Goal: Transaction & Acquisition: Purchase product/service

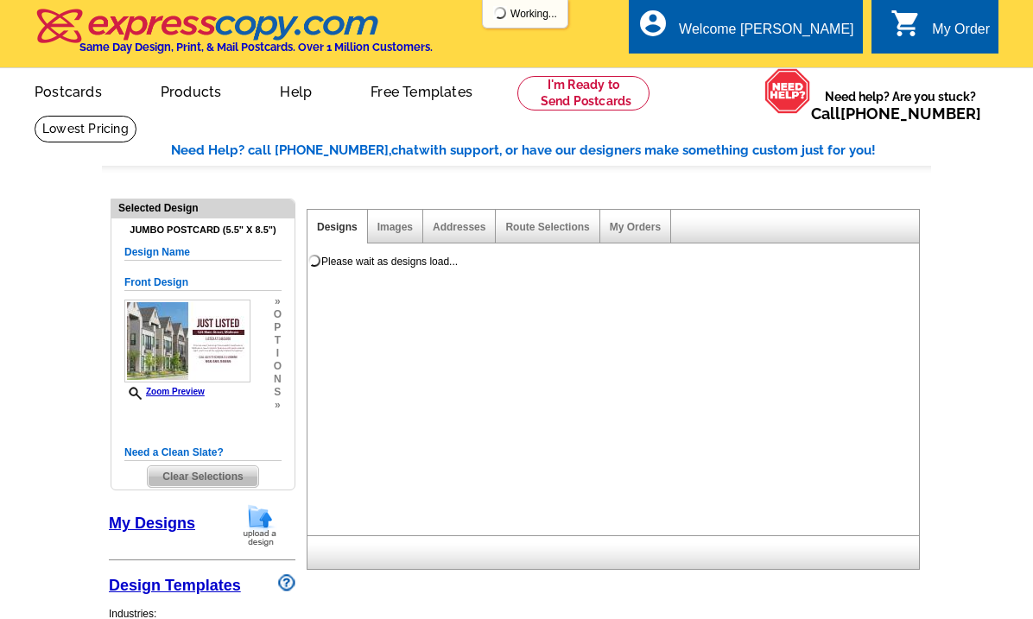
select select "1"
select select "2"
select select "back"
select select "785"
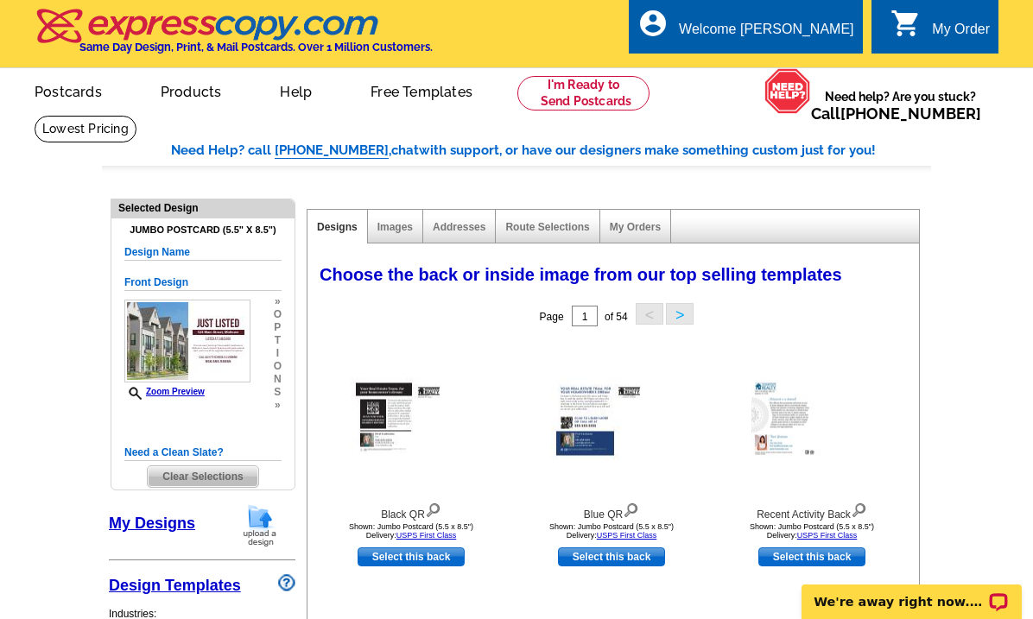
click at [968, 28] on div "My Order" at bounding box center [961, 34] width 58 height 24
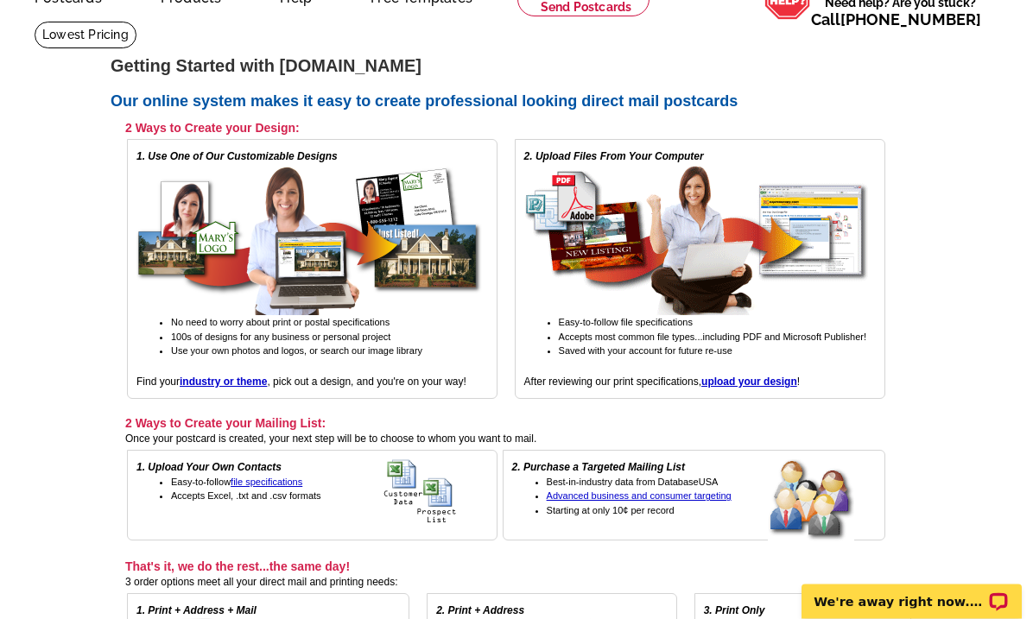
scroll to position [96, 0]
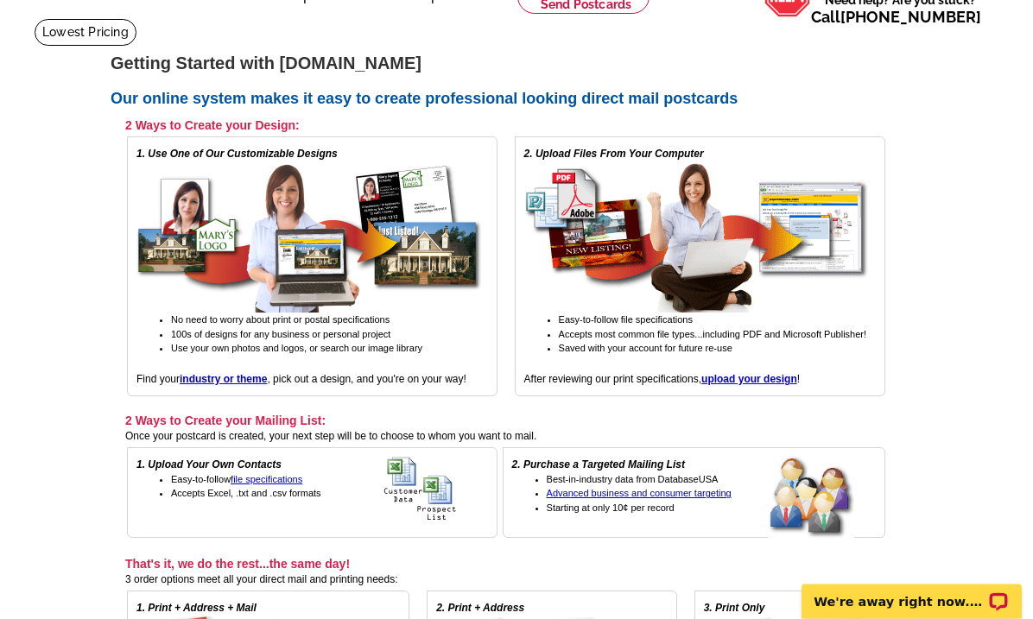
click at [740, 263] on img at bounding box center [696, 237] width 345 height 151
click at [760, 374] on strong "upload your design" at bounding box center [749, 380] width 96 height 12
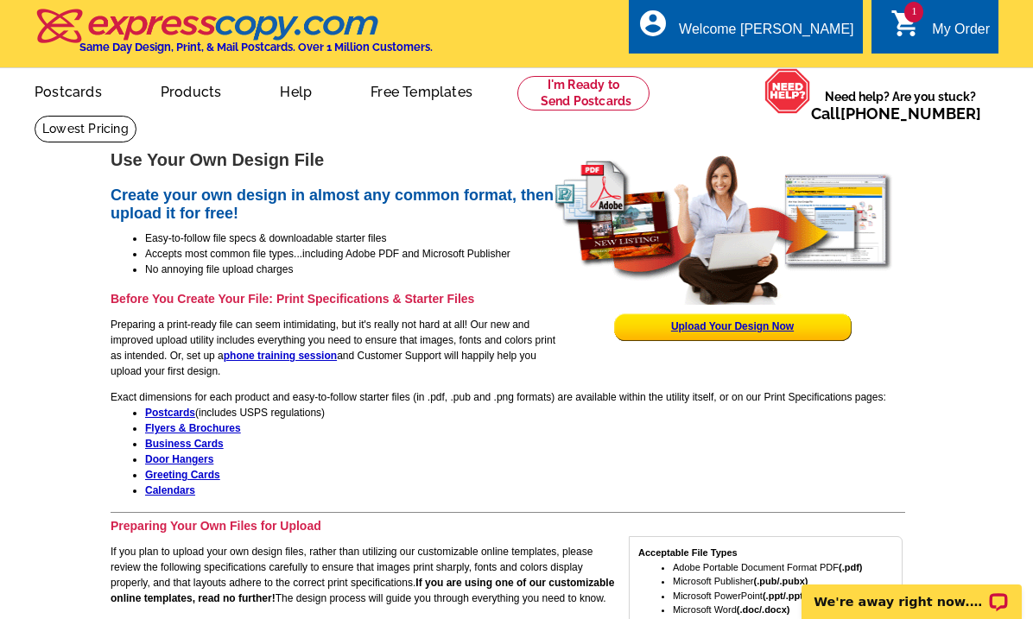
click at [170, 412] on strong "Postcards" at bounding box center [170, 413] width 50 height 12
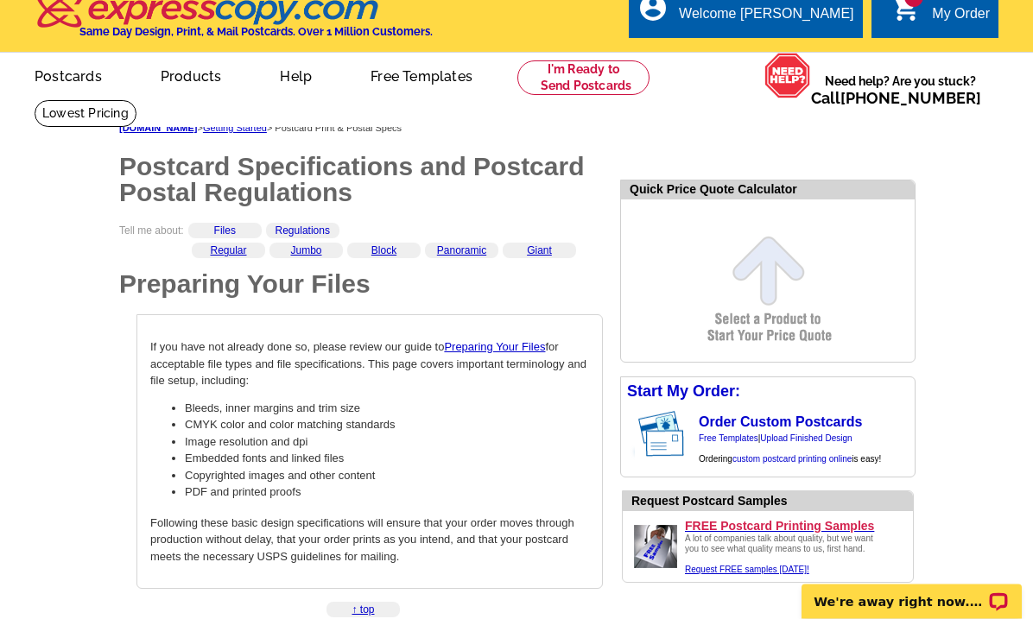
scroll to position [17, 0]
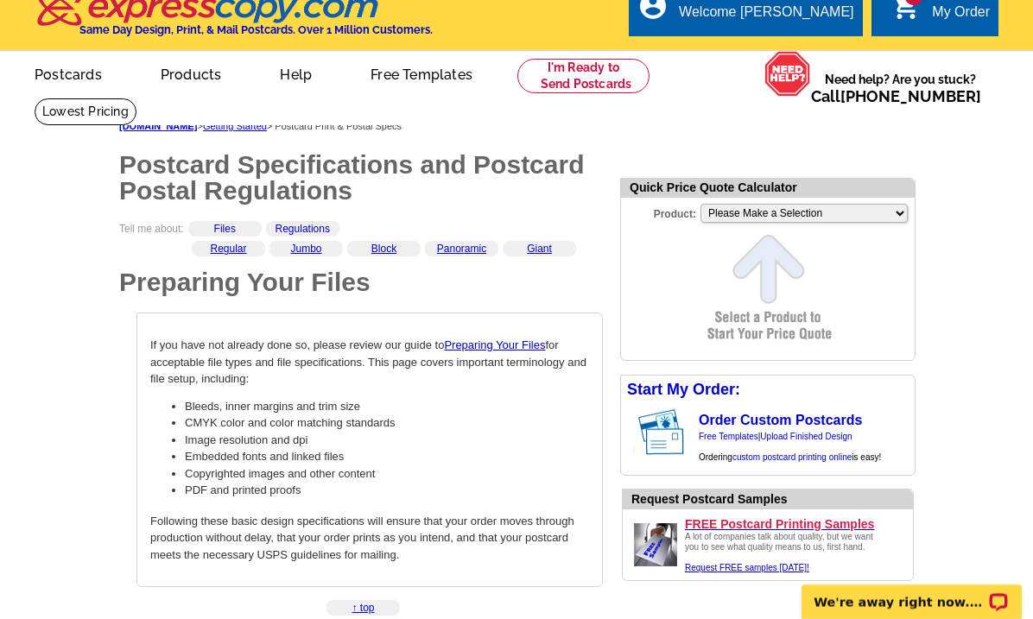
click at [516, 341] on link "Preparing Your Files" at bounding box center [494, 345] width 101 height 13
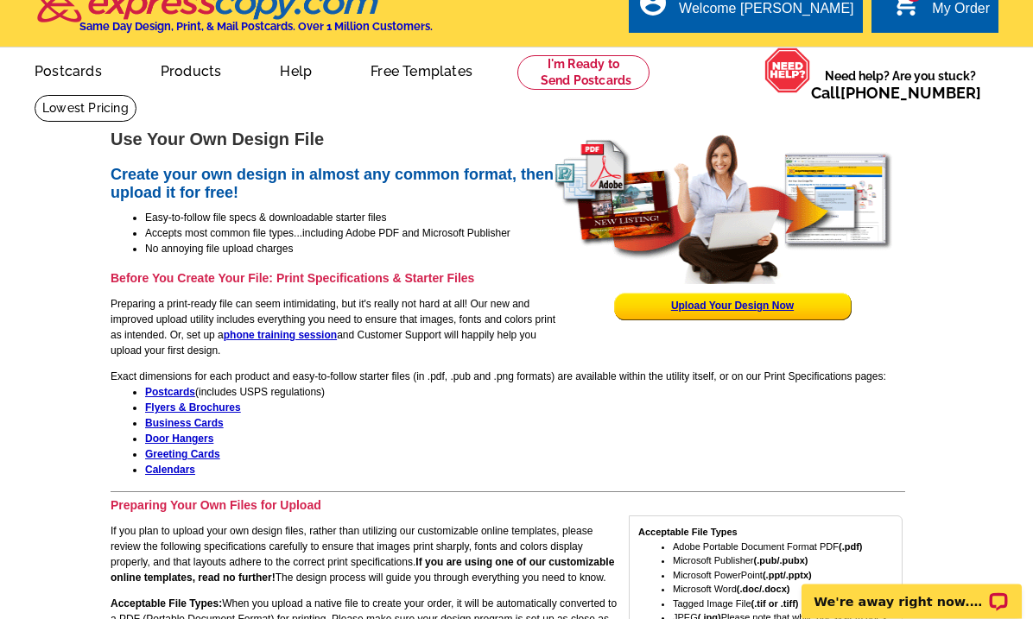
scroll to position [24, 0]
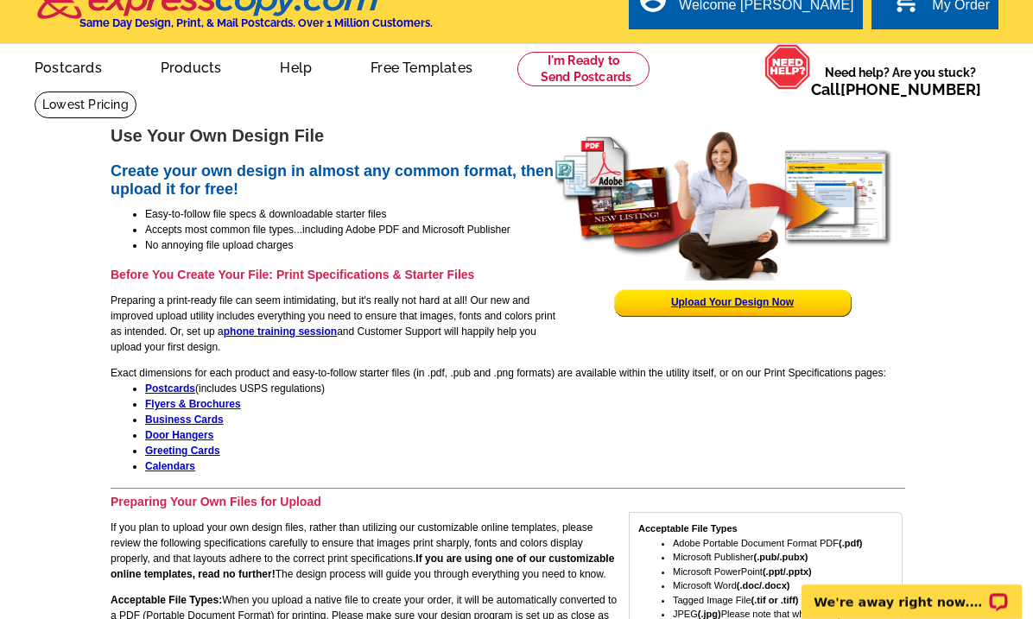
click at [757, 302] on link "Upload Your Design Now" at bounding box center [732, 302] width 123 height 12
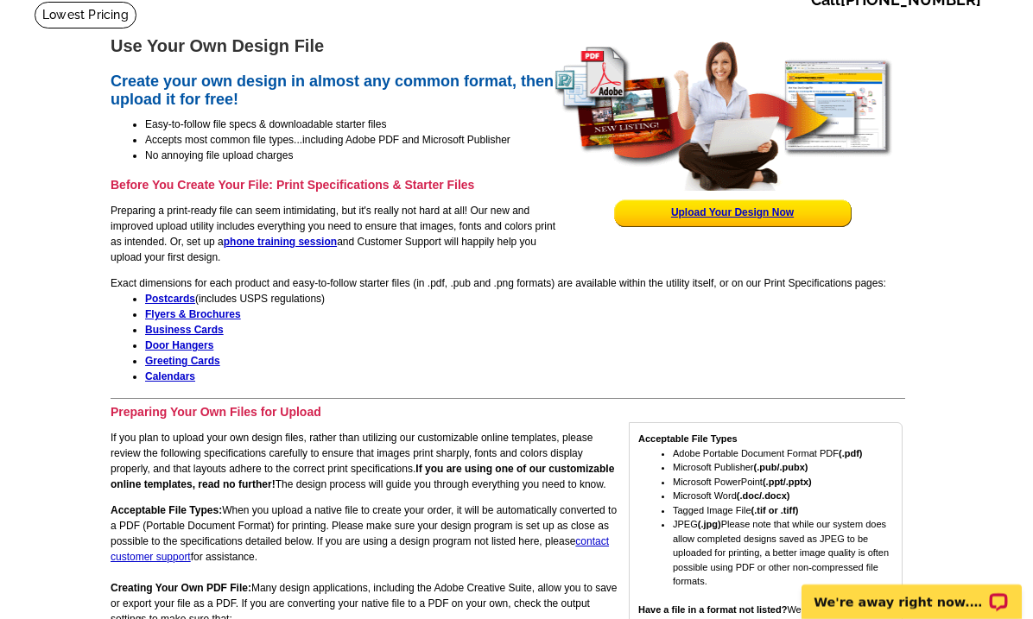
scroll to position [0, 0]
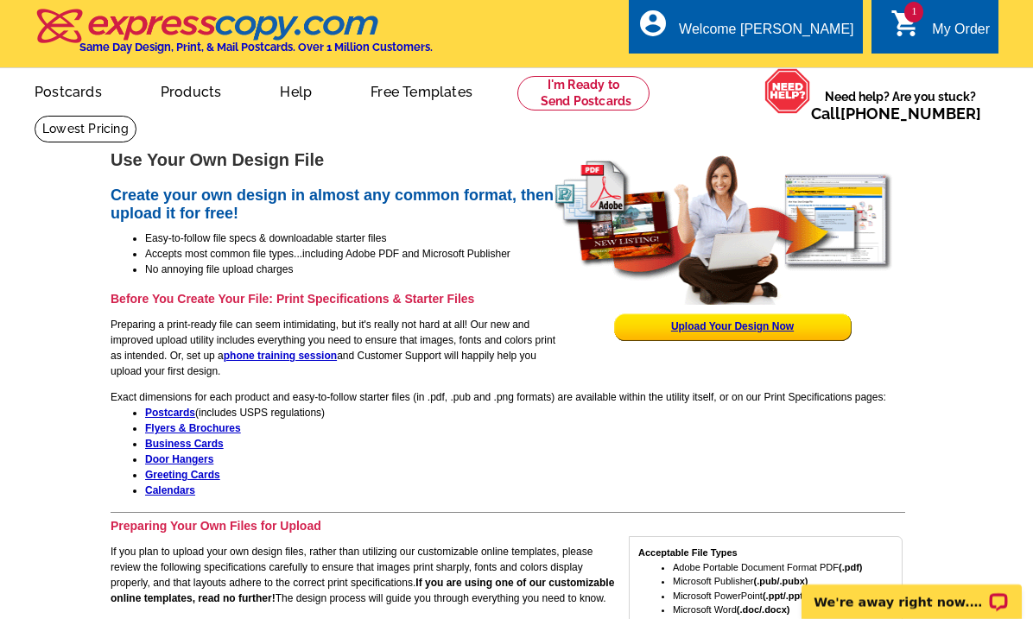
click at [757, 328] on link "Upload Your Design Now" at bounding box center [732, 326] width 123 height 12
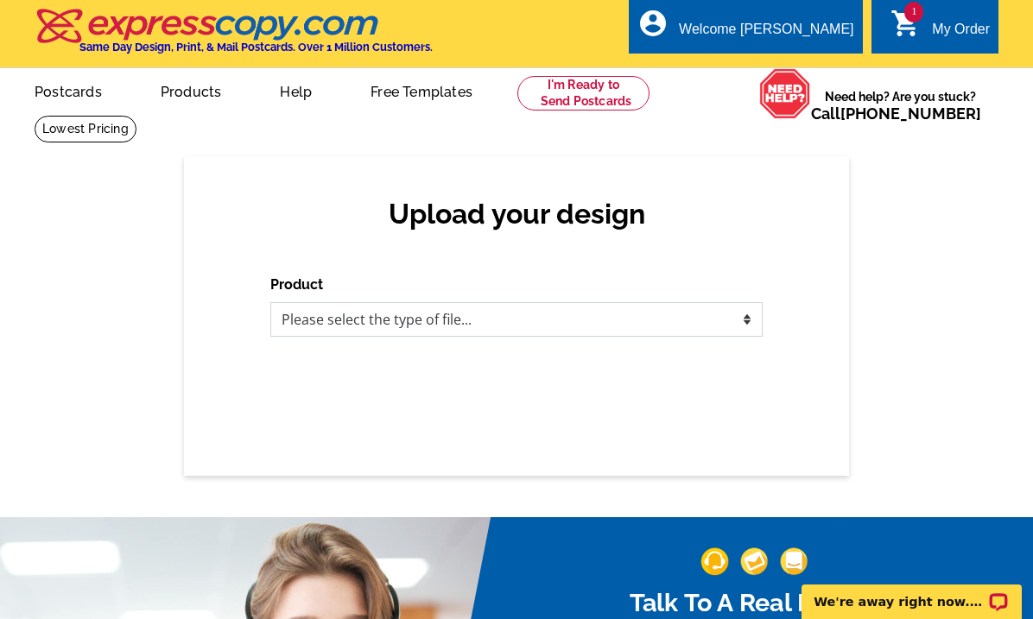
click at [748, 328] on select "Please select the type of file... Postcards Business Cards Letters and flyers G…" at bounding box center [516, 319] width 492 height 35
select select "1"
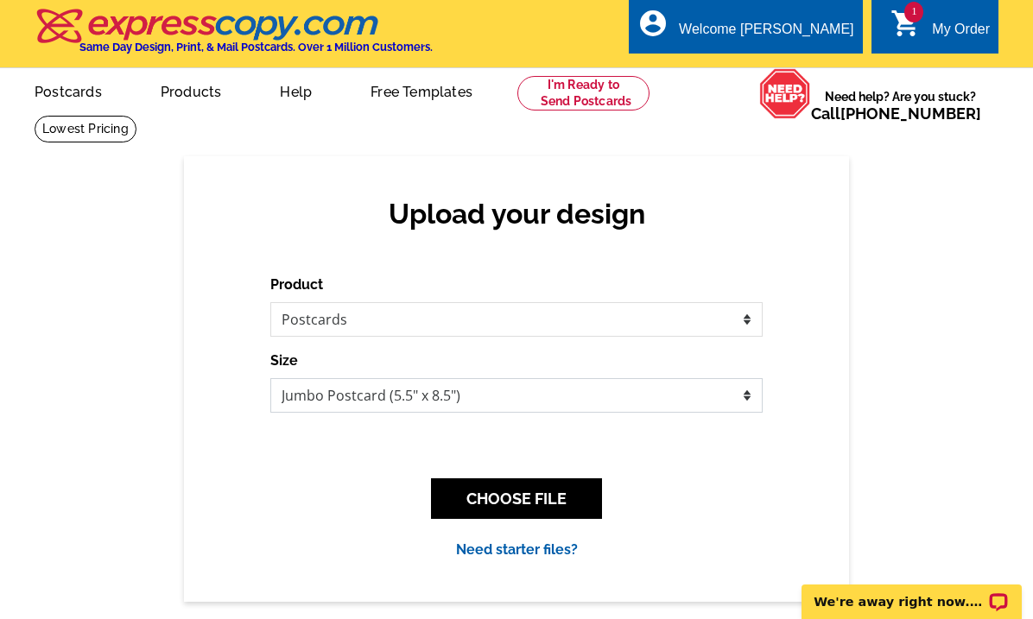
click at [598, 399] on select "Jumbo Postcard (5.5" x 8.5") Regular Postcard (4.25" x 5.6") Panoramic Postcard…" at bounding box center [516, 395] width 492 height 35
select select "1"
click at [555, 498] on button "CHOOSE FILE" at bounding box center [516, 498] width 171 height 41
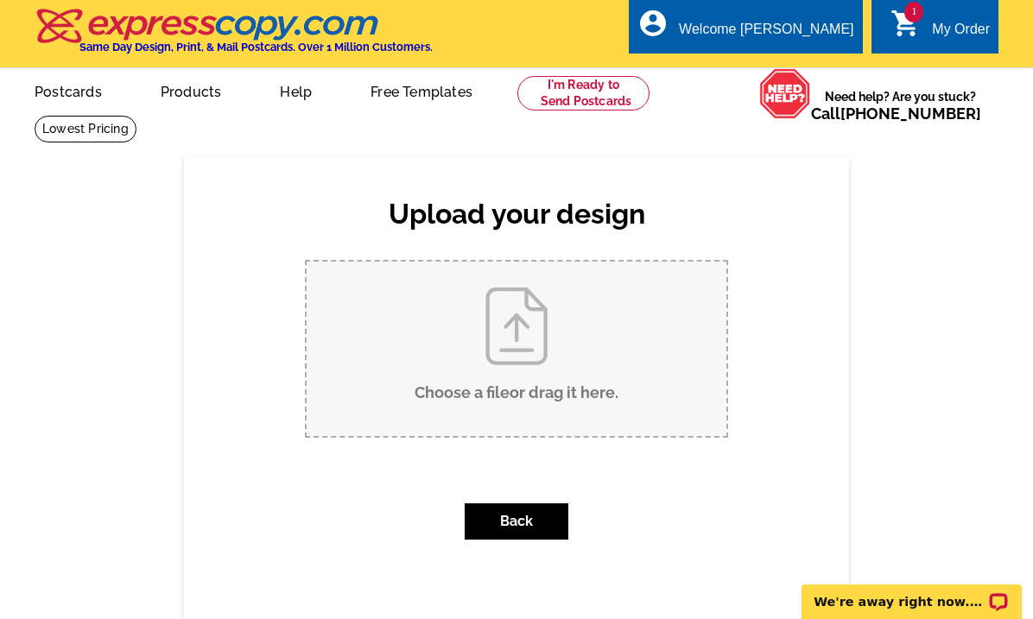
click at [546, 376] on input "Choose a file or drag it here ." at bounding box center [517, 349] width 420 height 174
click at [585, 373] on input "Choose a file or drag it here ." at bounding box center [517, 349] width 420 height 174
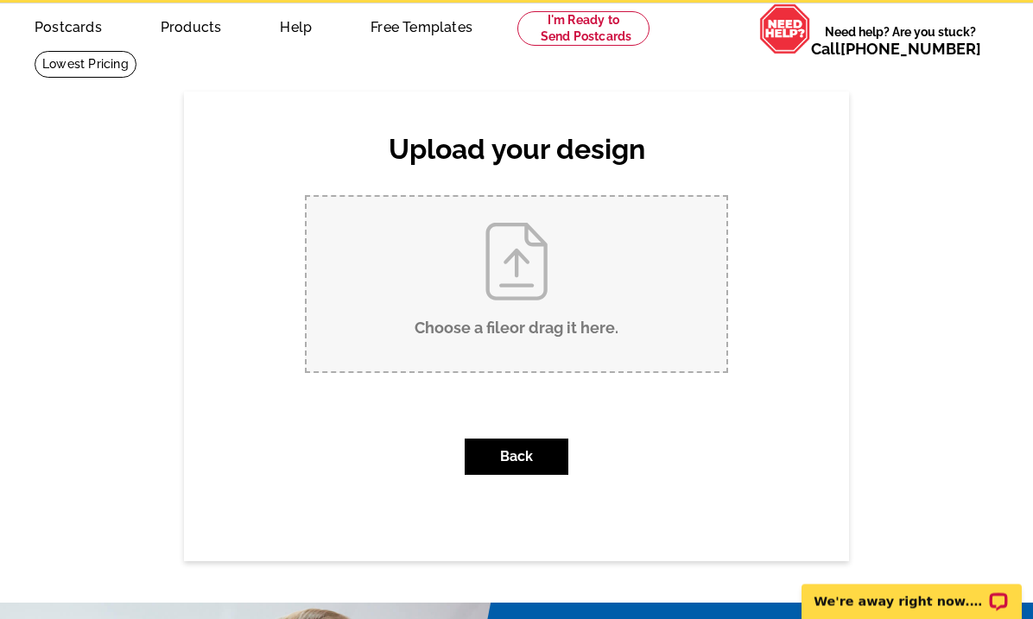
click at [559, 440] on button "Back" at bounding box center [517, 458] width 104 height 36
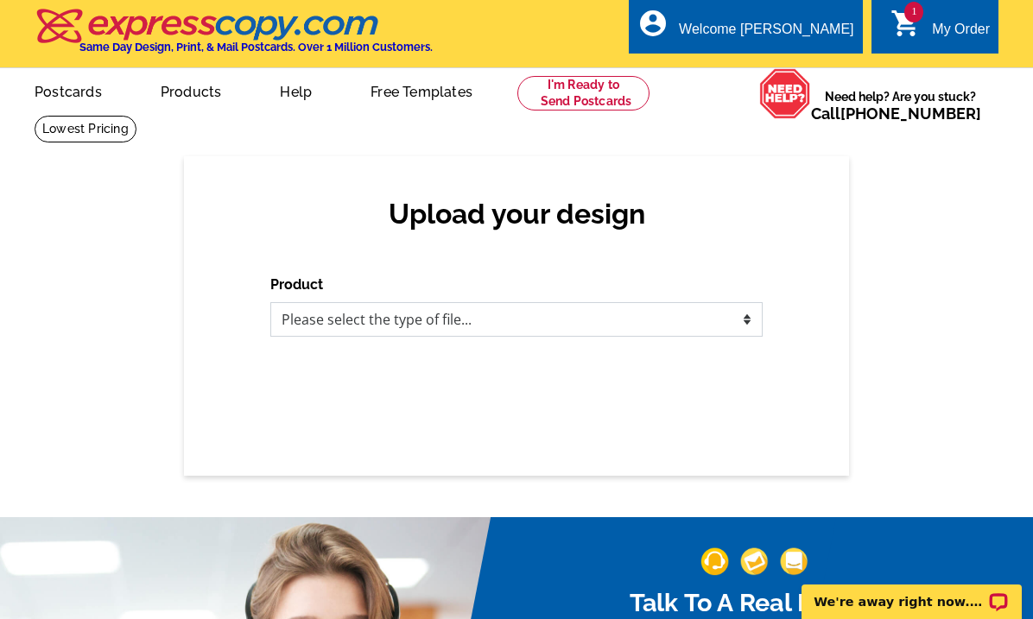
click at [653, 314] on select "Please select the type of file... Postcards Business Cards Letters and flyers G…" at bounding box center [516, 319] width 492 height 35
select select "1"
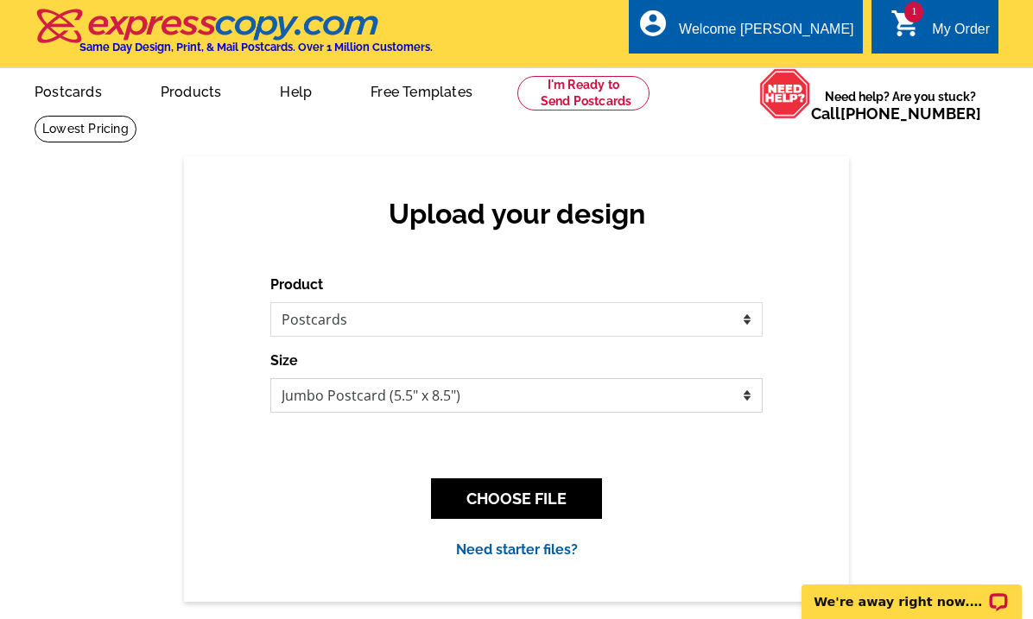
click at [595, 398] on select "Jumbo Postcard (5.5" x 8.5") Regular Postcard (4.25" x 5.6") Panoramic Postcard…" at bounding box center [516, 395] width 492 height 35
select select "1"
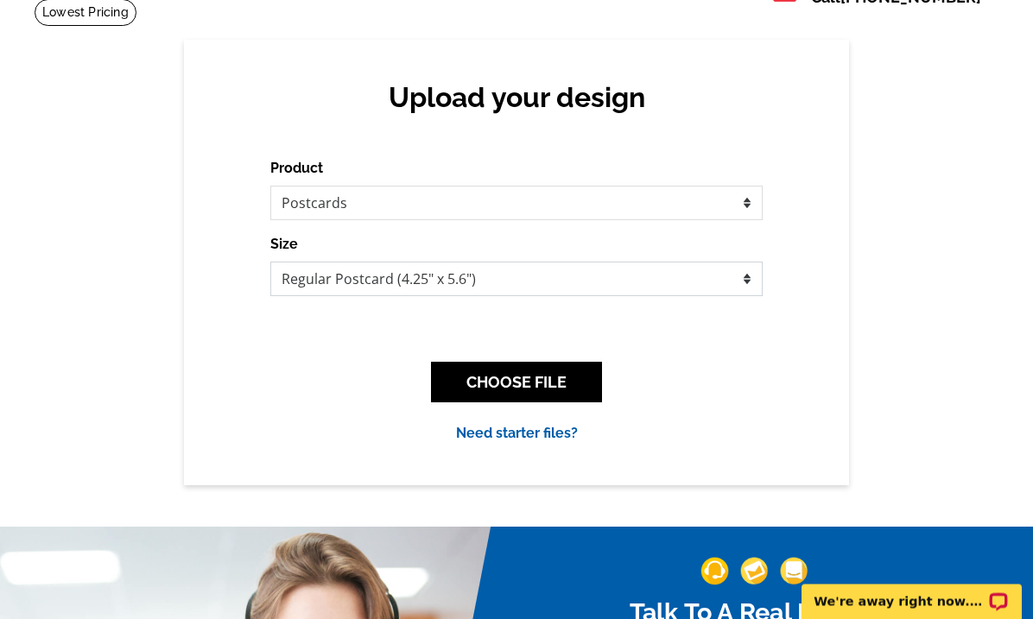
scroll to position [117, 0]
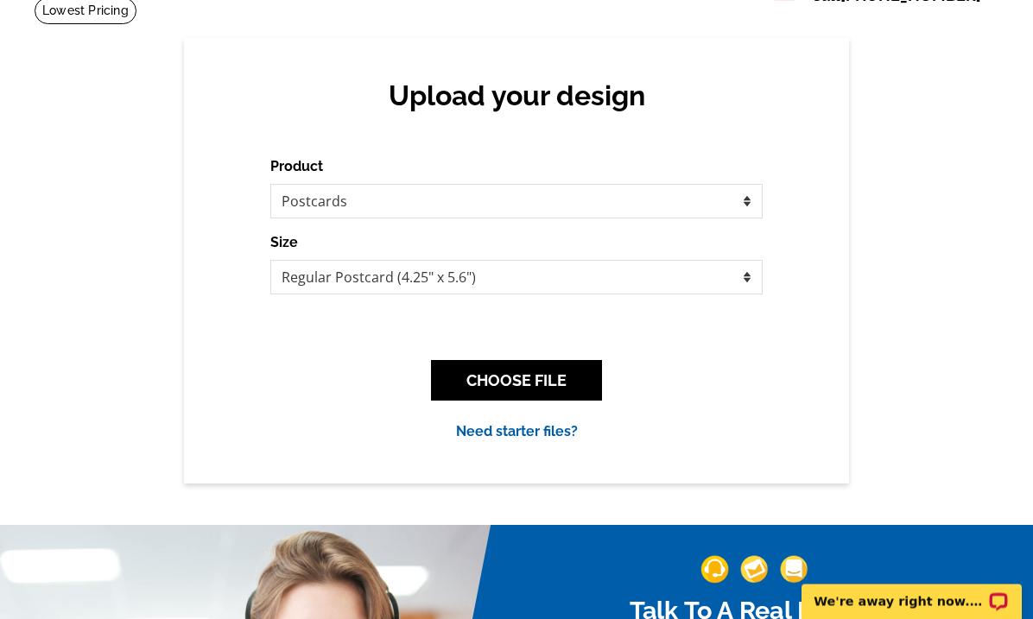
click at [565, 372] on button "CHOOSE FILE" at bounding box center [516, 381] width 171 height 41
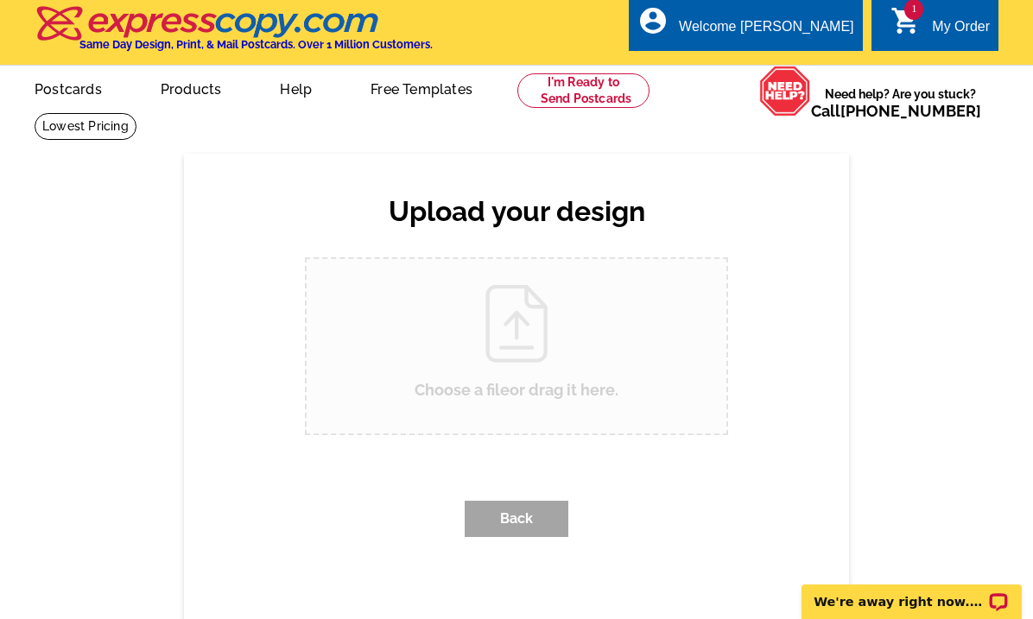
scroll to position [0, 0]
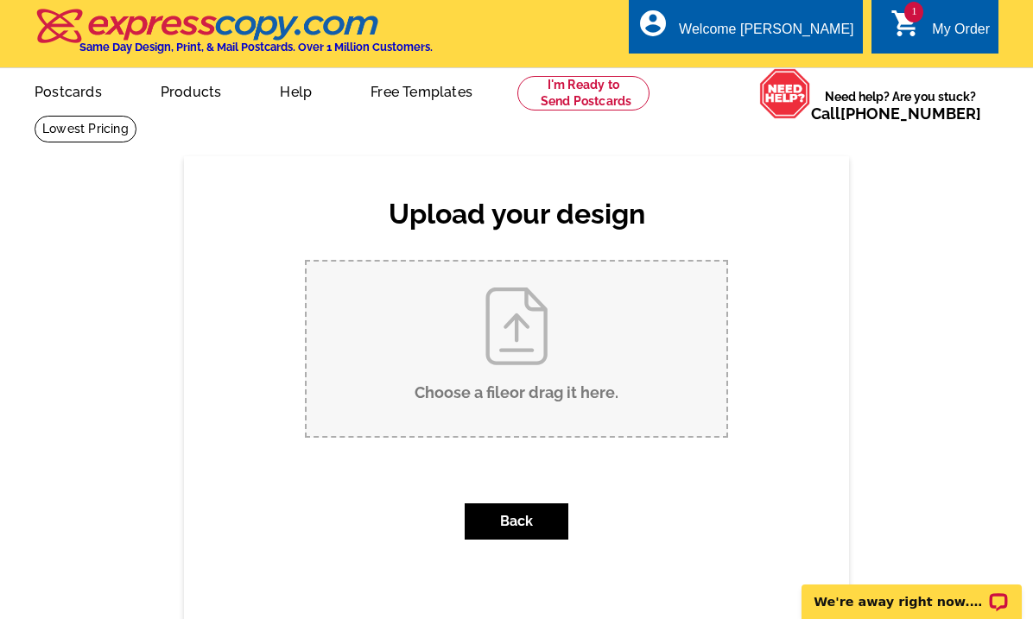
click at [571, 373] on input "Choose a file or drag it here ." at bounding box center [517, 349] width 420 height 174
type input "C:\fakepath\Postcard Grand Haven side A.pdf"
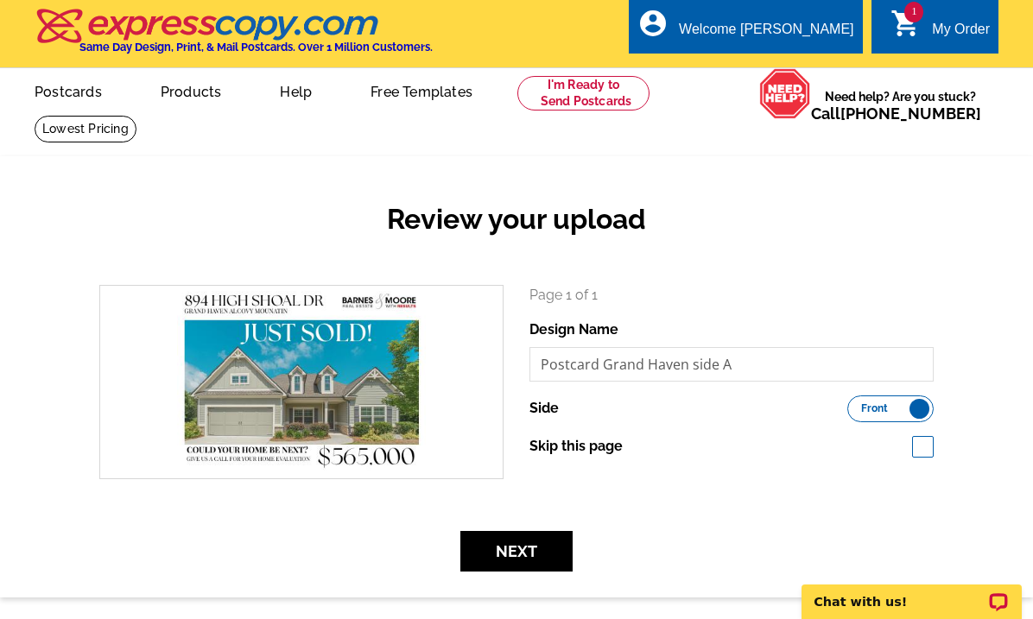
click at [524, 546] on button "Next" at bounding box center [516, 551] width 112 height 41
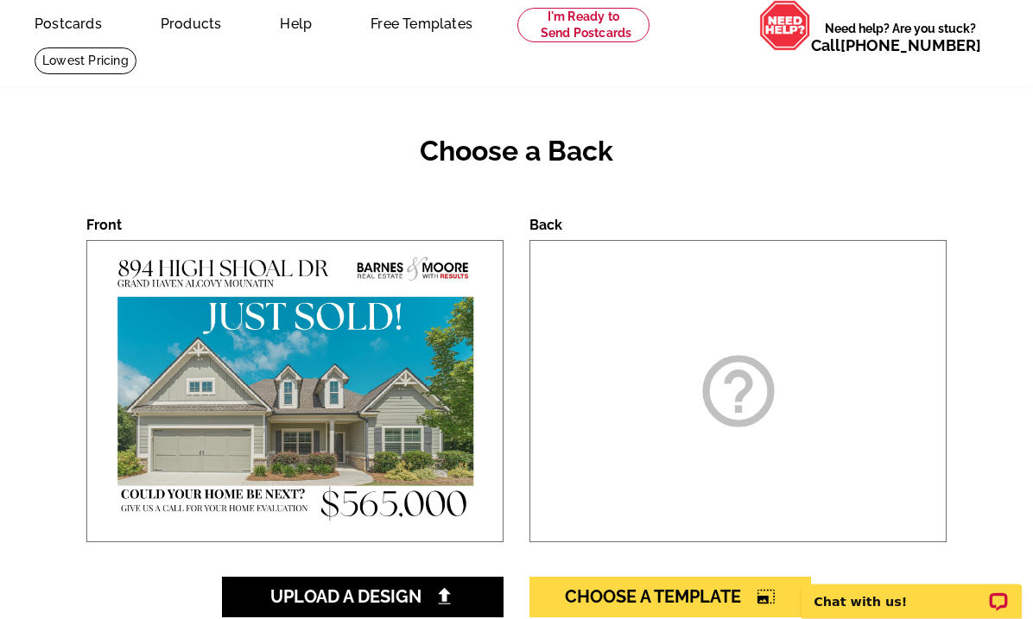
scroll to position [68, 0]
click at [738, 400] on icon "help_outline" at bounding box center [738, 391] width 86 height 86
click at [412, 598] on span "Upload A Design" at bounding box center [363, 596] width 186 height 21
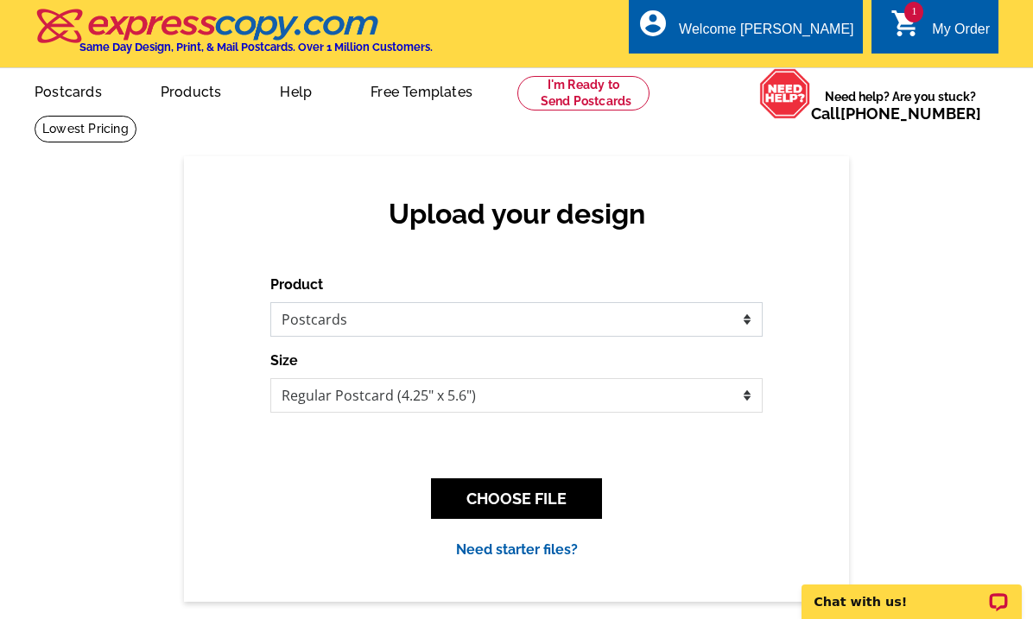
click at [621, 331] on select "Please select the type of file... Postcards Business Cards Letters and flyers G…" at bounding box center [516, 319] width 492 height 35
click at [556, 495] on button "CHOOSE FILE" at bounding box center [516, 498] width 171 height 41
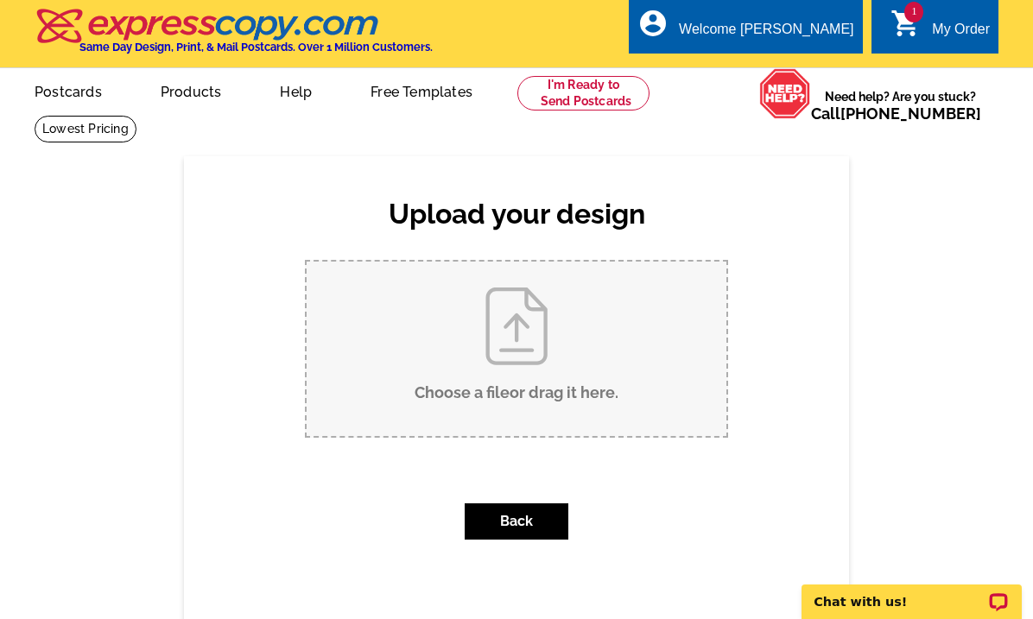
click at [624, 376] on input "Choose a file or drag it here ." at bounding box center [517, 349] width 420 height 174
type input "C:\fakepath\Postcard Grand Haven side B .pdf"
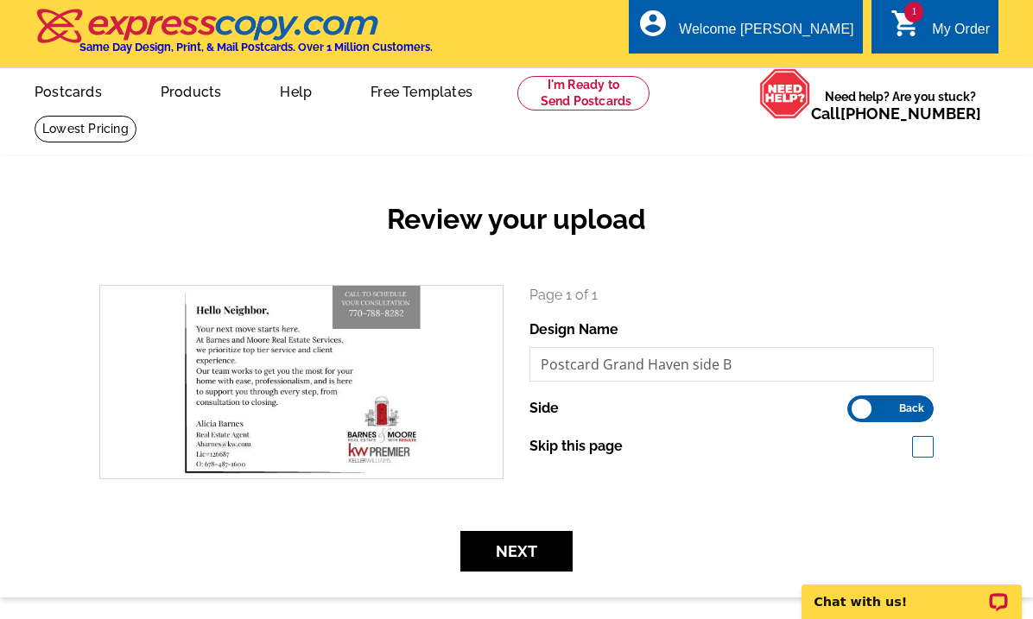
click at [551, 547] on button "Next" at bounding box center [516, 551] width 112 height 41
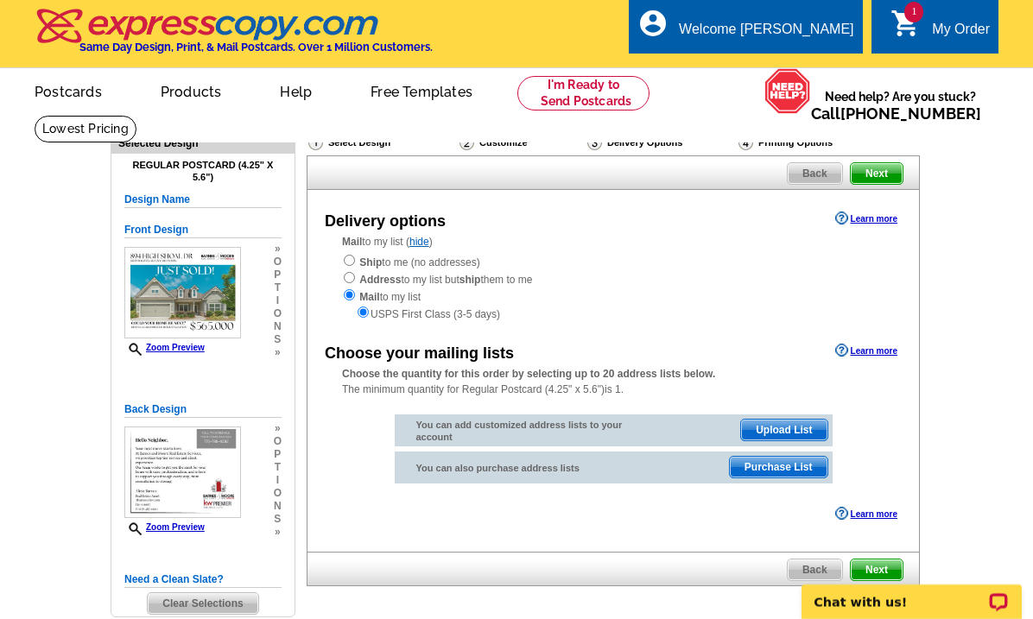
click at [796, 432] on span "Upload List" at bounding box center [784, 430] width 86 height 21
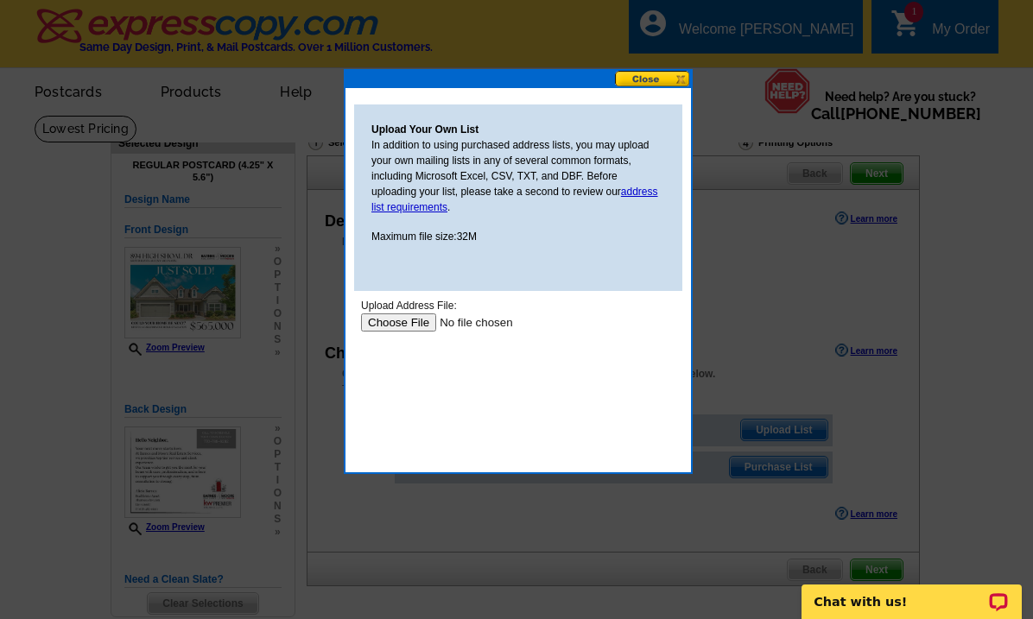
click at [407, 314] on input "file" at bounding box center [470, 323] width 219 height 18
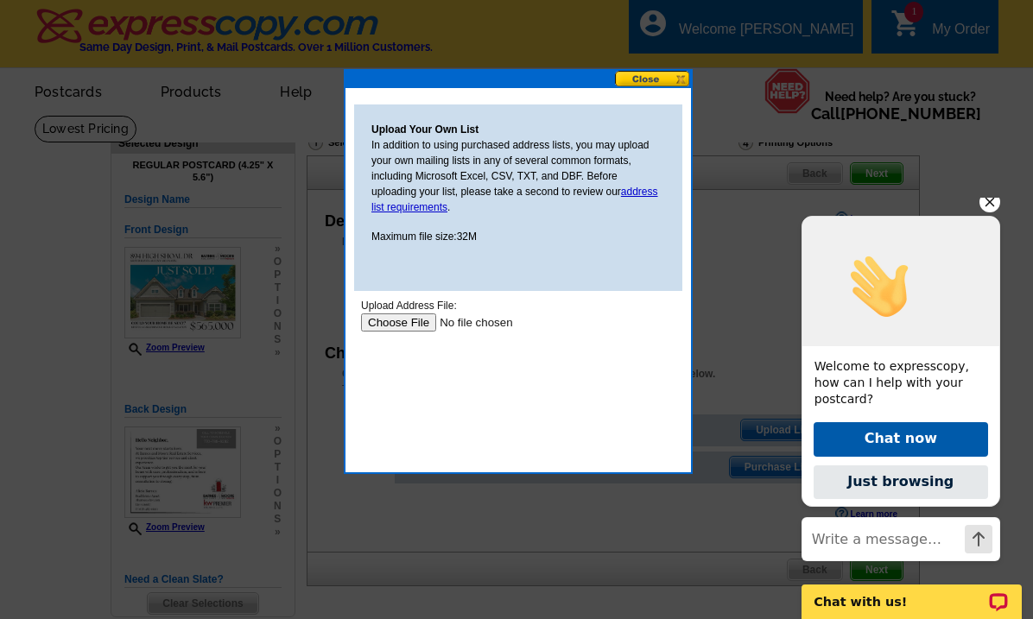
scroll to position [73, 0]
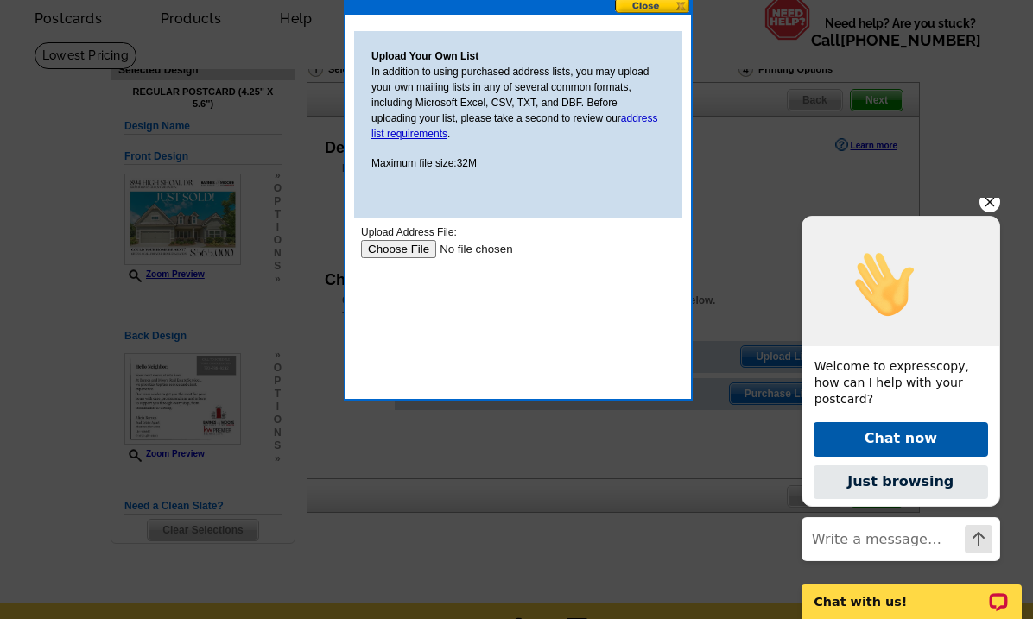
click at [400, 249] on input "file" at bounding box center [470, 249] width 219 height 18
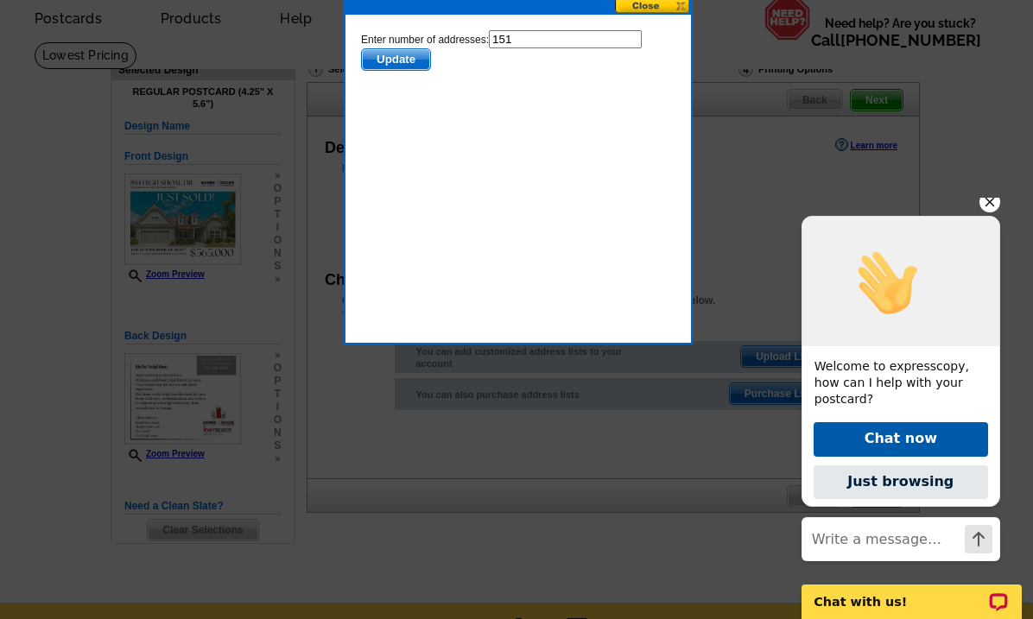
scroll to position [0, 0]
click at [407, 61] on span "Update" at bounding box center [396, 59] width 68 height 21
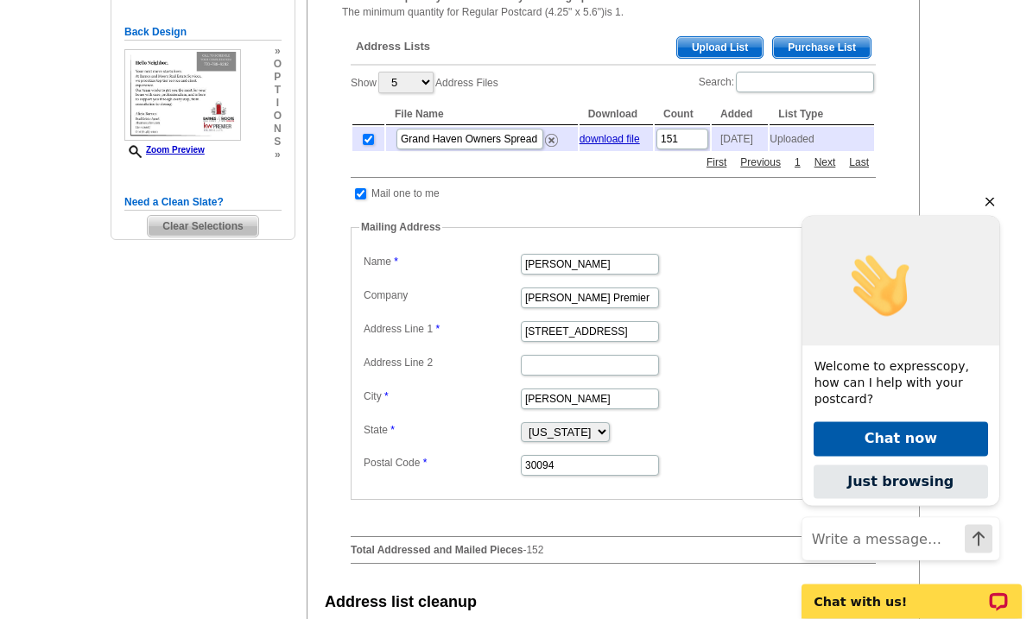
scroll to position [377, 0]
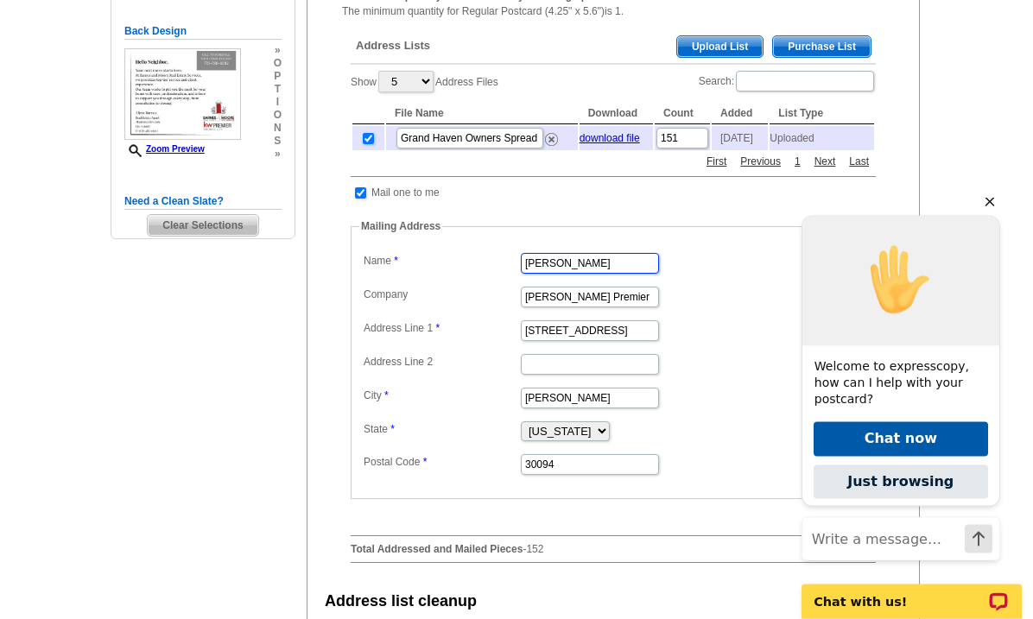
click at [605, 275] on input "[PERSON_NAME]" at bounding box center [590, 264] width 138 height 21
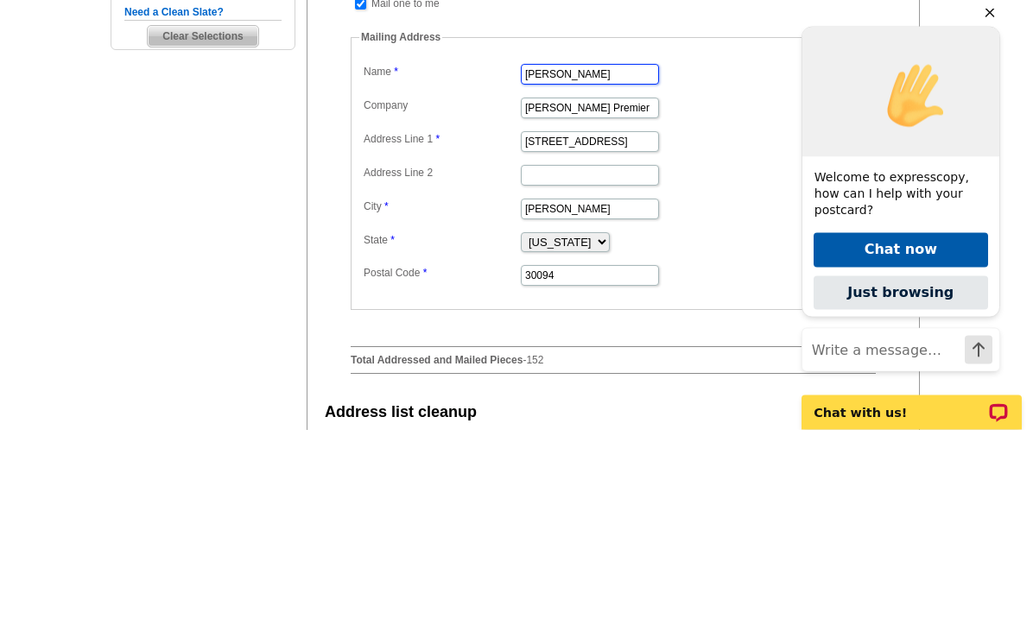
click at [593, 254] on input "[PERSON_NAME]" at bounding box center [590, 264] width 138 height 21
click at [603, 254] on input "[PERSON_NAME]" at bounding box center [590, 264] width 138 height 21
click at [605, 254] on input "[PERSON_NAME]" at bounding box center [590, 264] width 138 height 21
type input "[PERSON_NAME]"
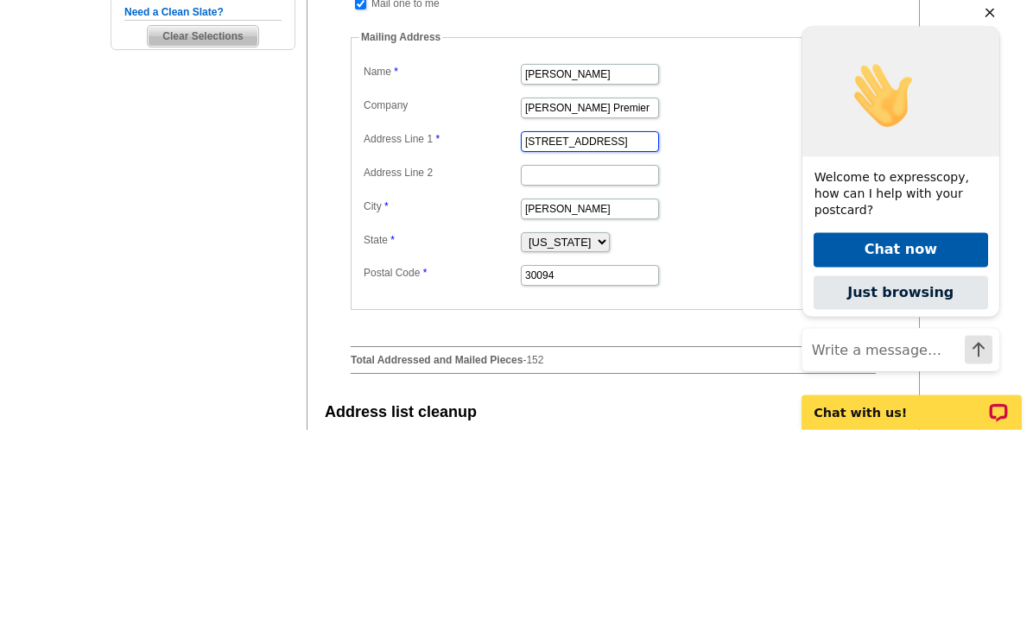
click at [602, 321] on input "[STREET_ADDRESS]" at bounding box center [590, 331] width 138 height 21
click at [596, 321] on input "[STREET_ADDRESS]" at bounding box center [590, 331] width 138 height 21
click at [591, 321] on input "[STREET_ADDRESS]" at bounding box center [590, 331] width 138 height 21
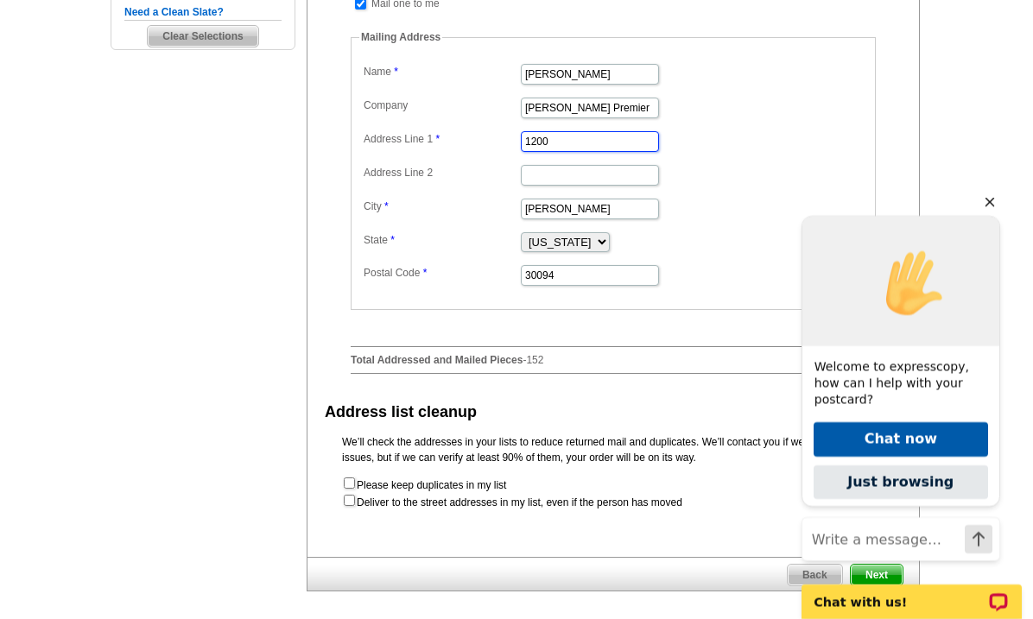
scroll to position [640, 0]
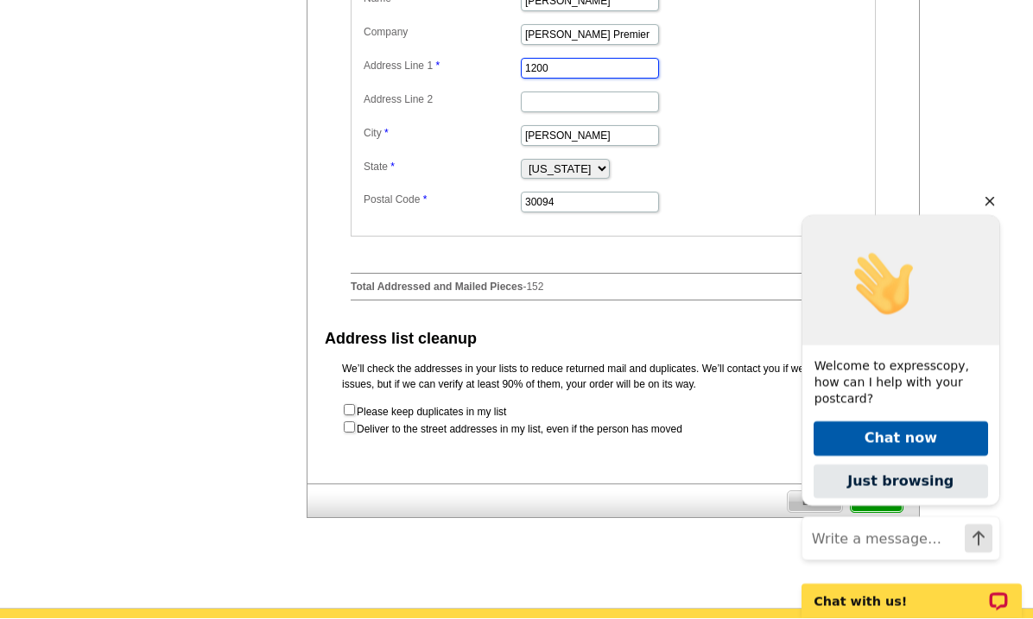
click at [573, 79] on input "1200" at bounding box center [590, 69] width 138 height 21
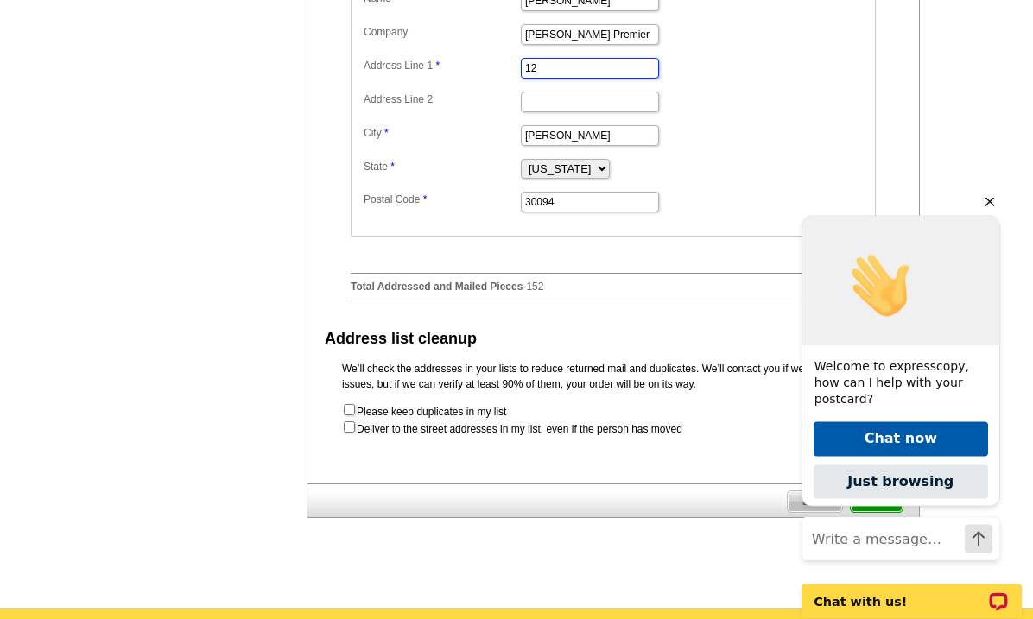
type input "1"
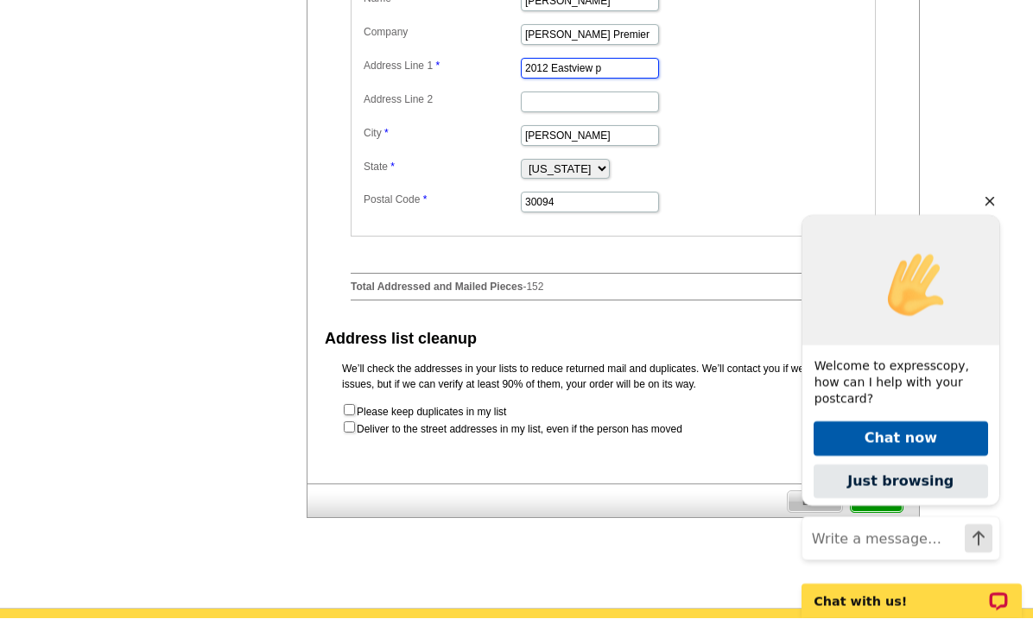
click at [605, 74] on input "2012 Eastview p" at bounding box center [590, 69] width 138 height 21
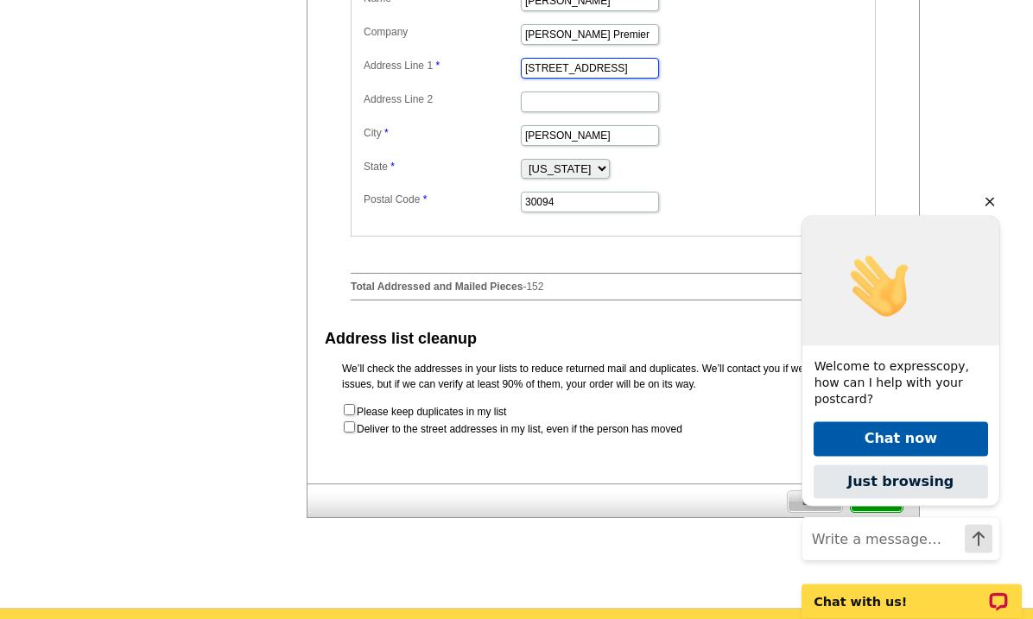
scroll to position [571, 0]
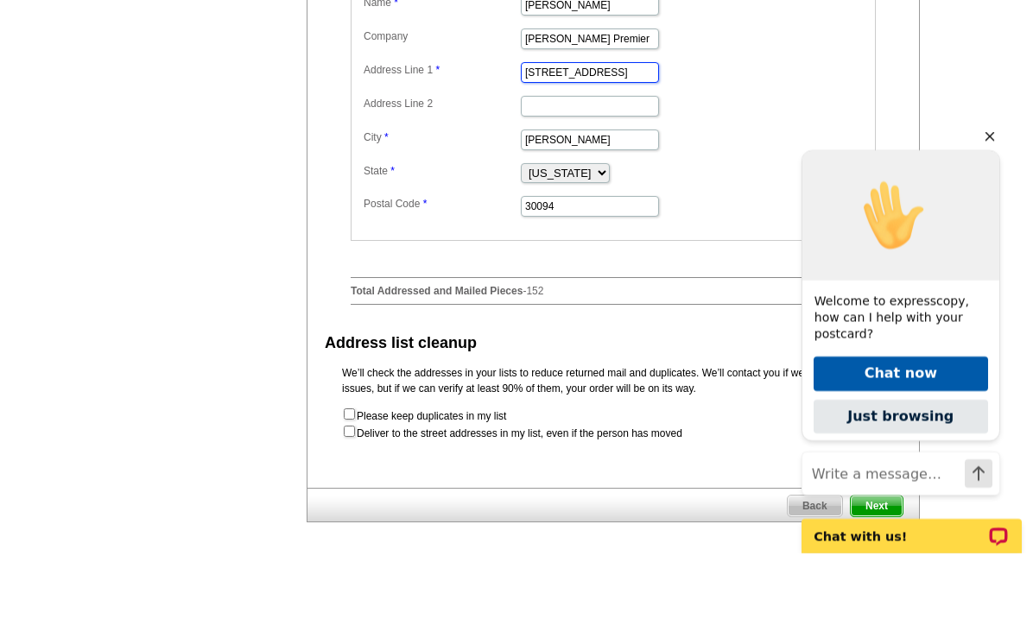
type input "[STREET_ADDRESS]"
click at [589, 262] on input "30094" at bounding box center [590, 272] width 138 height 21
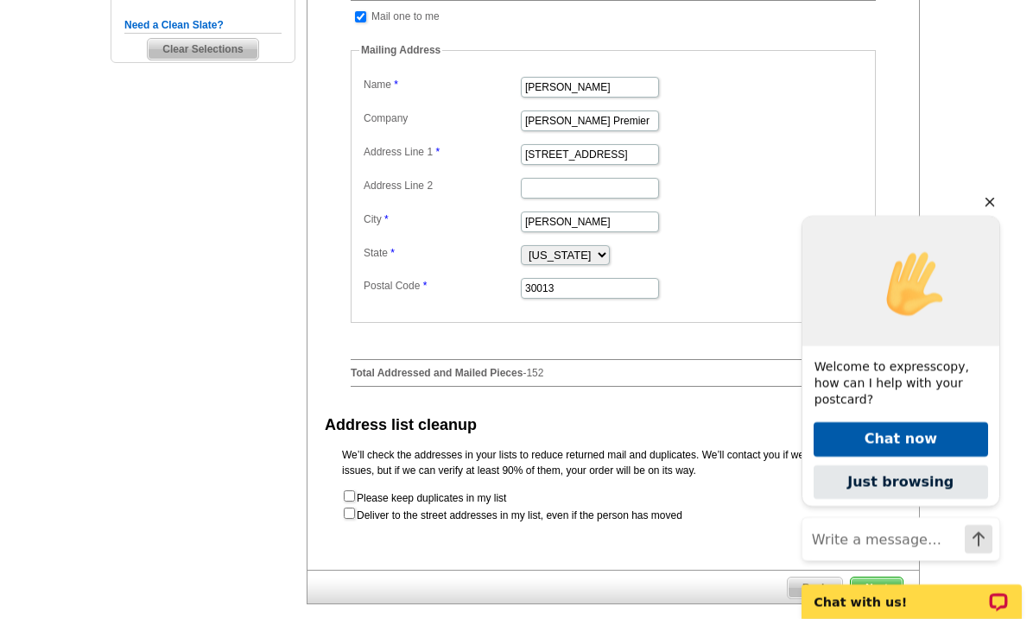
scroll to position [554, 0]
type input "30013"
click at [990, 212] on icon "Hide greeting" at bounding box center [989, 202] width 21 height 21
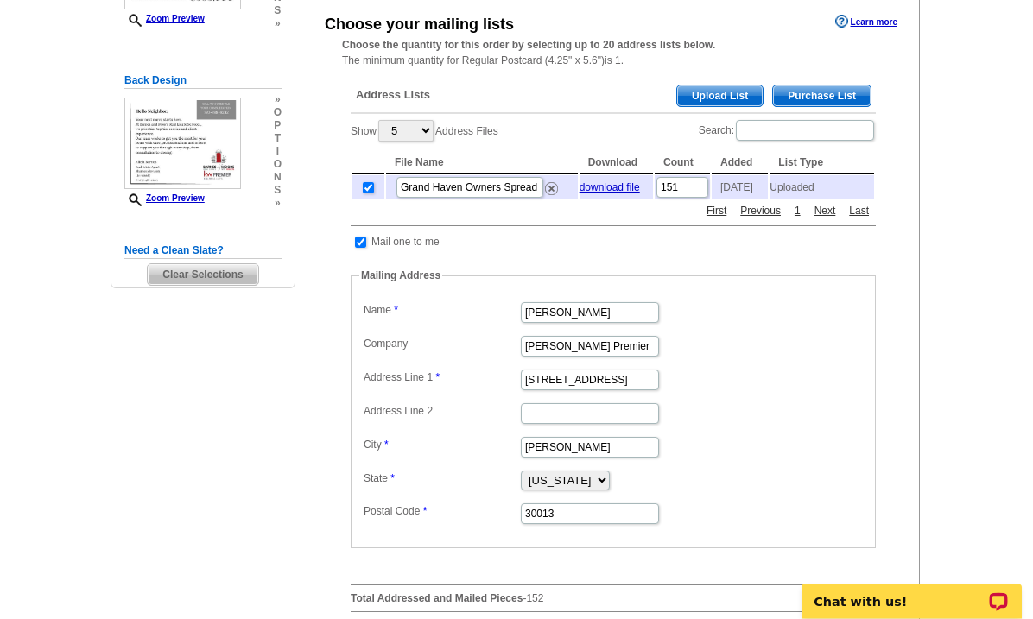
scroll to position [327, 0]
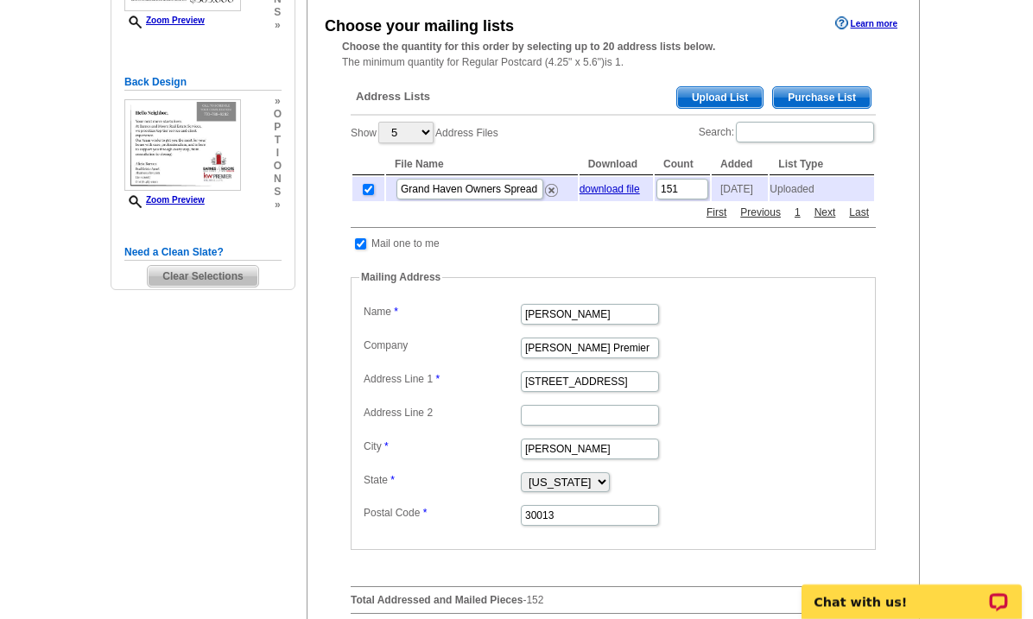
click at [365, 250] on input "checkbox" at bounding box center [360, 243] width 11 height 11
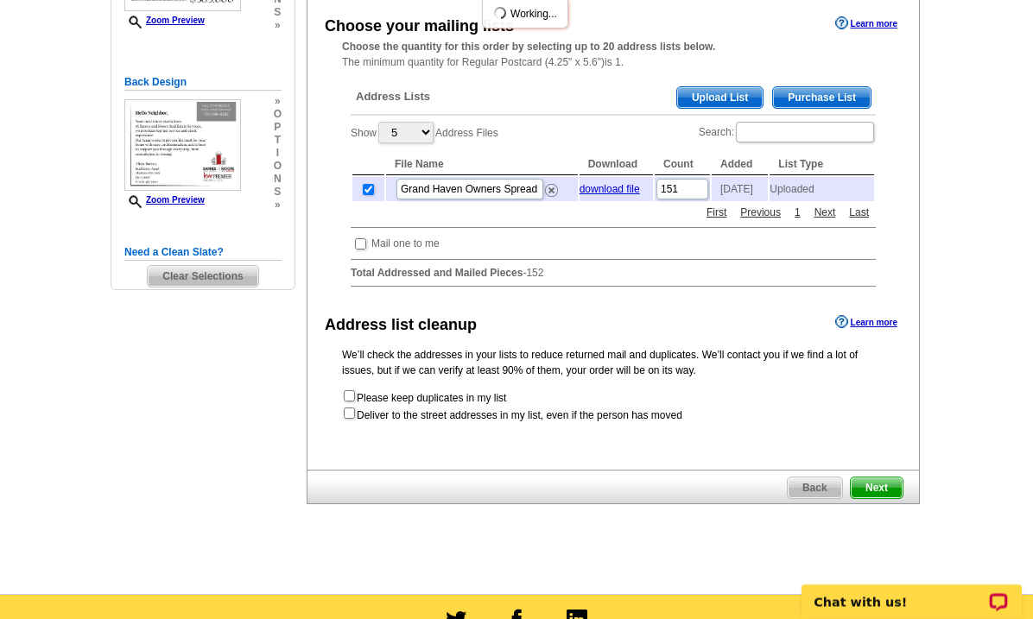
click at [369, 249] on td at bounding box center [360, 243] width 16 height 17
click at [374, 250] on td "Mail one to me" at bounding box center [406, 243] width 70 height 17
click at [366, 249] on input "checkbox" at bounding box center [360, 243] width 11 height 11
checkbox input "true"
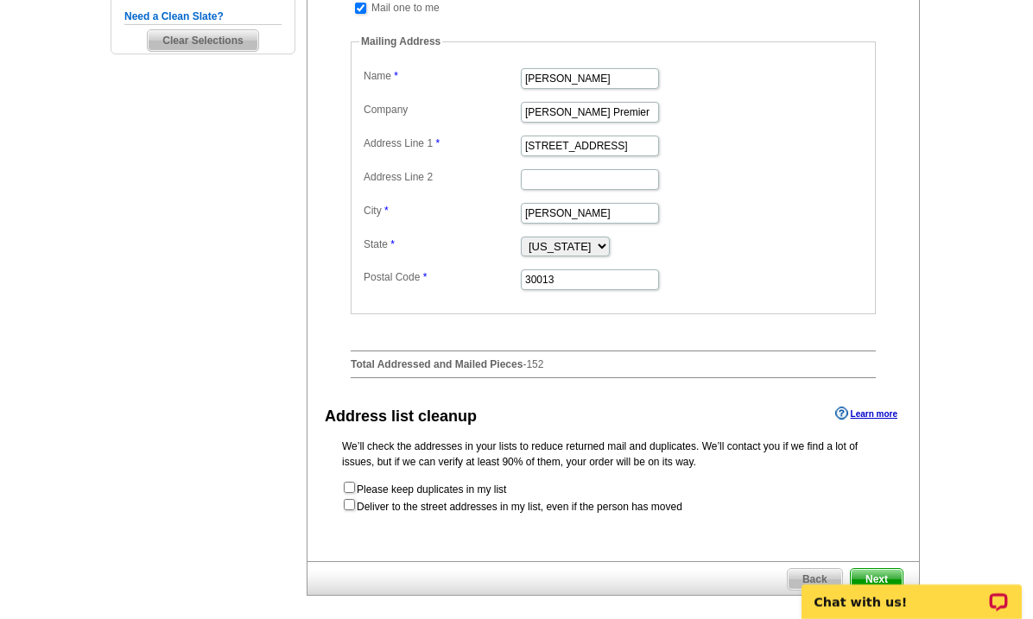
scroll to position [566, 0]
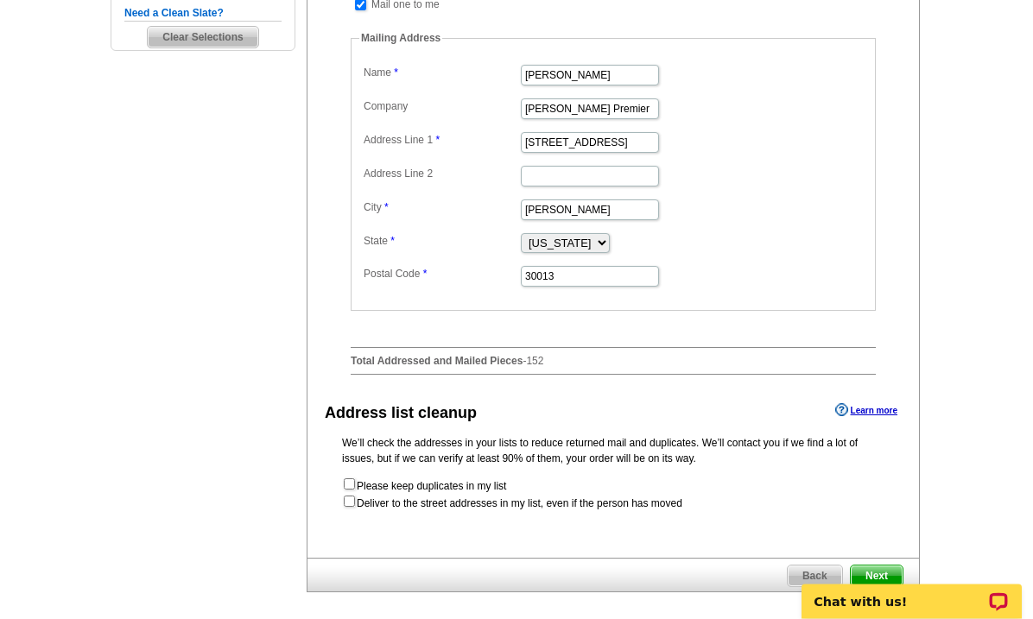
click at [351, 508] on input "checkbox" at bounding box center [349, 502] width 11 height 11
checkbox input "true"
radio input "true"
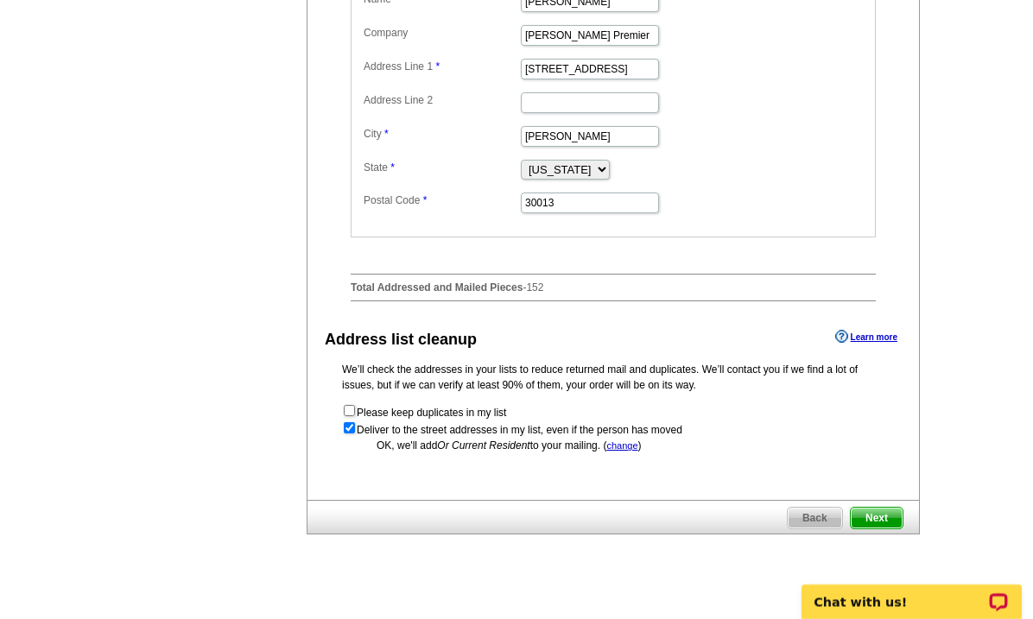
scroll to position [656, 0]
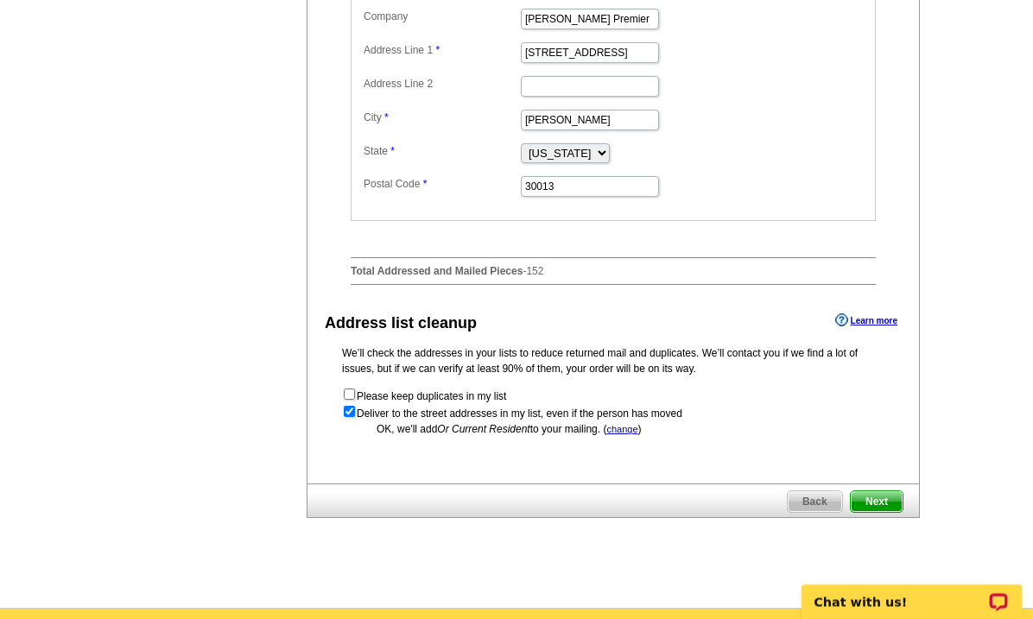
click at [354, 417] on input "checkbox" at bounding box center [349, 411] width 11 height 11
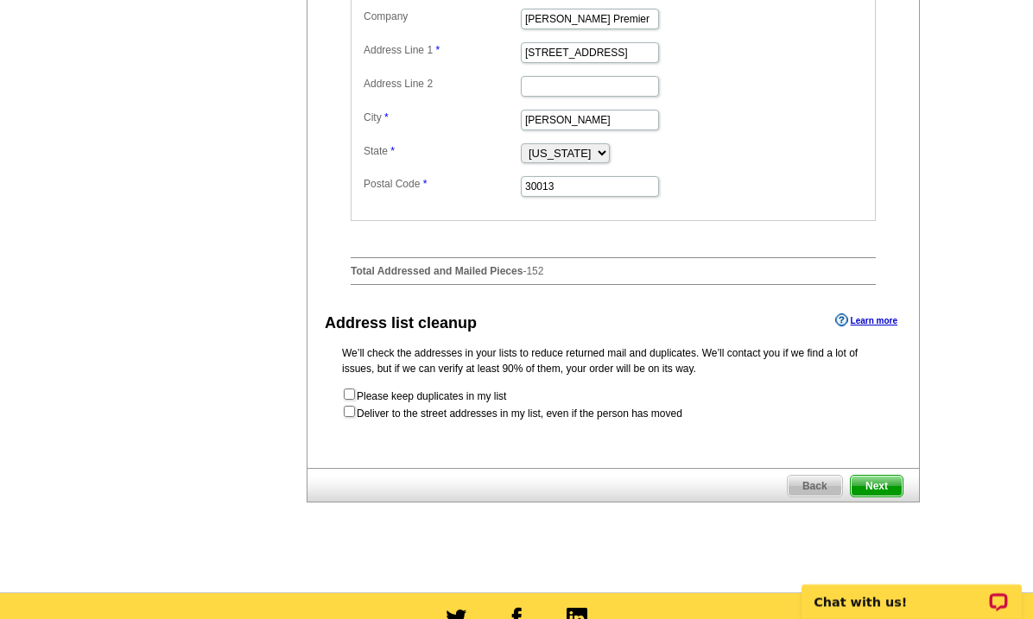
click at [354, 417] on input "checkbox" at bounding box center [349, 411] width 11 height 11
checkbox input "true"
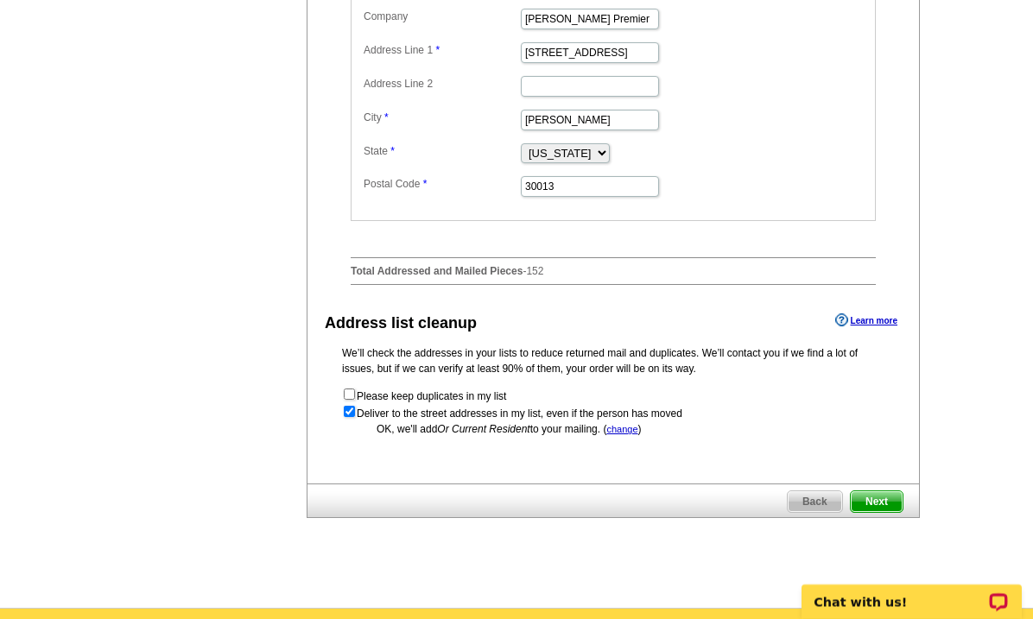
click at [630, 434] on link "change" at bounding box center [621, 429] width 31 height 10
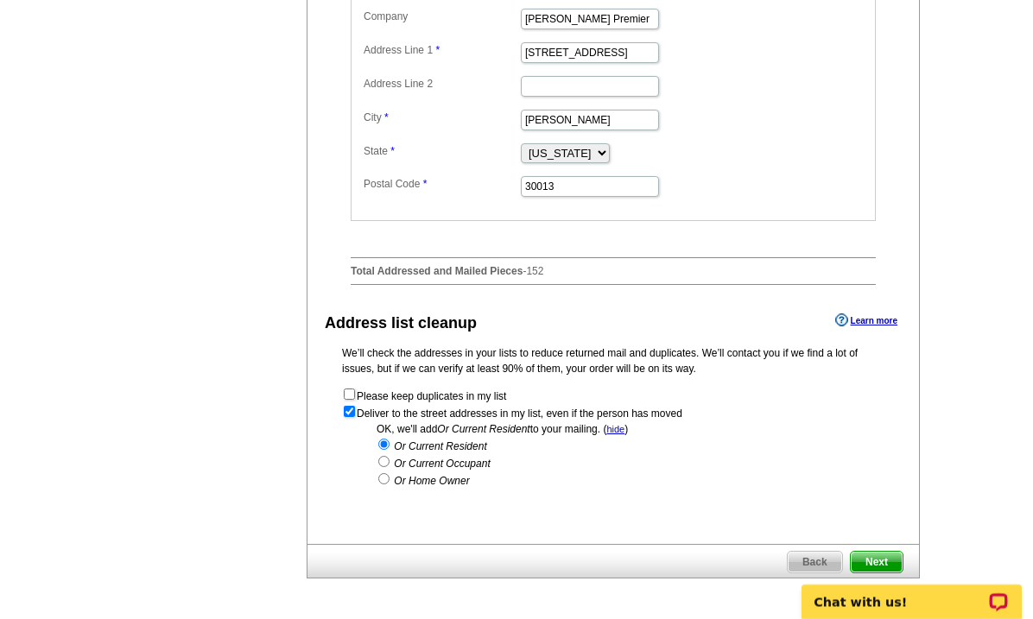
click at [388, 485] on input "radio" at bounding box center [383, 478] width 11 height 11
radio input "true"
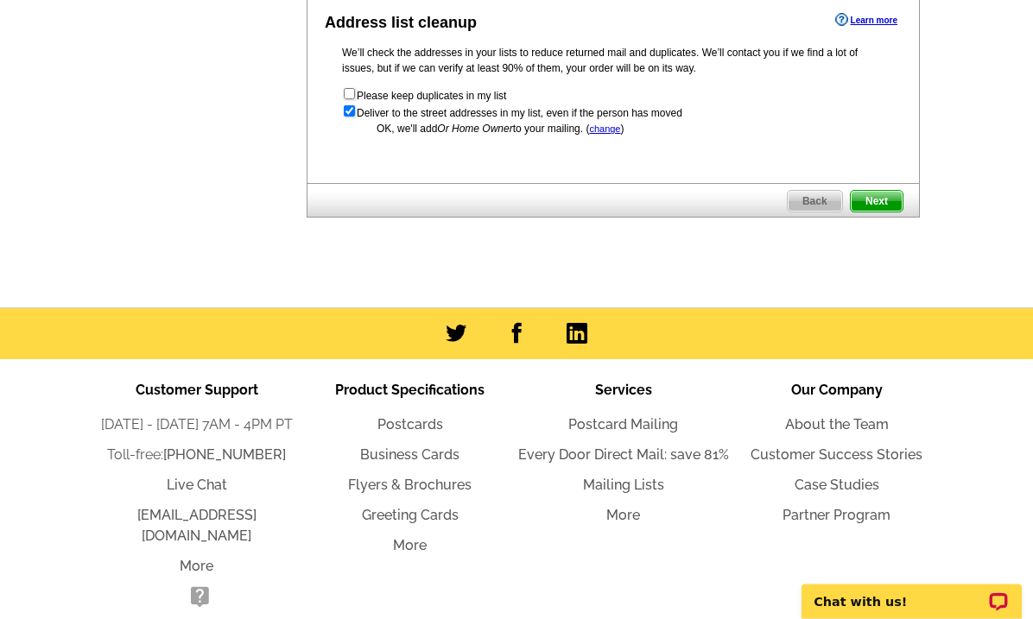
scroll to position [956, 0]
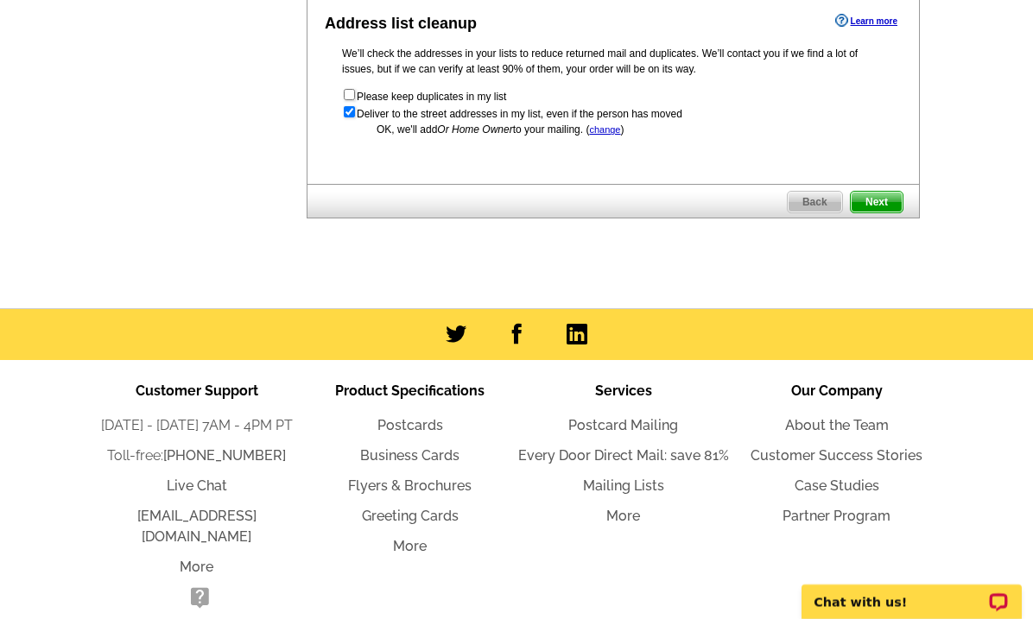
click at [881, 212] on span "Next" at bounding box center [877, 202] width 52 height 21
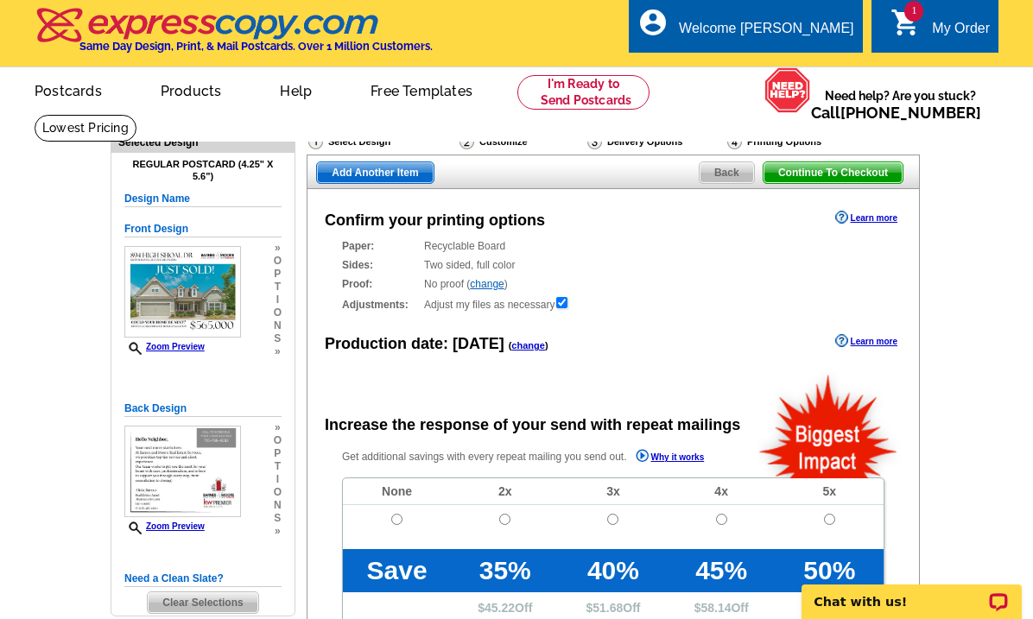
radio input "false"
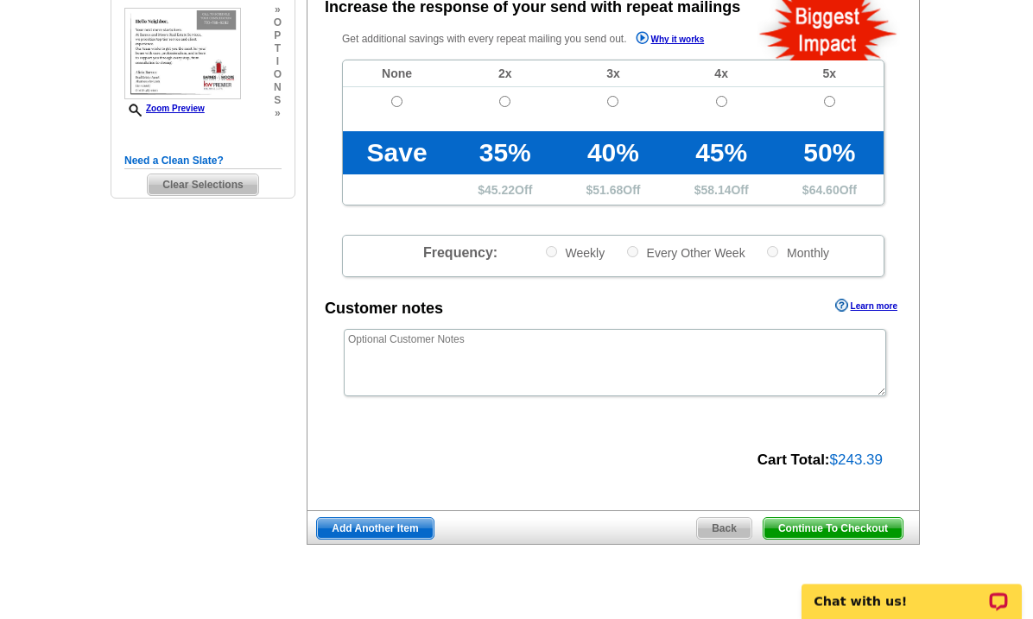
scroll to position [419, 0]
click at [862, 532] on span "Continue To Checkout" at bounding box center [833, 528] width 139 height 21
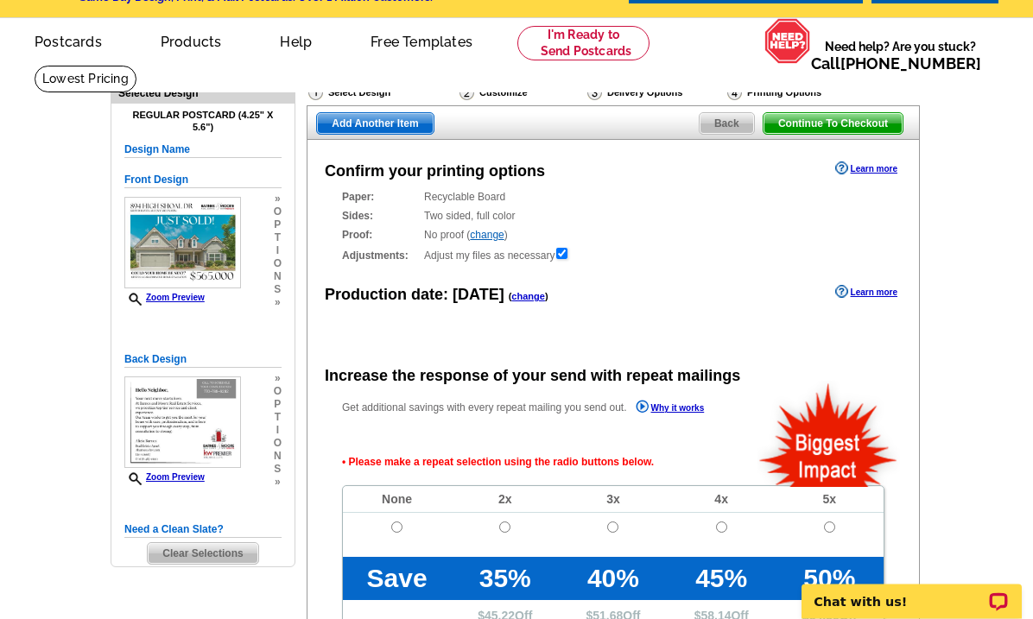
scroll to position [0, 0]
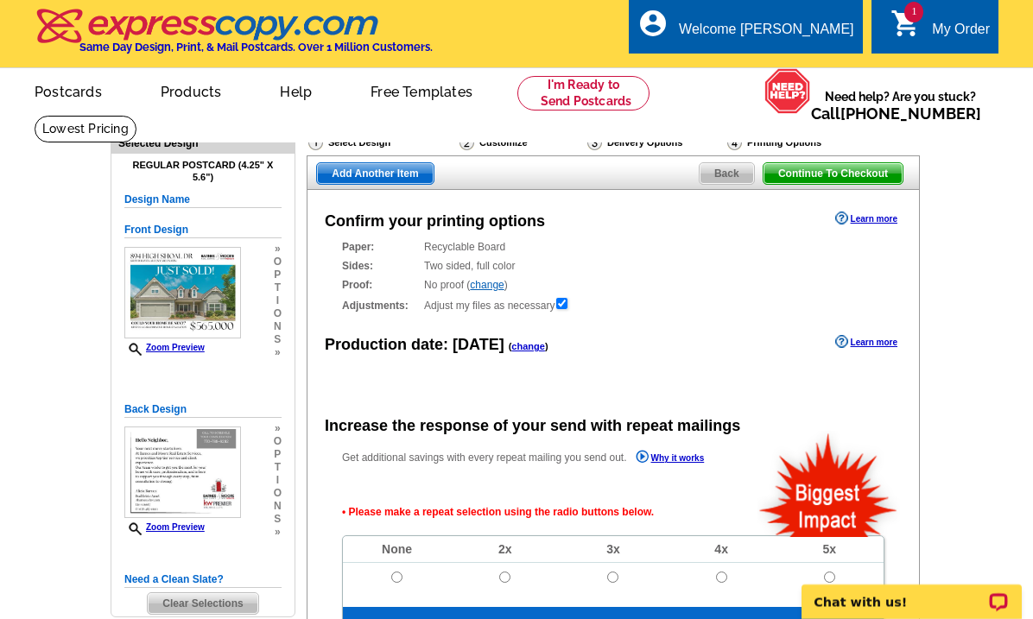
click at [846, 178] on span "Continue To Checkout" at bounding box center [833, 173] width 139 height 21
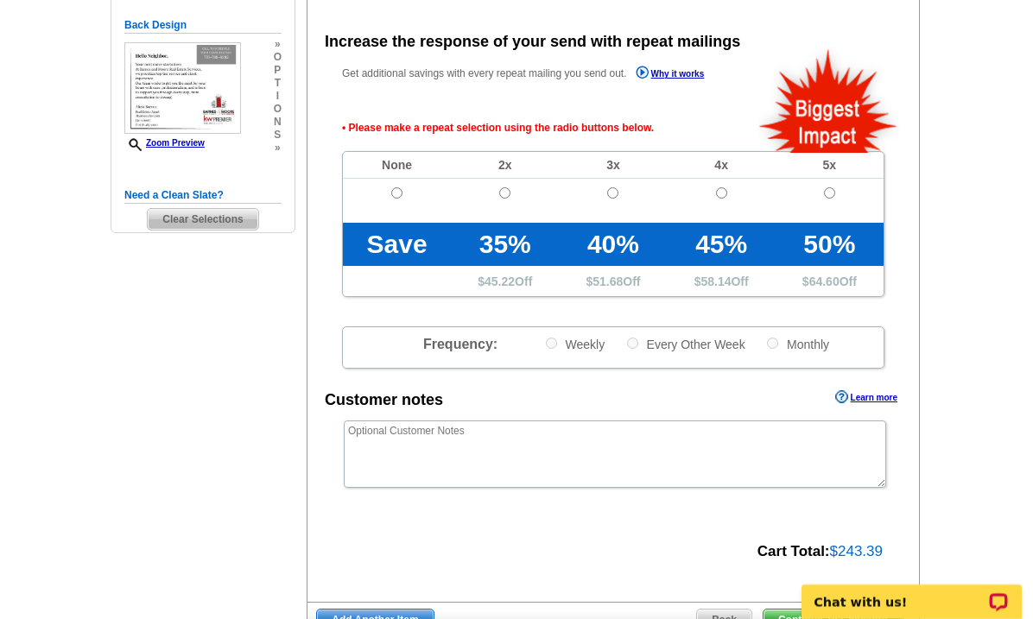
scroll to position [386, 0]
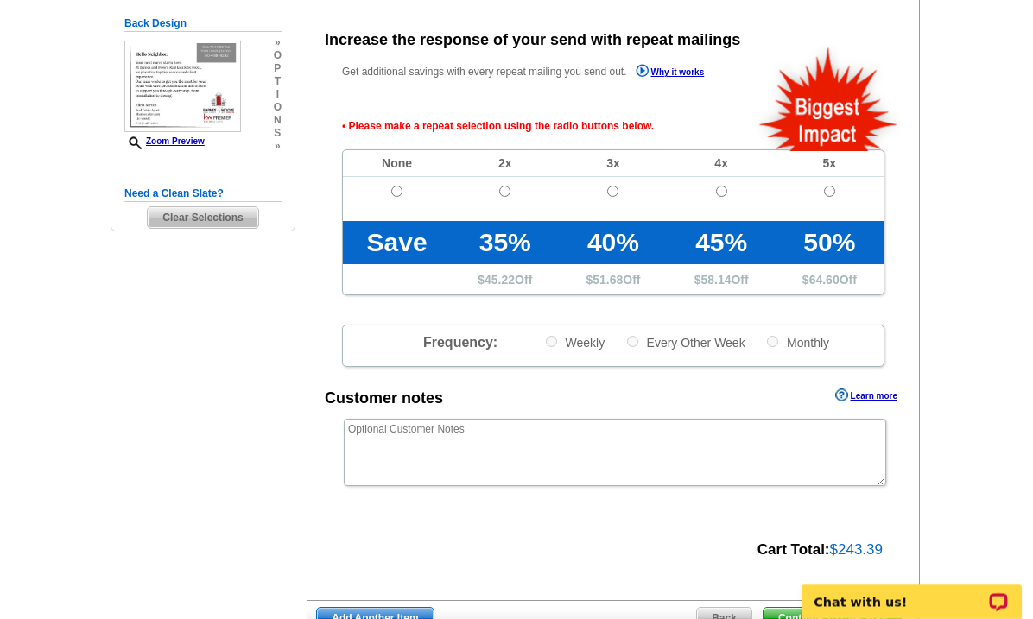
click at [391, 191] on input "radio" at bounding box center [396, 191] width 11 height 11
radio input "true"
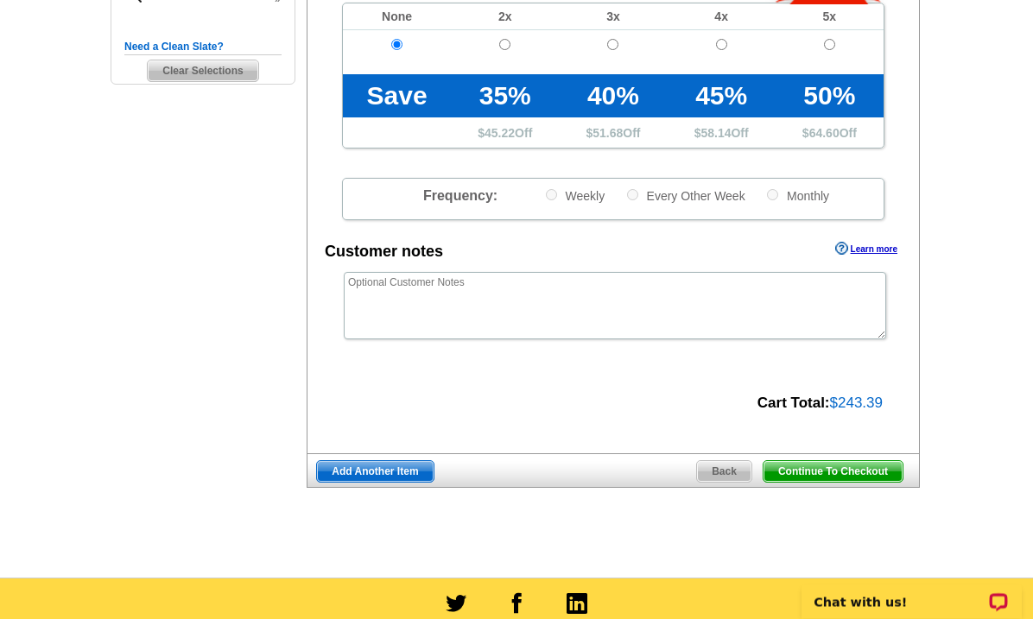
scroll to position [545, 0]
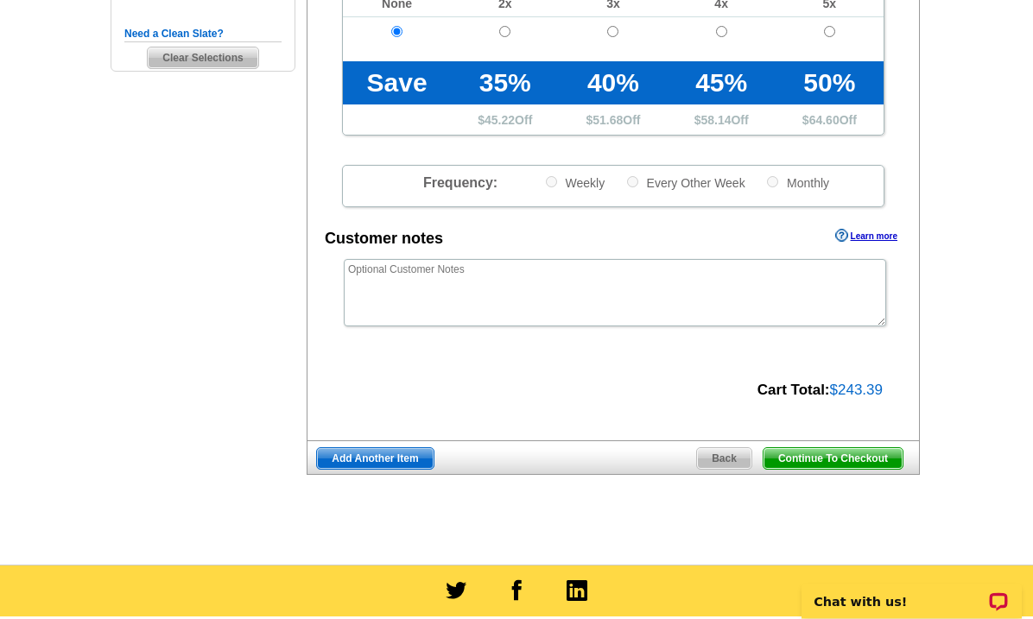
click at [874, 459] on span "Continue To Checkout" at bounding box center [833, 459] width 139 height 21
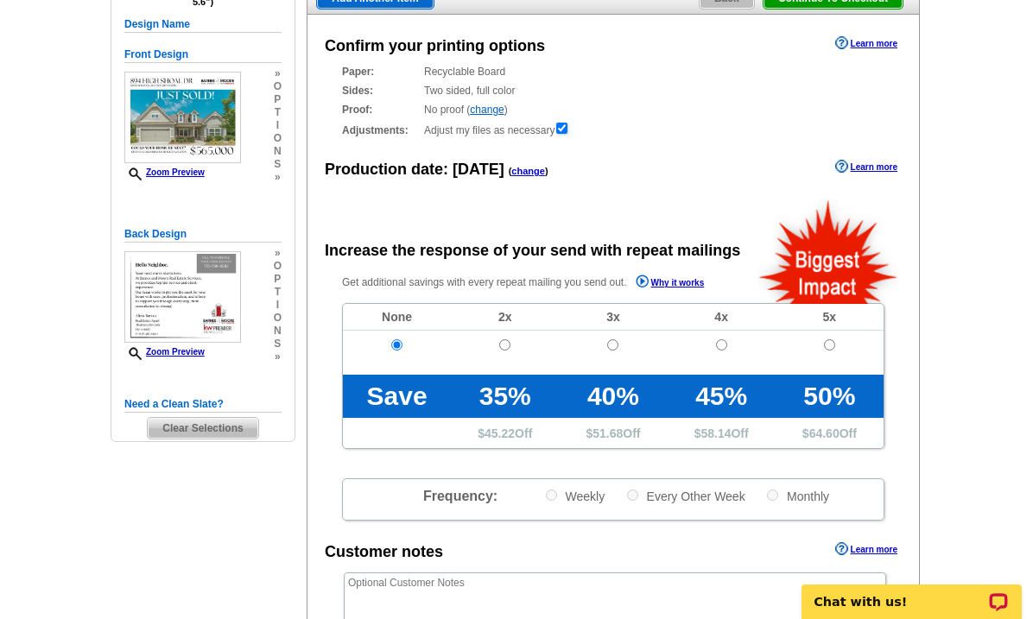
scroll to position [0, 0]
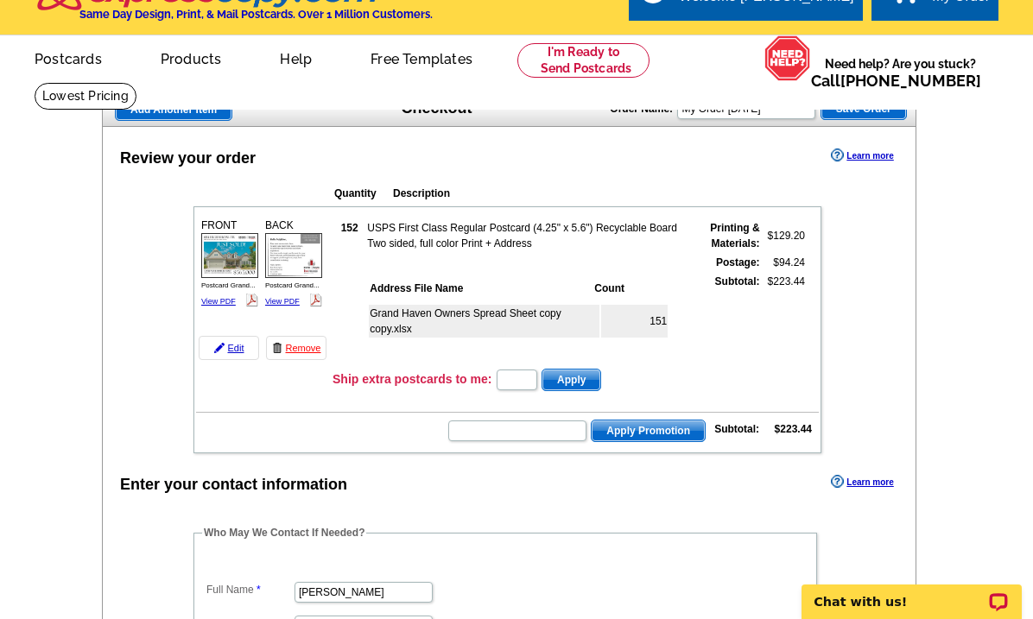
scroll to position [32, 0]
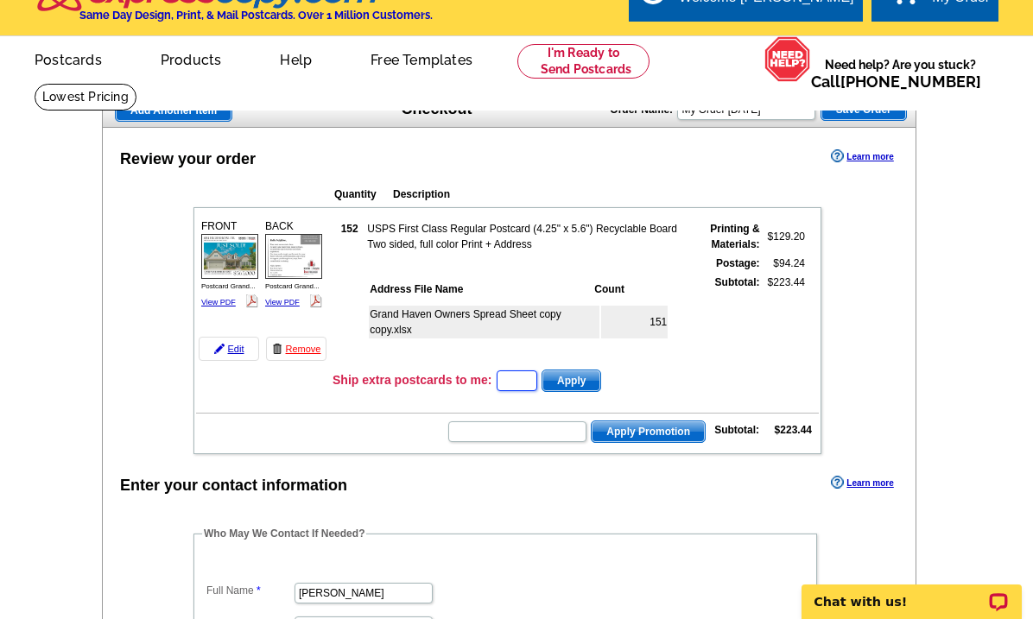
click at [510, 383] on input "text" at bounding box center [517, 381] width 41 height 21
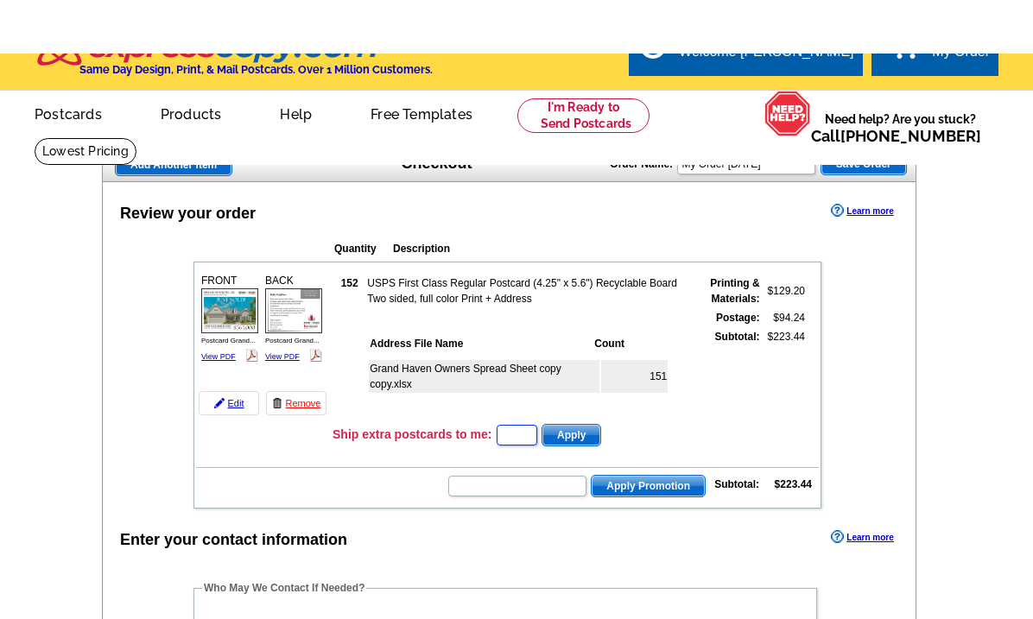
scroll to position [0, 0]
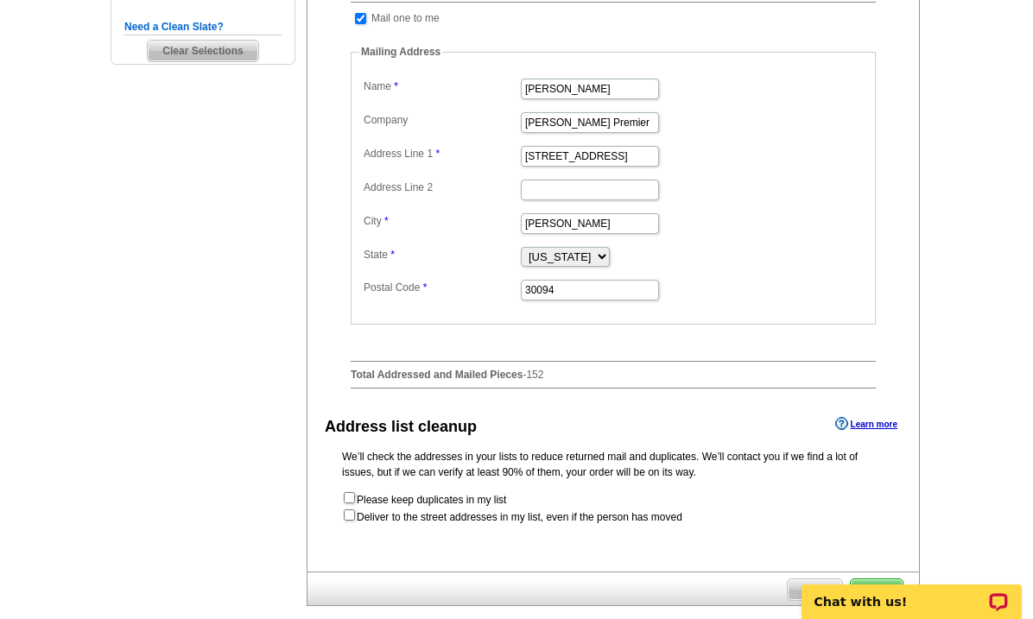
scroll to position [569, 0]
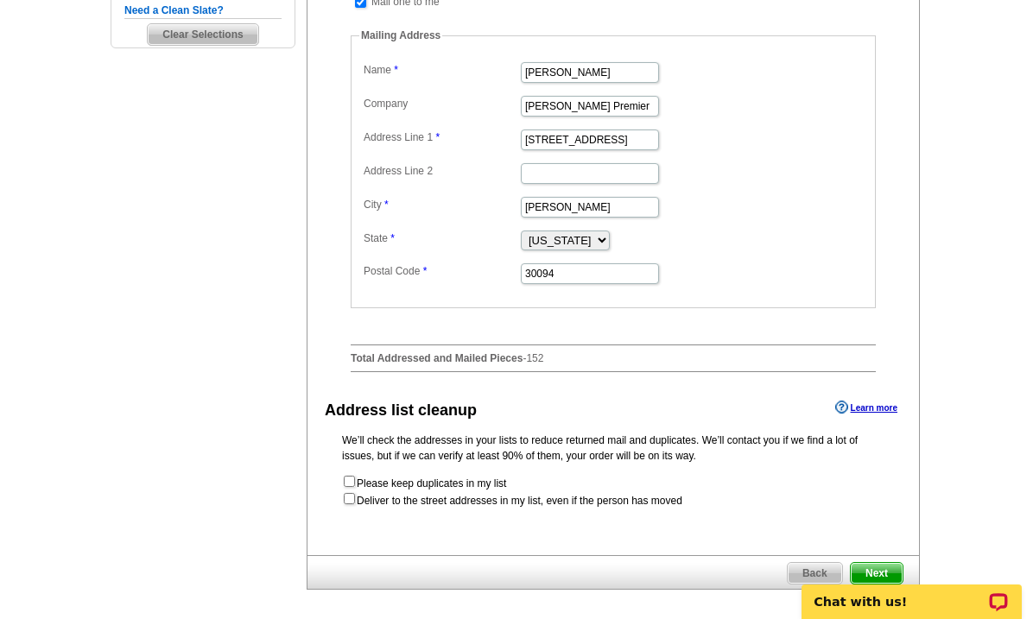
click at [892, 584] on span "Next" at bounding box center [877, 573] width 52 height 21
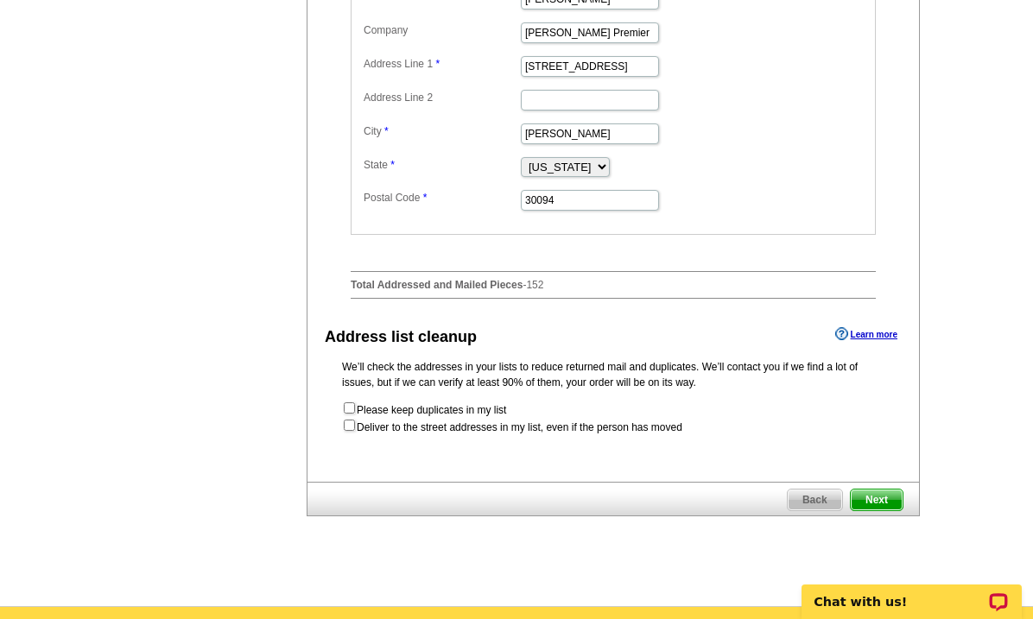
scroll to position [0, 0]
click at [350, 431] on input "checkbox" at bounding box center [349, 425] width 11 height 11
checkbox input "true"
radio input "true"
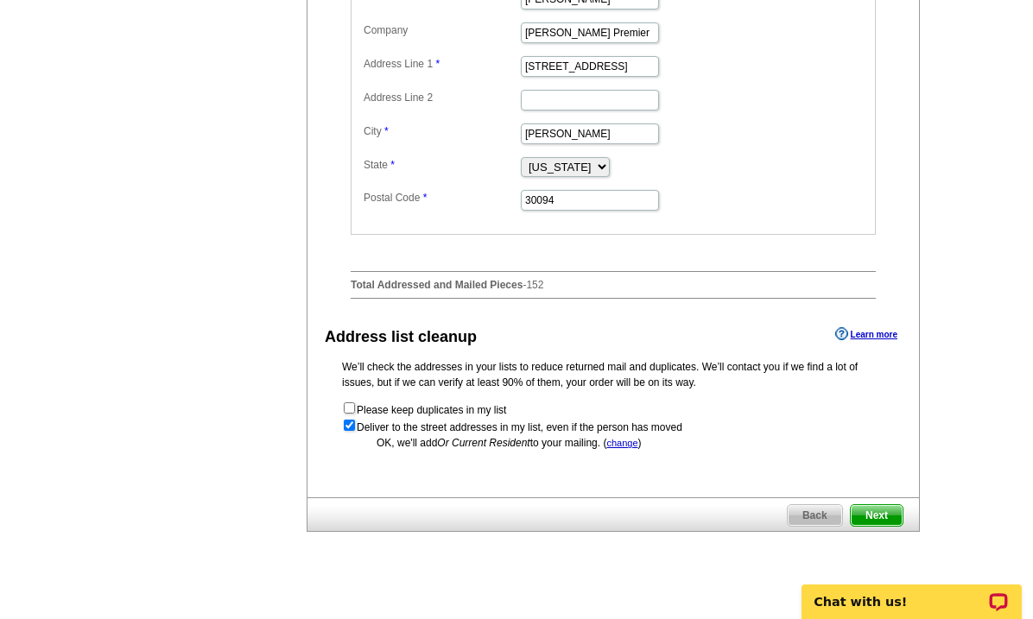
click at [627, 448] on link "change" at bounding box center [621, 443] width 31 height 10
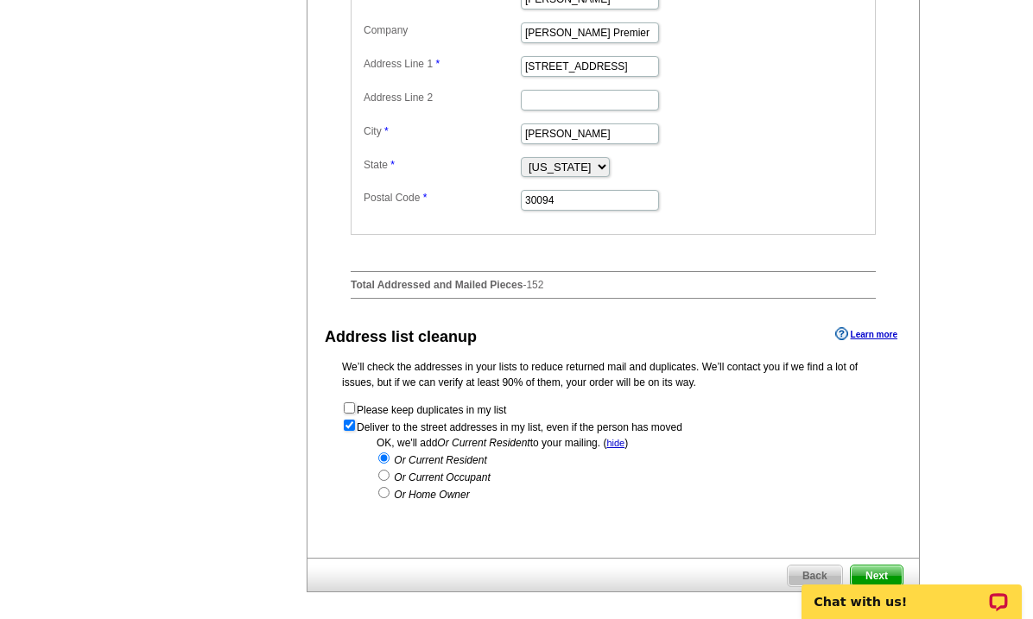
click at [385, 498] on input "radio" at bounding box center [383, 492] width 11 height 11
radio input "true"
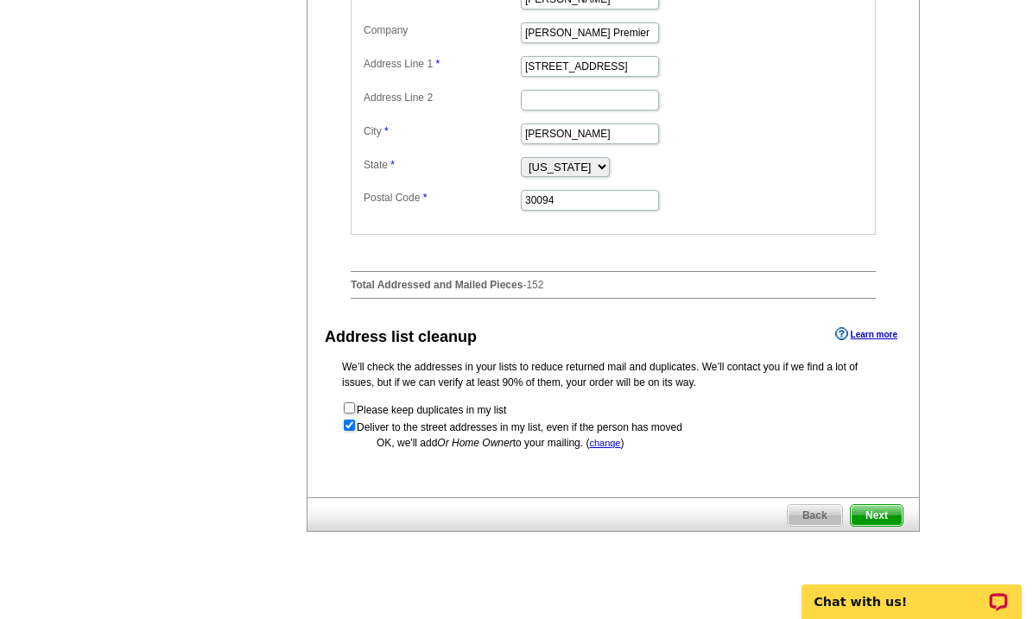
click at [879, 526] on span "Next" at bounding box center [877, 515] width 52 height 21
click at [882, 526] on span "Next" at bounding box center [877, 515] width 52 height 21
click at [886, 526] on span "Next" at bounding box center [877, 515] width 52 height 21
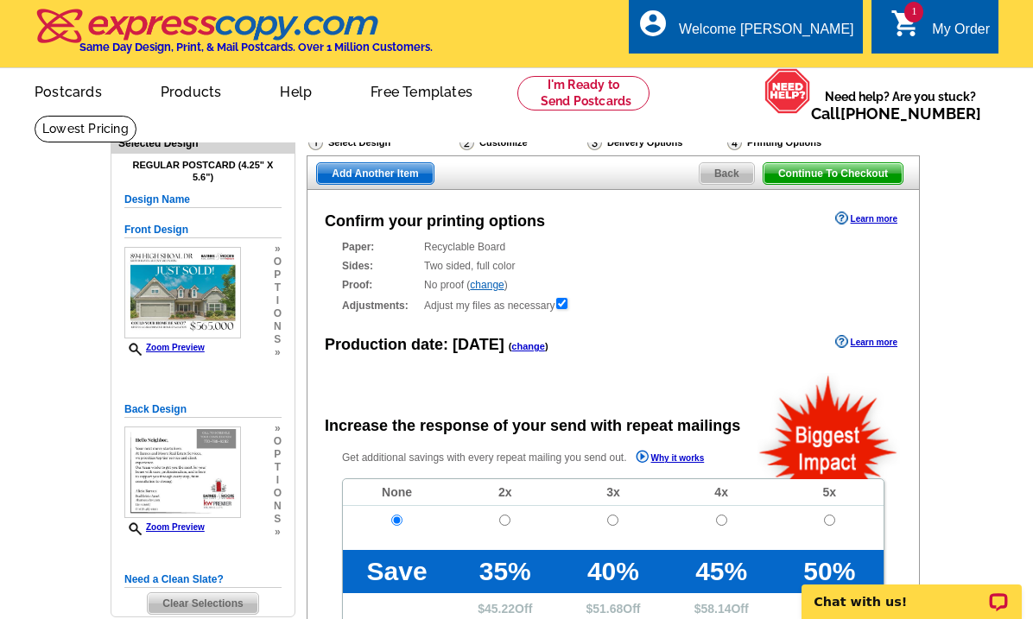
radio input "false"
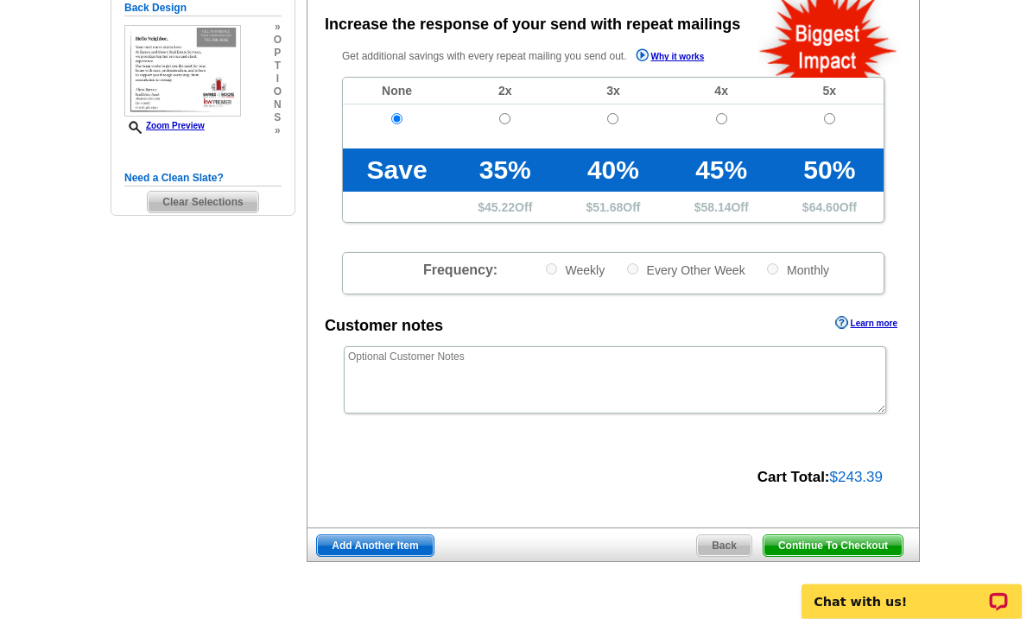
scroll to position [403, 0]
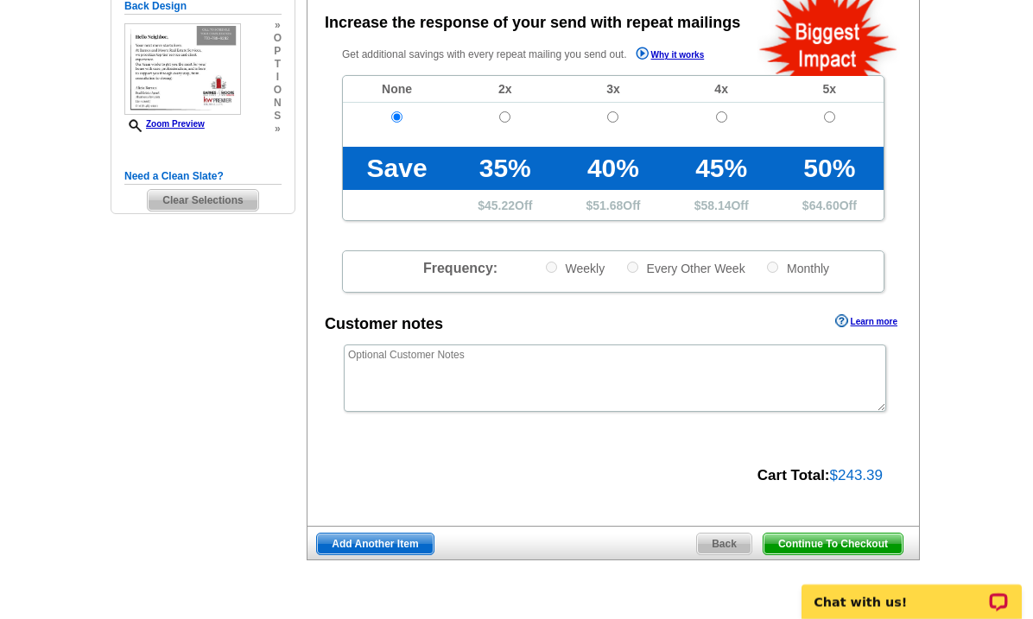
click at [882, 547] on span "Continue To Checkout" at bounding box center [833, 544] width 139 height 21
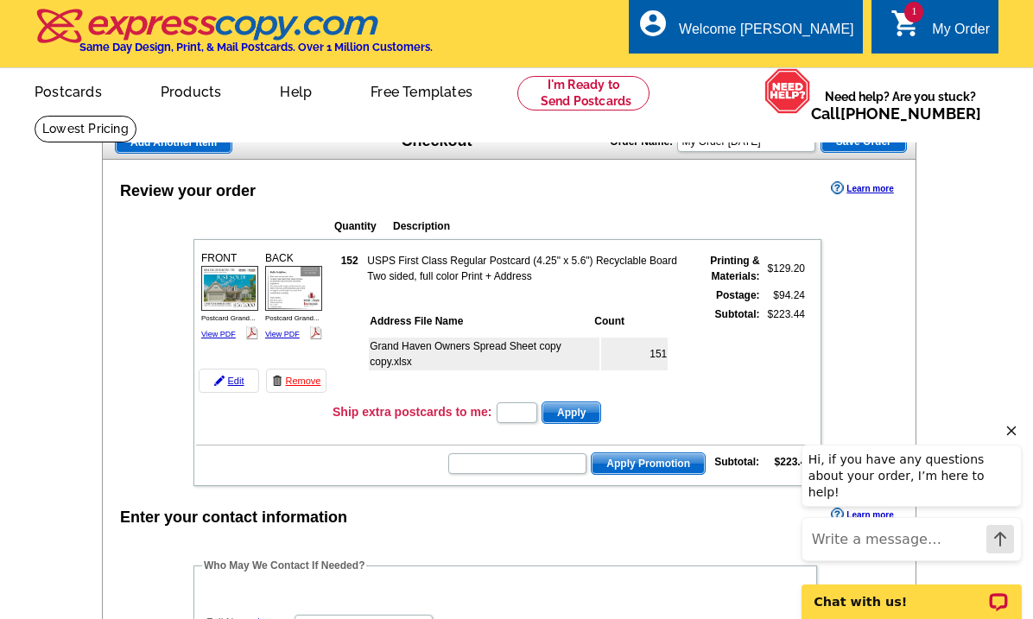
click at [941, 38] on div "My Order" at bounding box center [961, 34] width 58 height 24
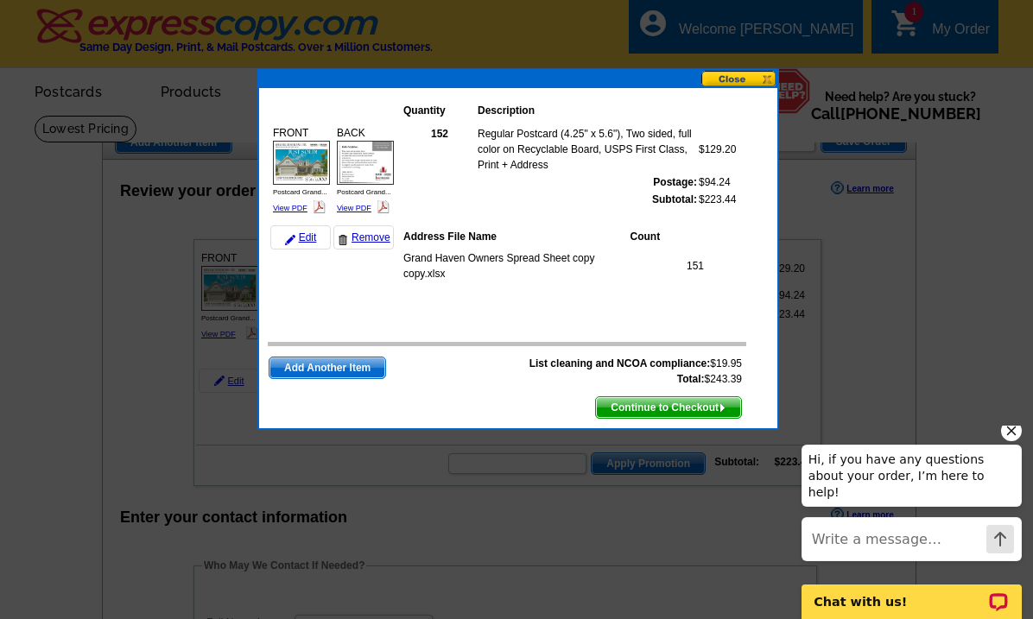
click at [354, 364] on span "Add Another Item" at bounding box center [327, 368] width 116 height 21
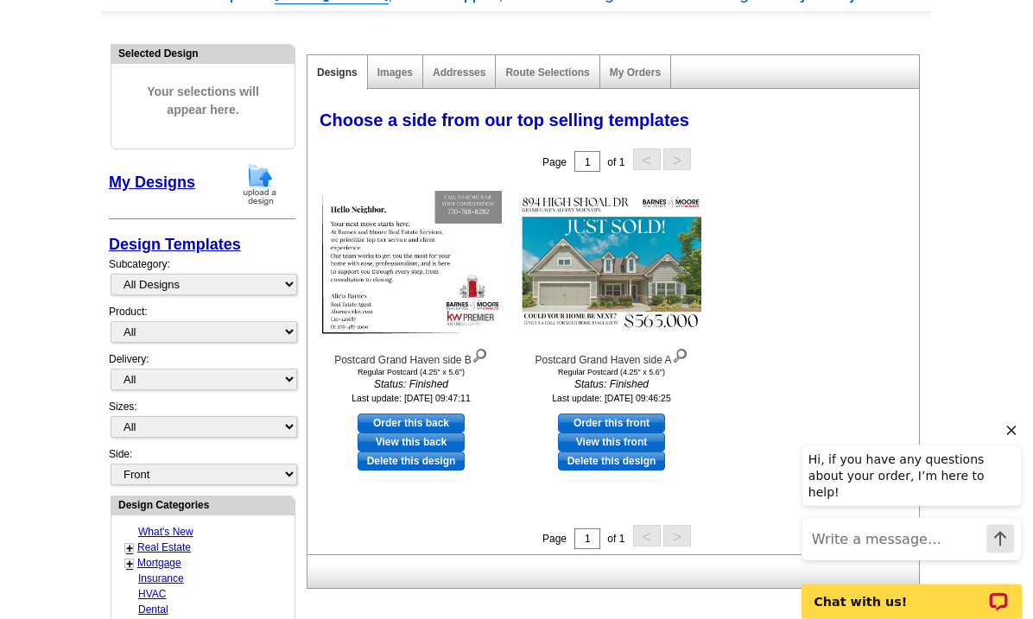
scroll to position [155, 0]
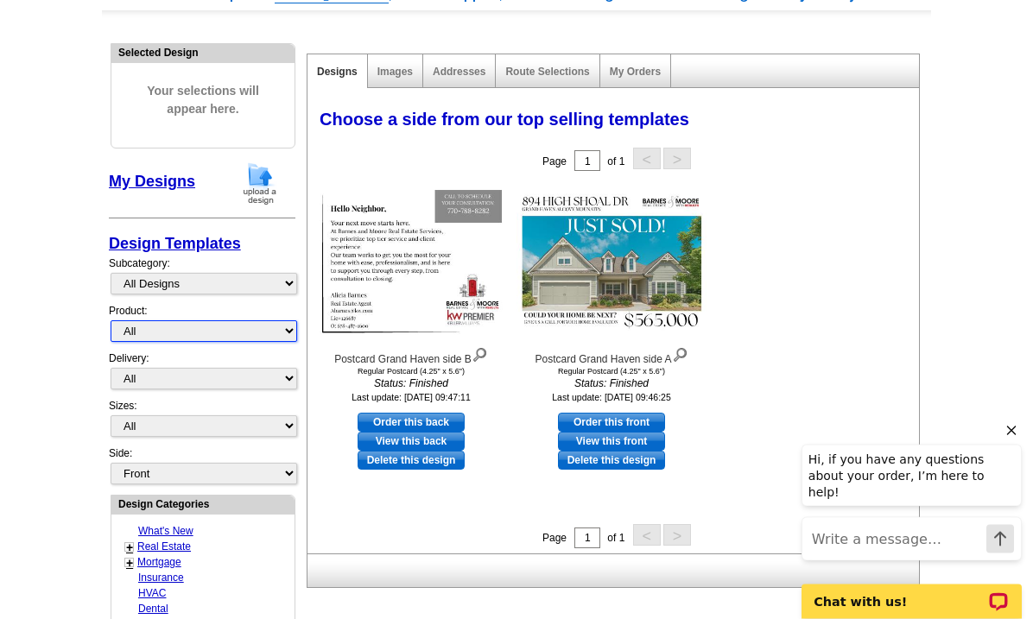
click at [275, 332] on select "All Postcards Letters and flyers Business Cards Door Hangers Greeting Cards" at bounding box center [204, 332] width 187 height 22
select select "2"
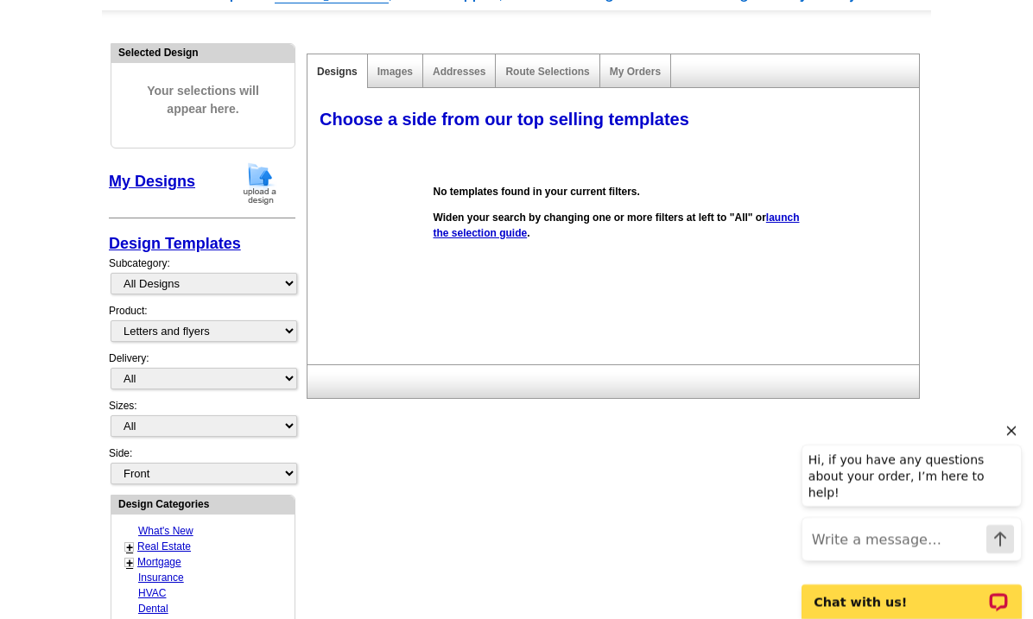
click at [399, 74] on link "Images" at bounding box center [394, 72] width 35 height 12
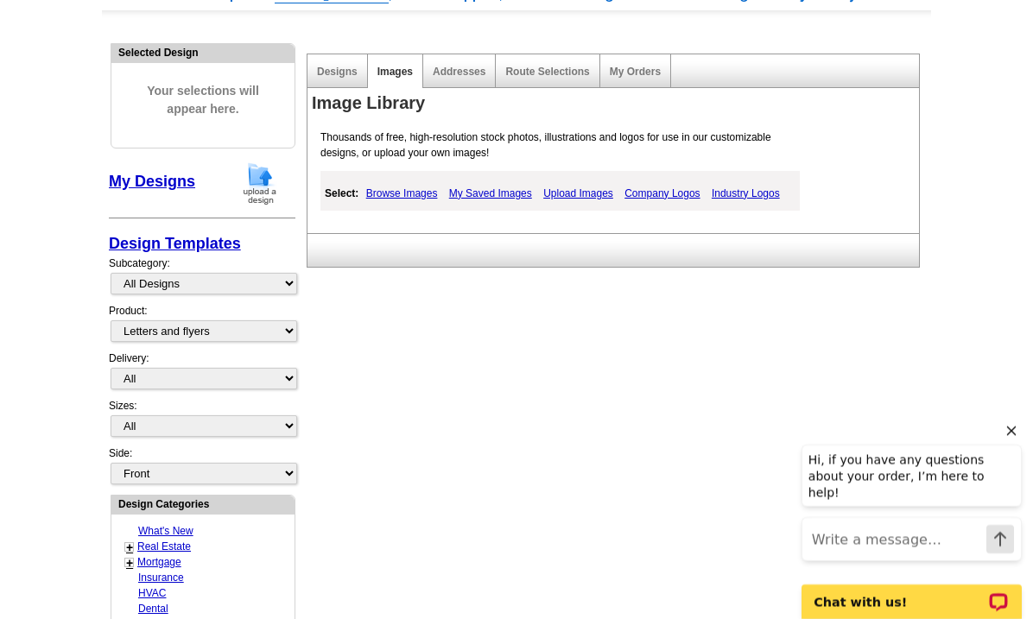
click at [592, 189] on link "Upload Images" at bounding box center [578, 193] width 79 height 21
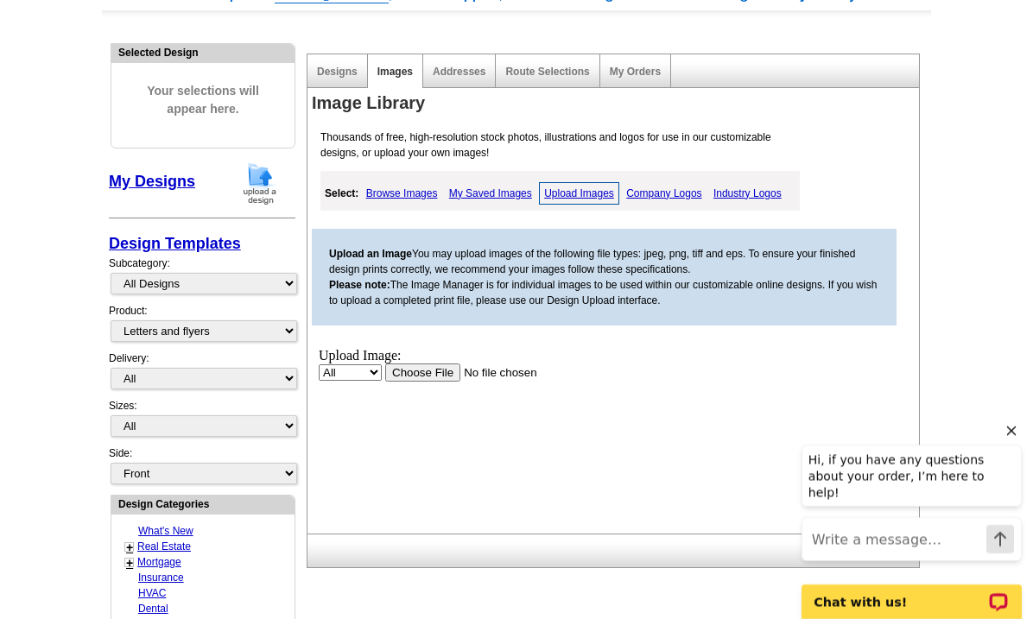
scroll to position [0, 0]
click at [434, 377] on input "file" at bounding box center [494, 372] width 219 height 18
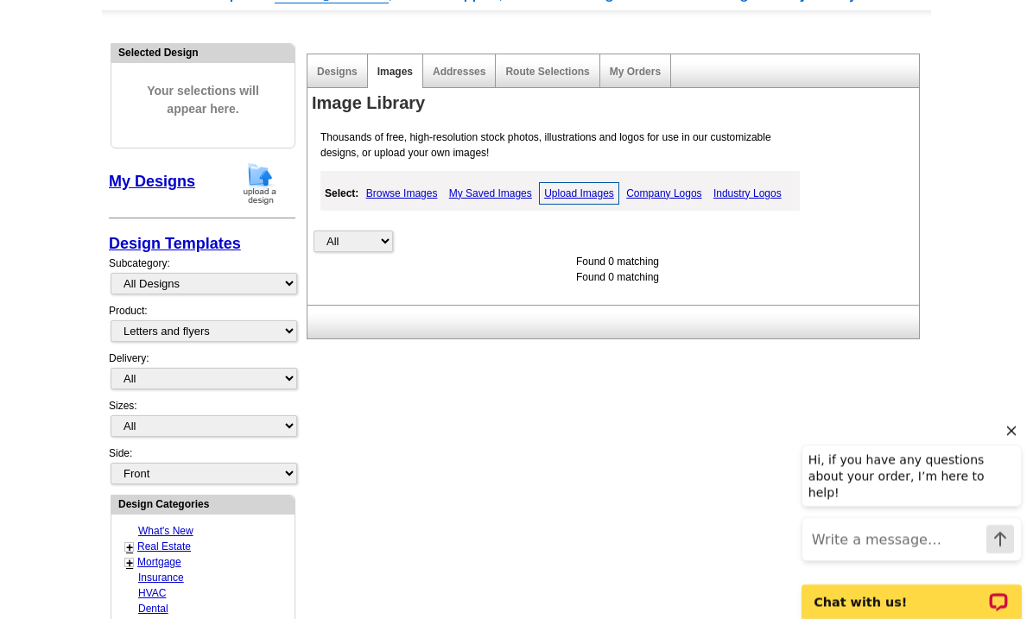
click at [336, 75] on link "Designs" at bounding box center [337, 72] width 41 height 12
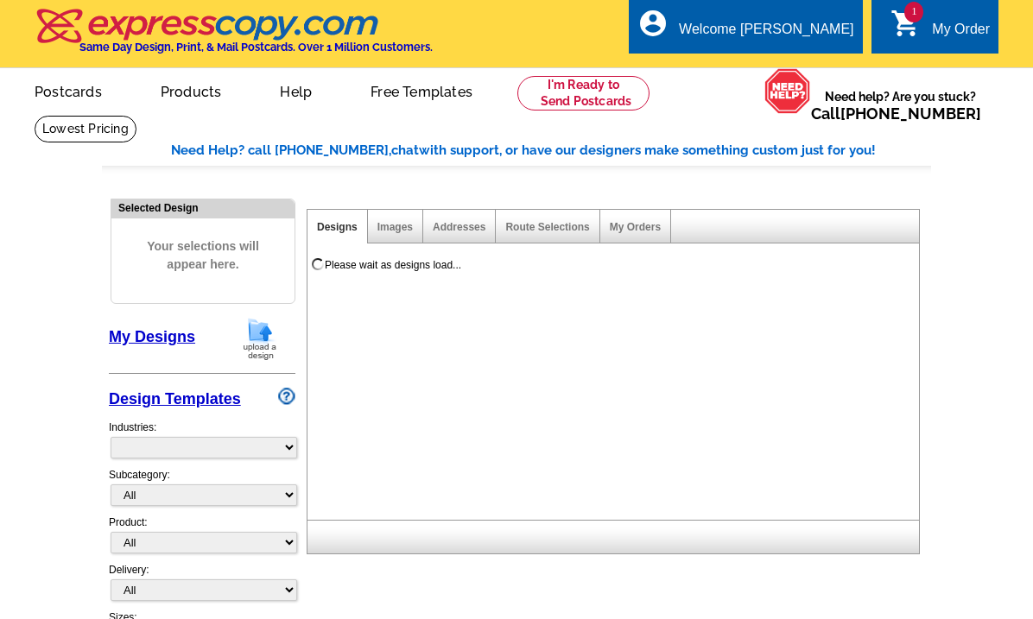
select select "785"
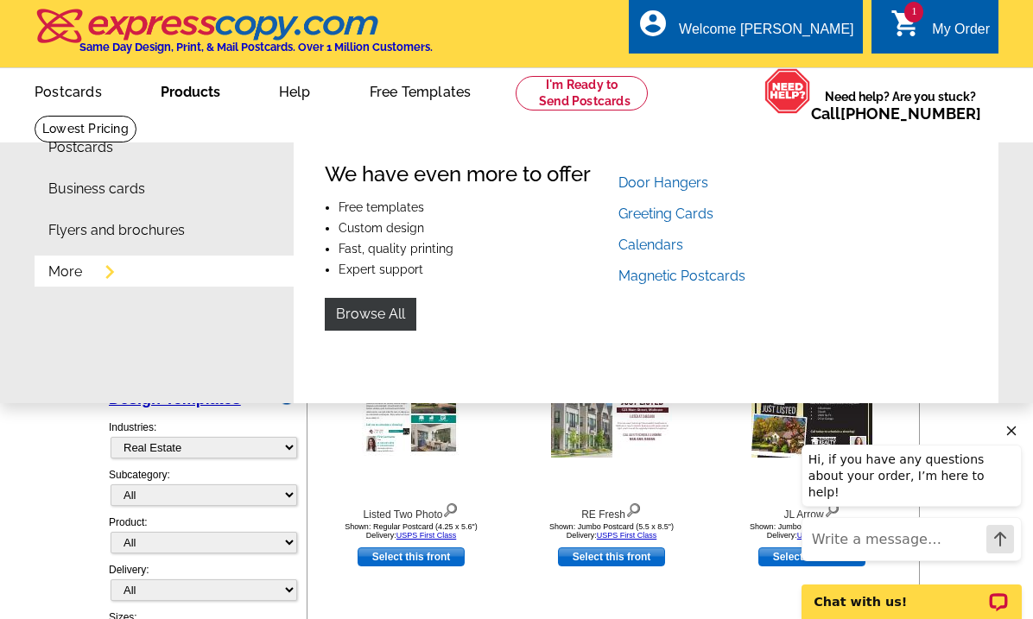
click at [117, 238] on link "Flyers and brochures" at bounding box center [116, 231] width 136 height 14
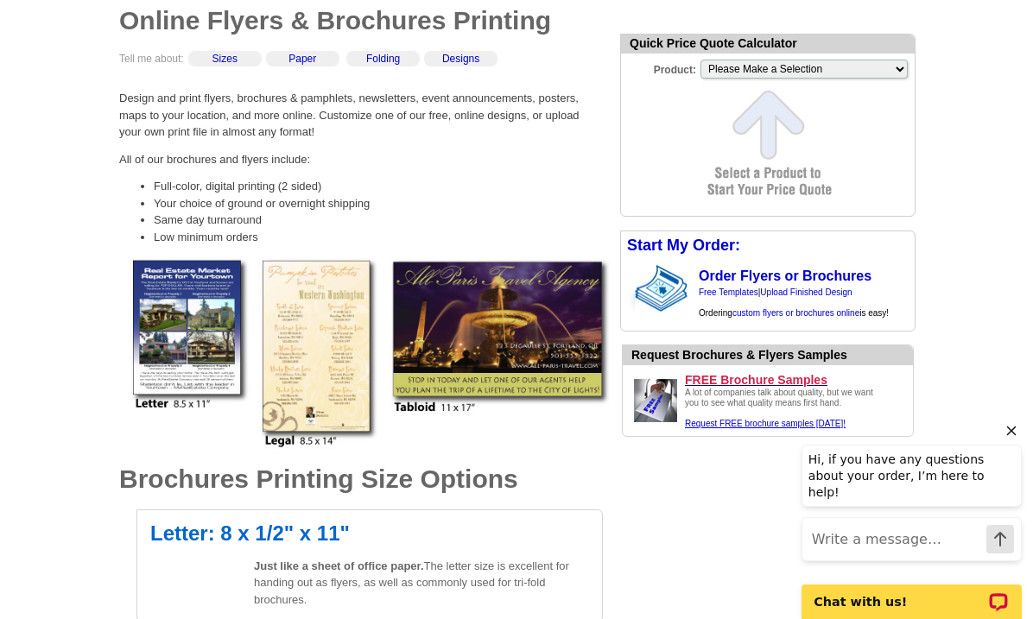
scroll to position [157, 0]
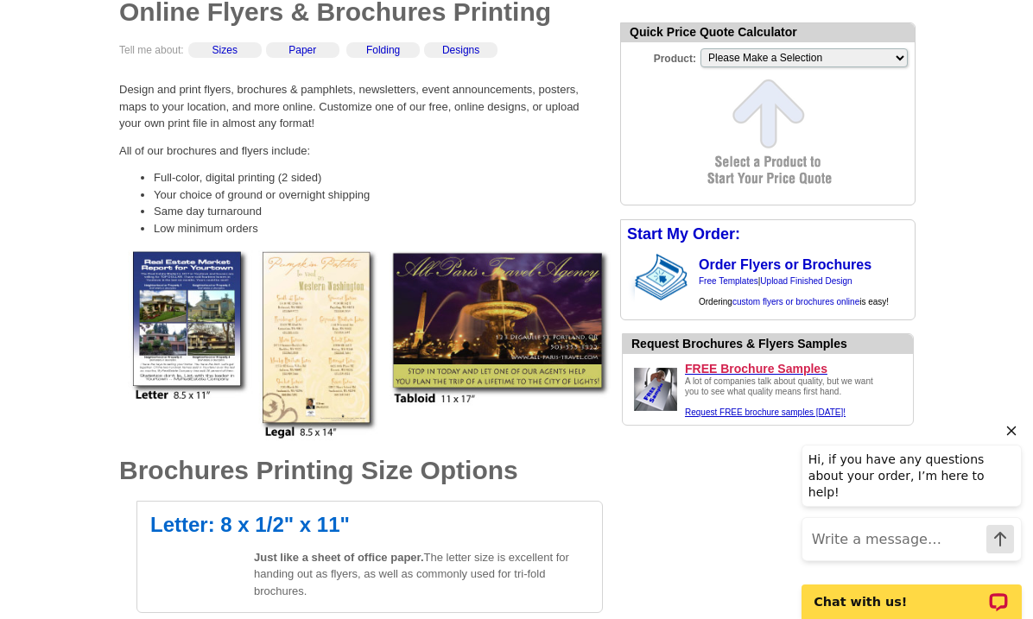
click at [184, 339] on img at bounding box center [370, 345] width 484 height 190
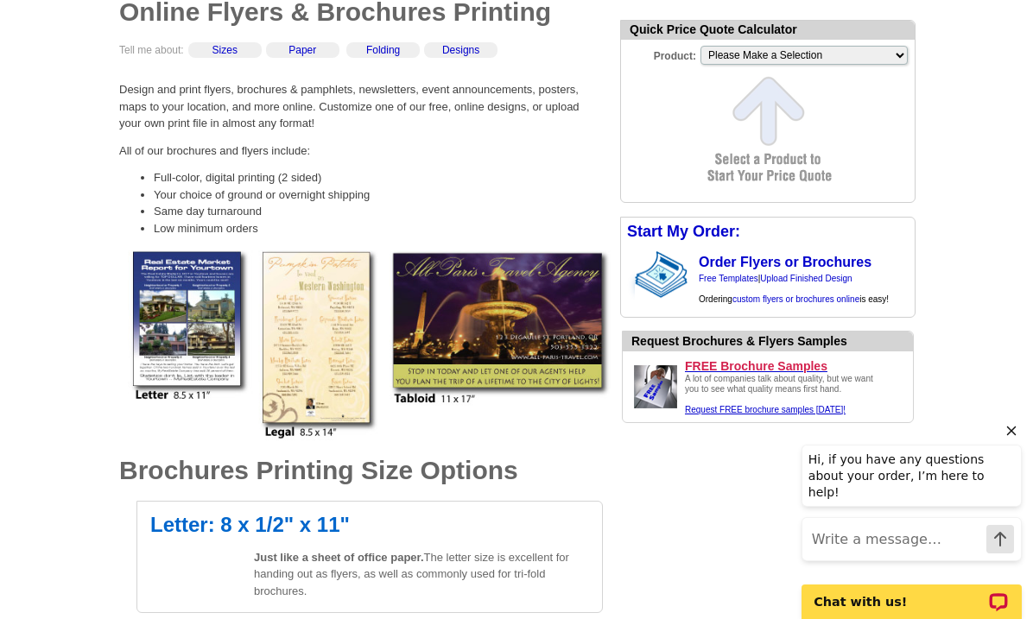
click at [207, 531] on h2 "Letter: 8 x 1/2" x 11"" at bounding box center [369, 525] width 439 height 21
select select "6"
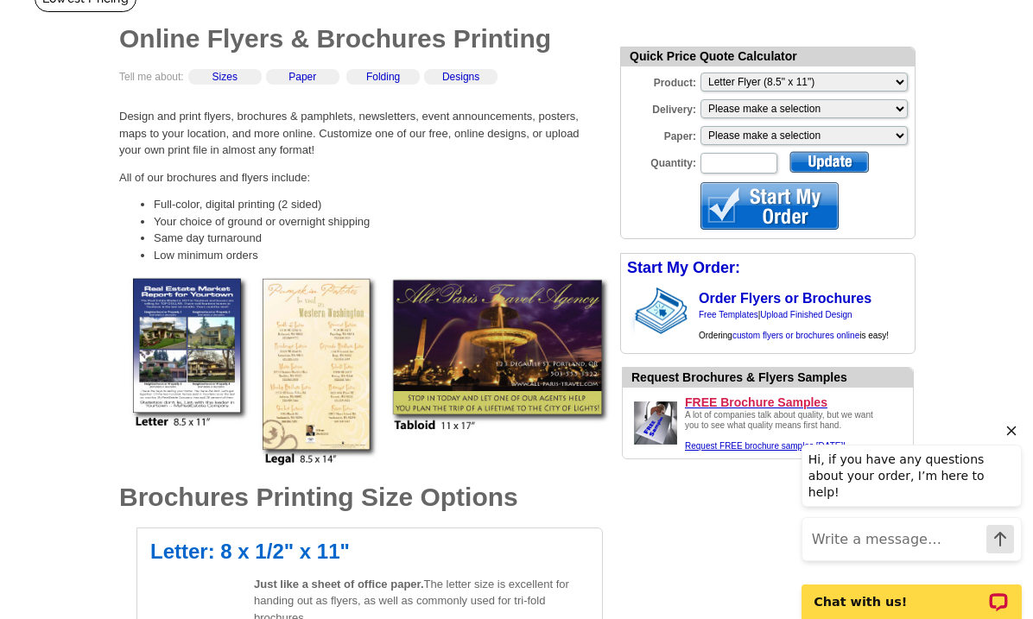
scroll to position [121, 0]
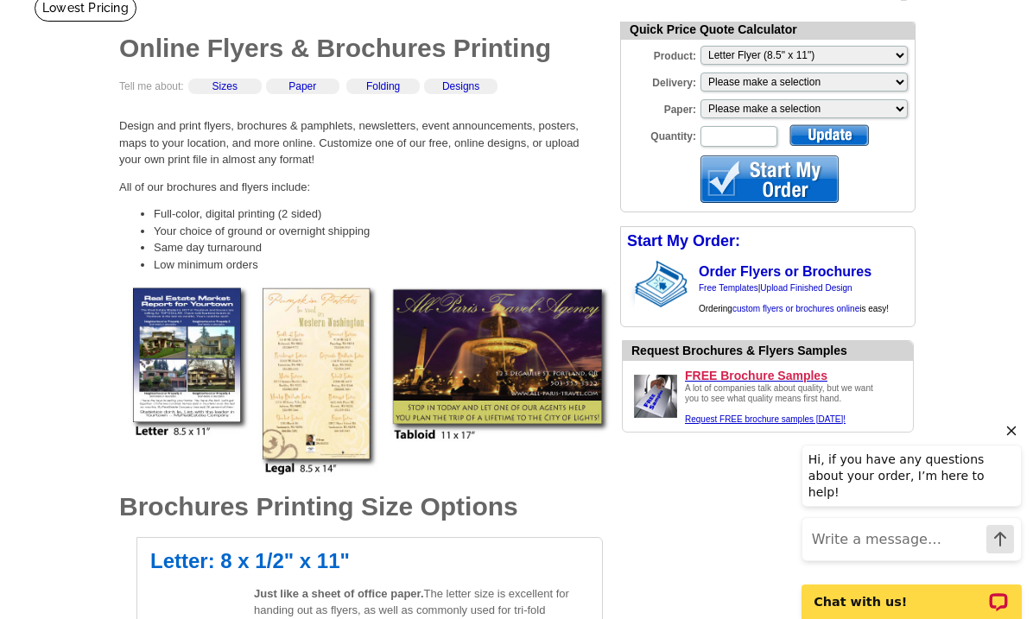
click at [853, 87] on select "Please make a selection Print + Address+USPS First Class Print-Only+Shipped To …" at bounding box center [803, 82] width 207 height 19
click at [874, 112] on select "Please make a selection Regular Bond Paper Gloss Cover" at bounding box center [803, 108] width 207 height 19
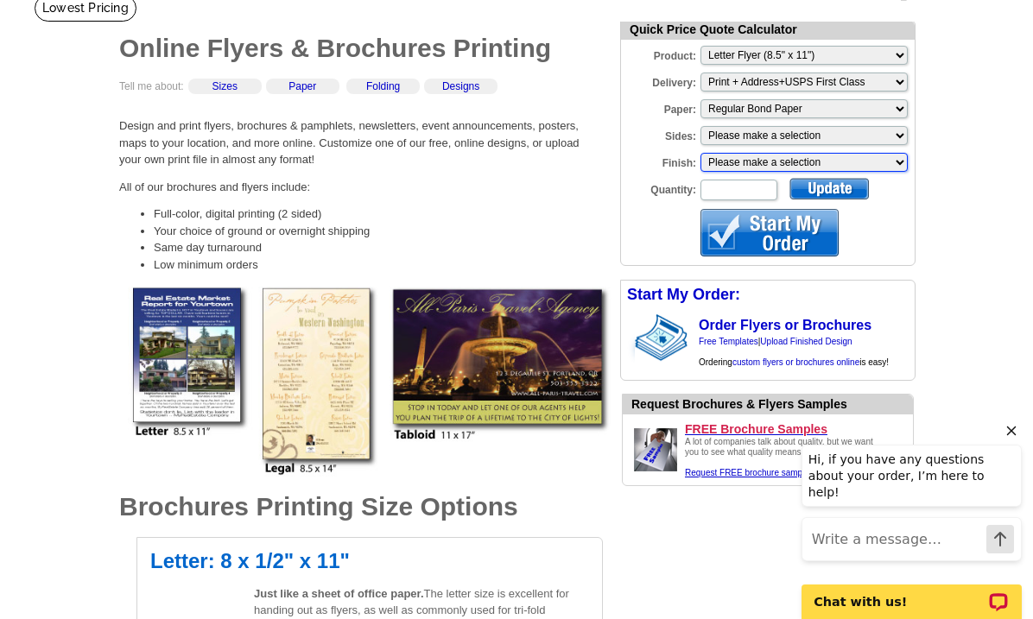
click at [840, 169] on select "Please make a selection Envelope Mailer Bi-fold Mailer Tri-fold Mailer" at bounding box center [803, 162] width 207 height 19
click at [887, 139] on select "Please make a selection One sided, color Two sided, full color" at bounding box center [803, 135] width 207 height 19
click at [892, 136] on select "Please make a selection One sided, color Two sided, full color" at bounding box center [803, 135] width 207 height 19
select select "1"
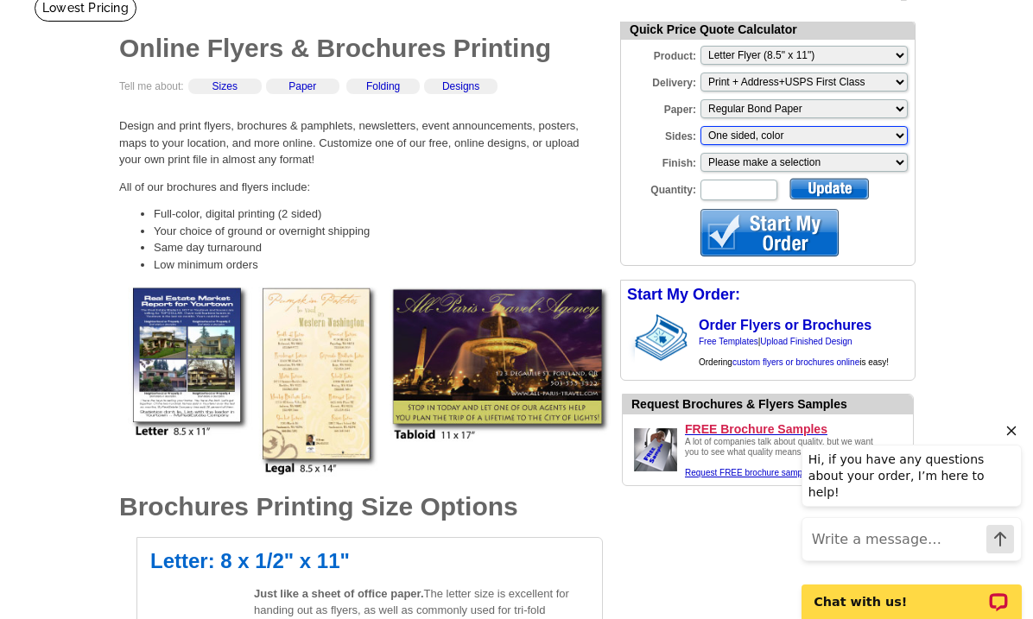
scroll to position [0, 0]
click at [867, 137] on select "Please make a selection One sided, color Two sided, full color" at bounding box center [803, 135] width 207 height 19
click at [871, 161] on select "Please make a selection Envelope Mailer Bi-fold Mailer Tri-fold Mailer" at bounding box center [803, 162] width 207 height 19
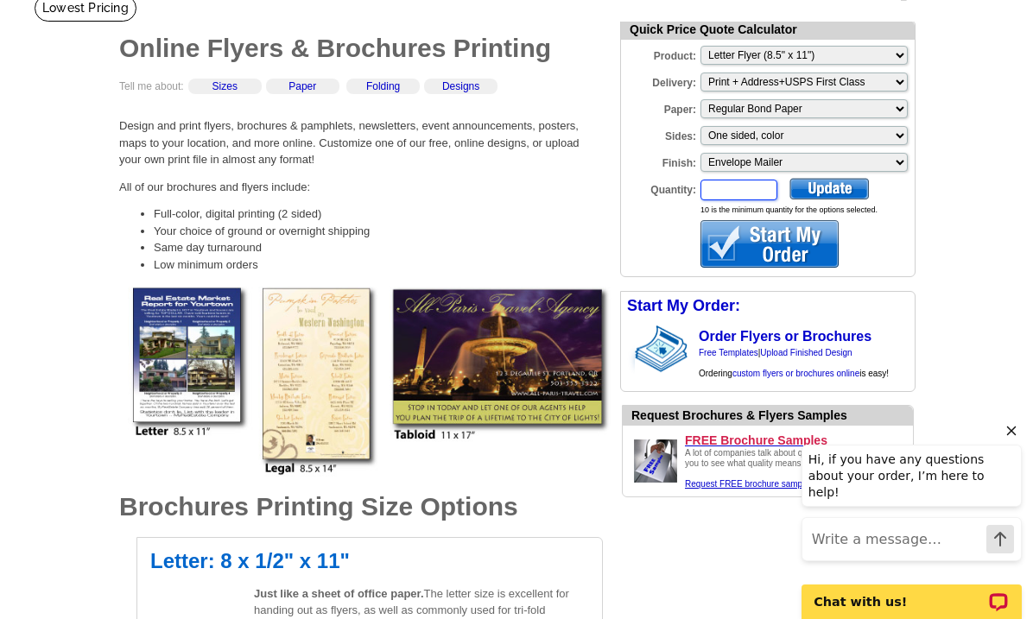
click at [735, 193] on input "Quantity:" at bounding box center [738, 190] width 77 height 21
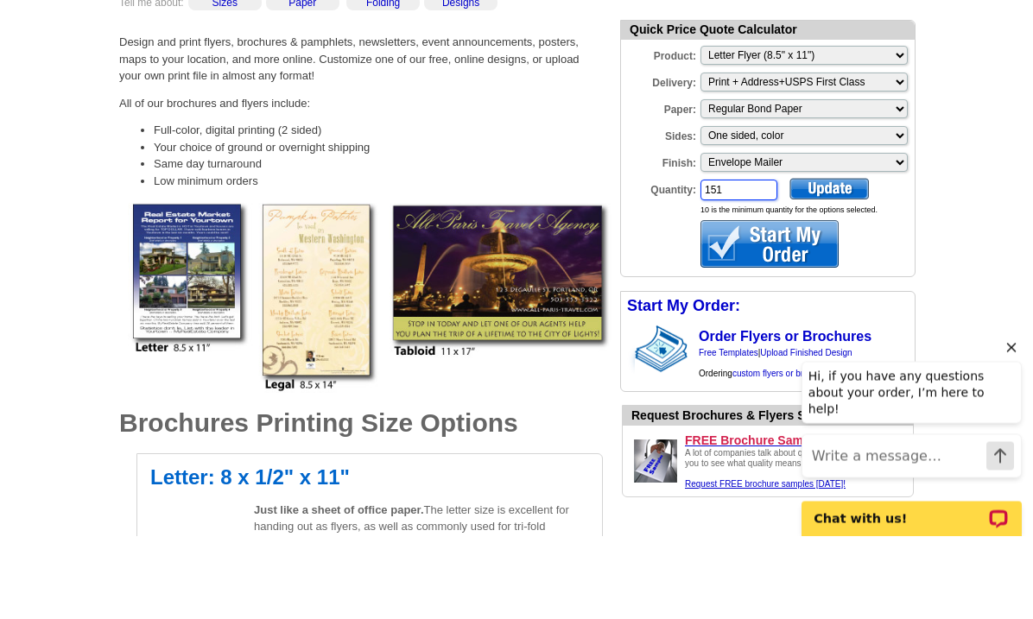
type input "151"
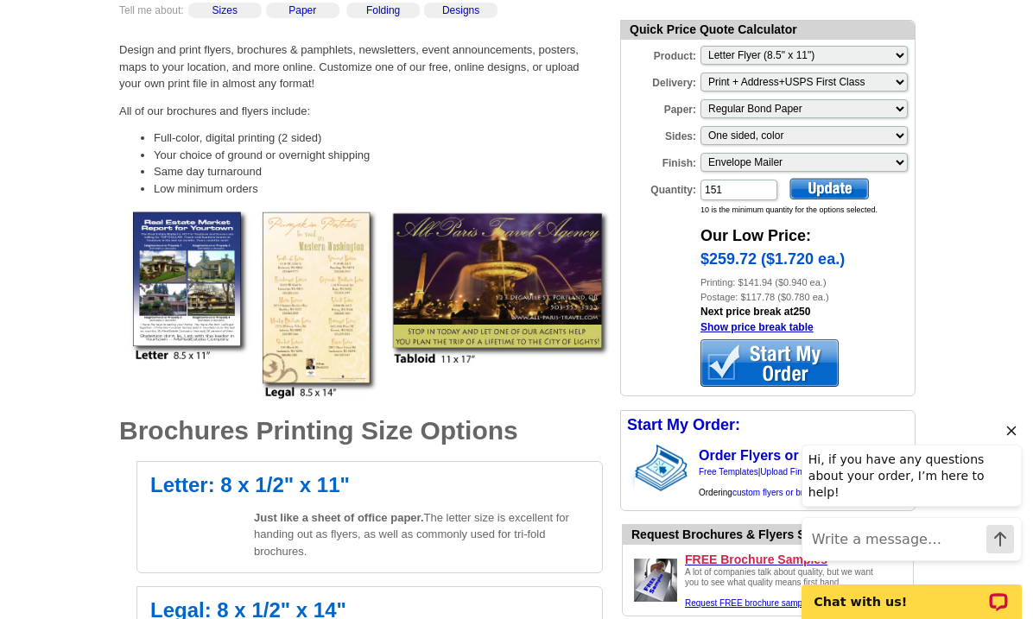
scroll to position [191, 0]
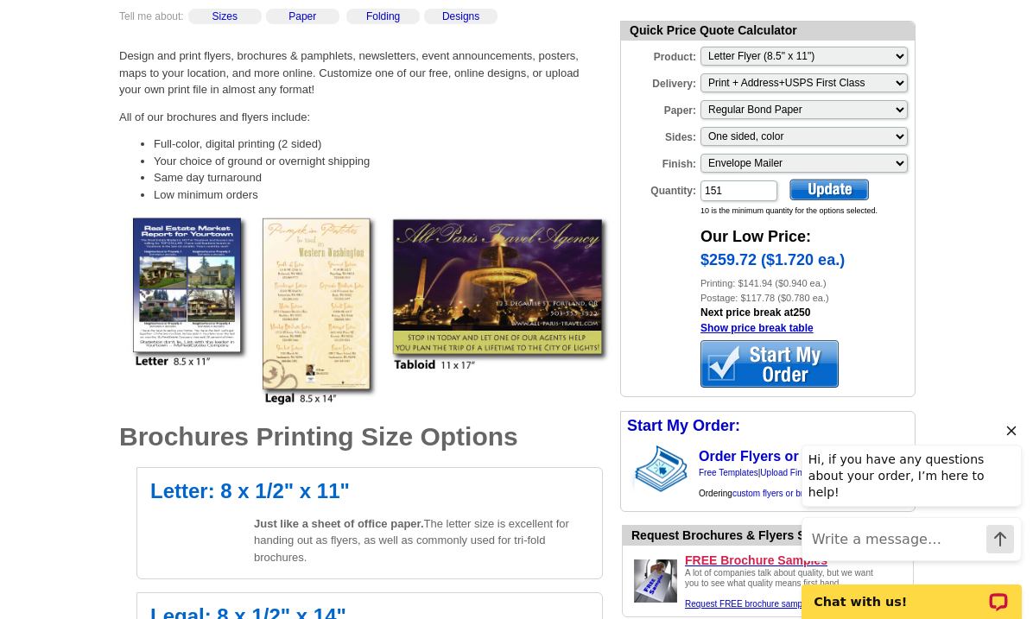
click at [1004, 441] on icon "Hide greeting" at bounding box center [1011, 431] width 21 height 21
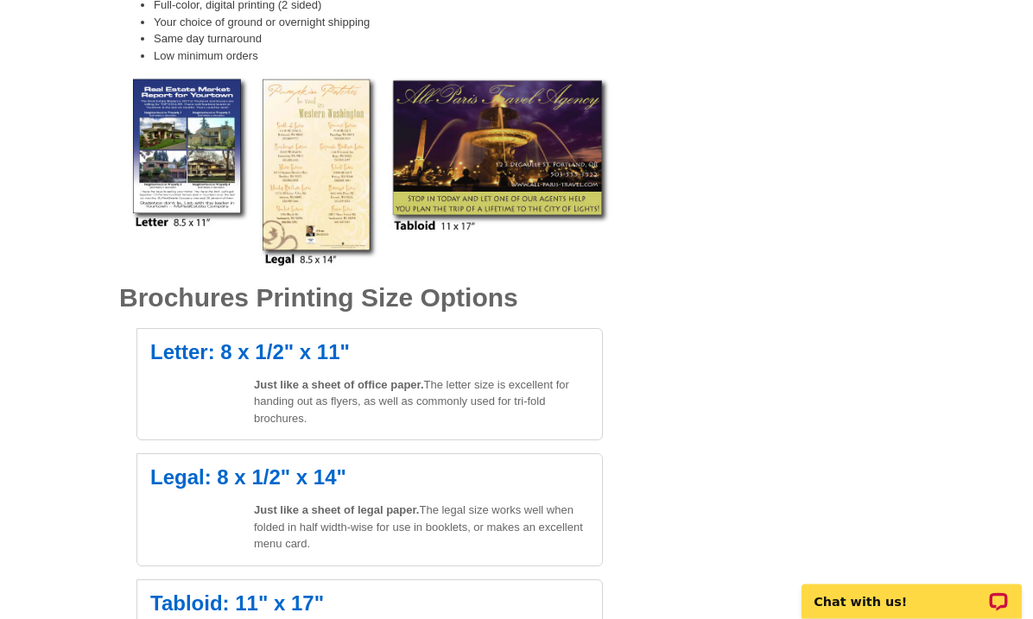
scroll to position [0, 0]
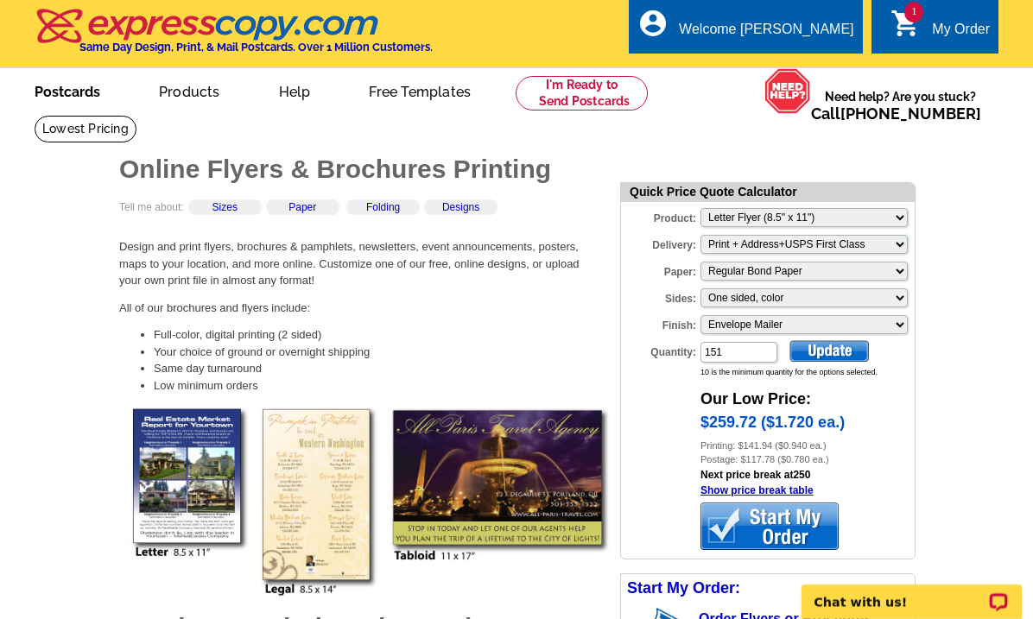
click at [79, 86] on link "Postcards" at bounding box center [67, 90] width 121 height 41
click at [80, 92] on link "Postcards" at bounding box center [68, 90] width 123 height 41
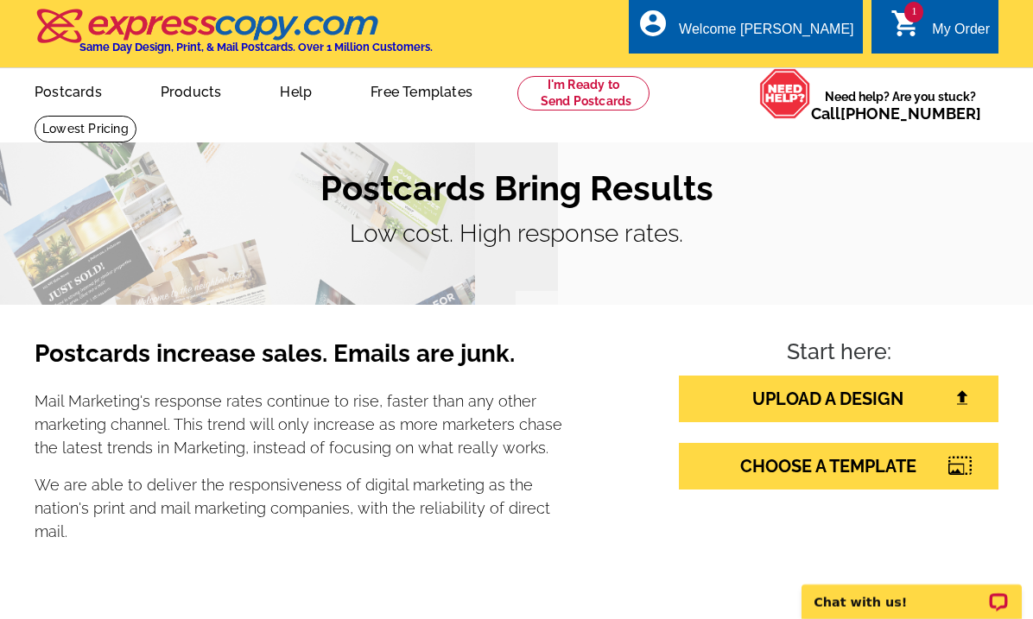
click at [819, 399] on link "UPLOAD A DESIGN" at bounding box center [839, 399] width 320 height 47
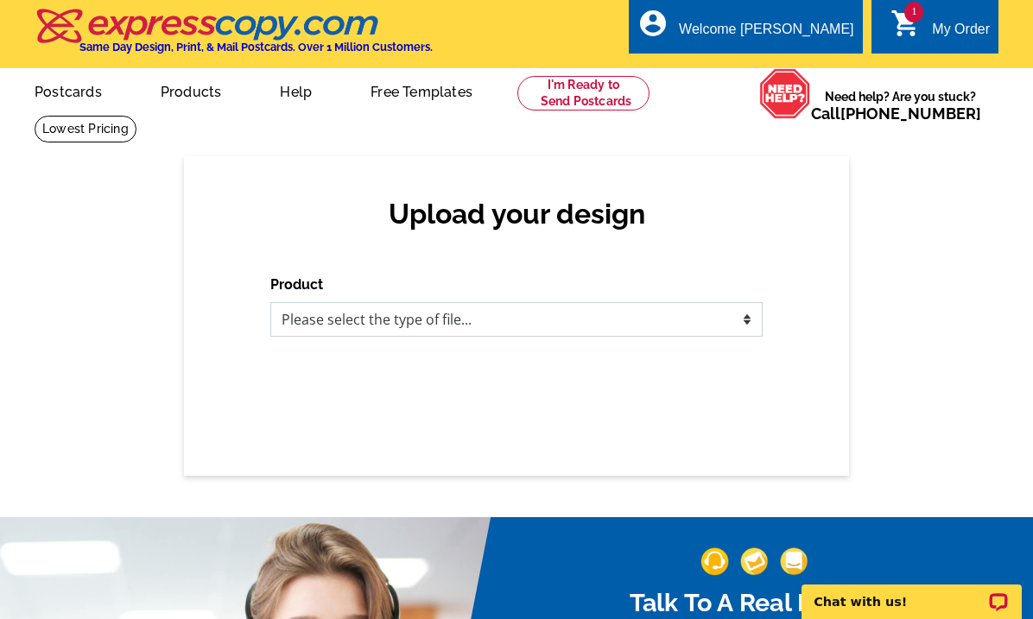
click at [717, 310] on select "Please select the type of file... Postcards Business Cards Letters and flyers G…" at bounding box center [516, 319] width 492 height 35
select select "2"
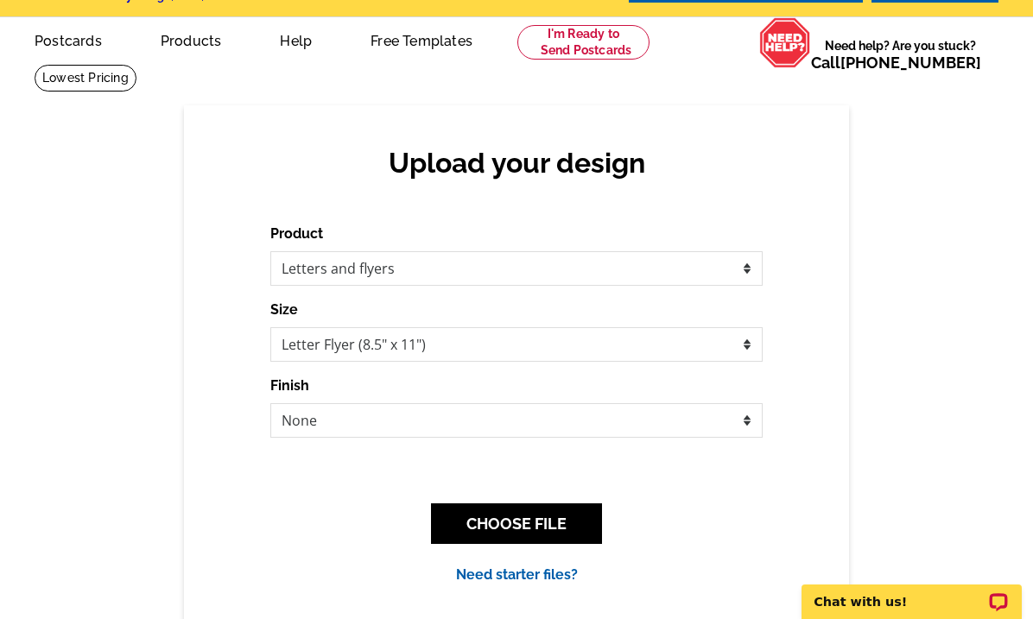
click at [573, 523] on button "CHOOSE FILE" at bounding box center [516, 524] width 171 height 41
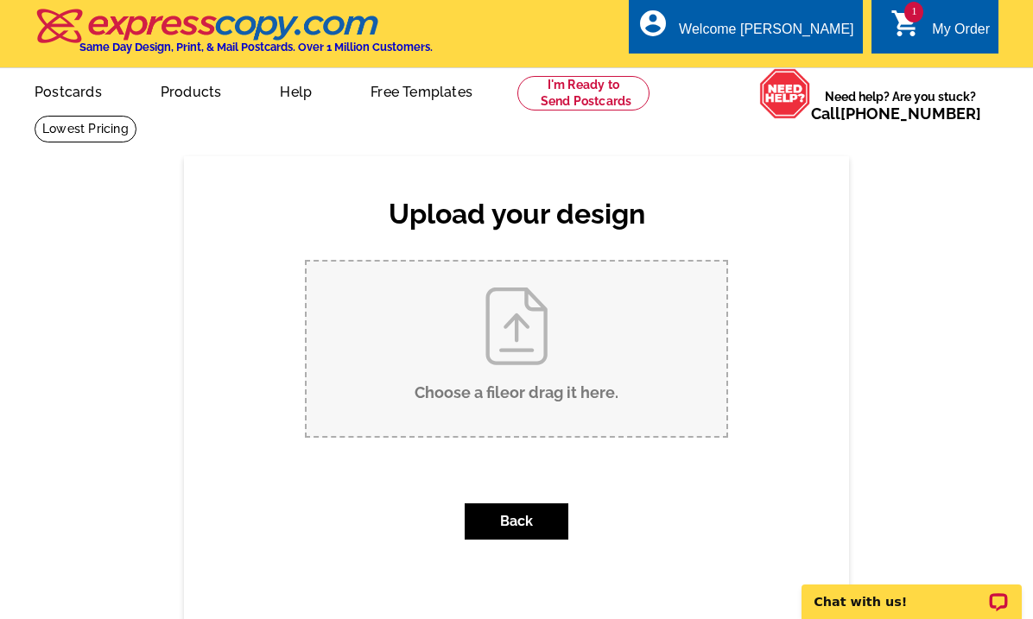
click at [592, 354] on input "Choose a file or drag it here ." at bounding box center [517, 349] width 420 height 174
type input "C:\fakepath\Neighbor letter [GEOGRAPHIC_DATA] .pdf"
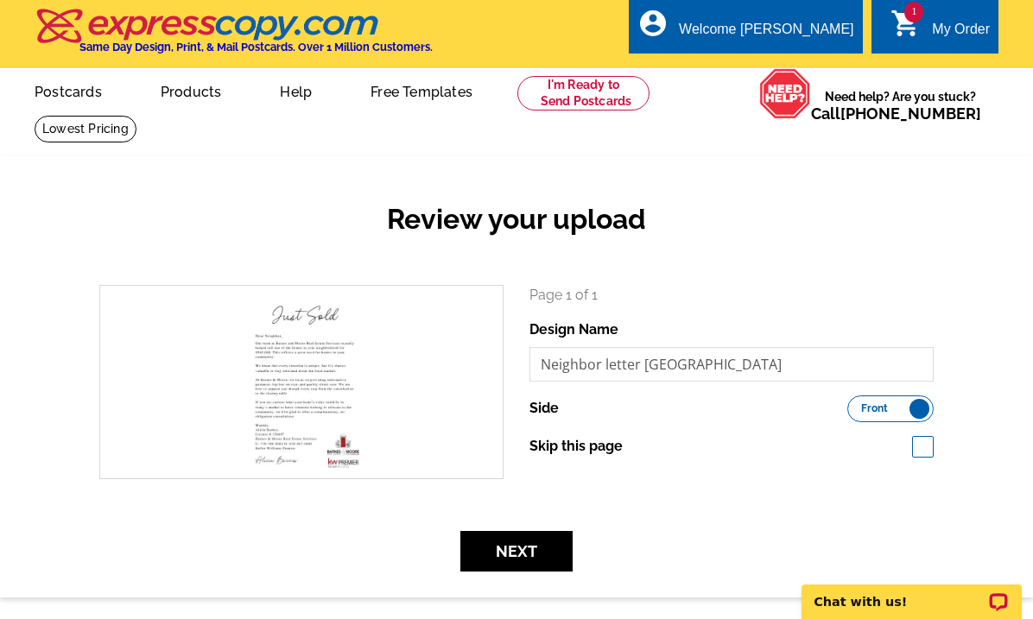
click at [558, 552] on button "Next" at bounding box center [516, 551] width 112 height 41
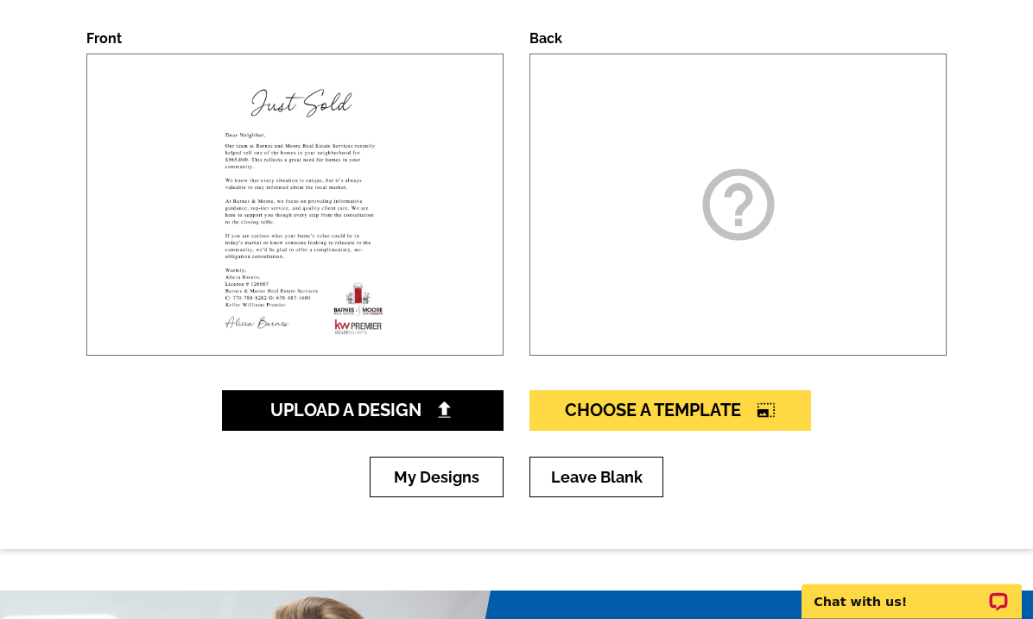
scroll to position [260, 0]
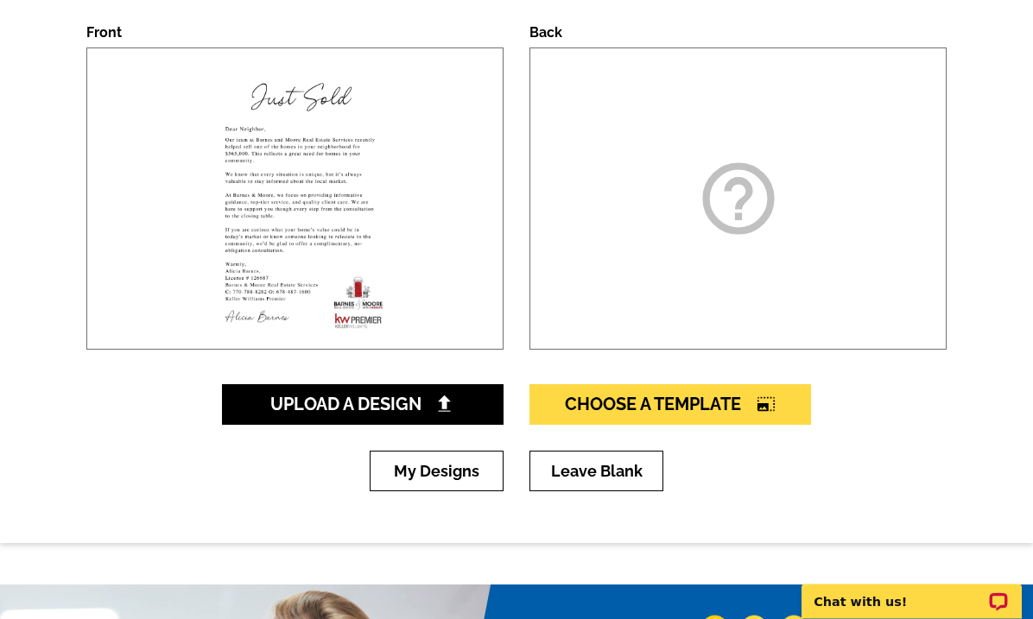
click at [644, 470] on link "Leave Blank" at bounding box center [596, 472] width 134 height 41
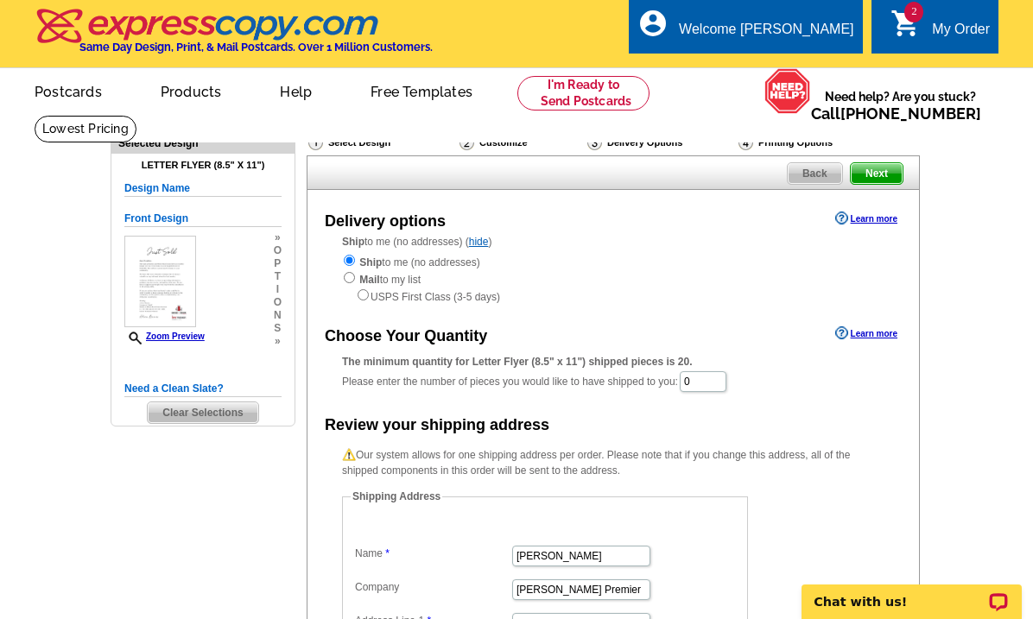
scroll to position [10, 0]
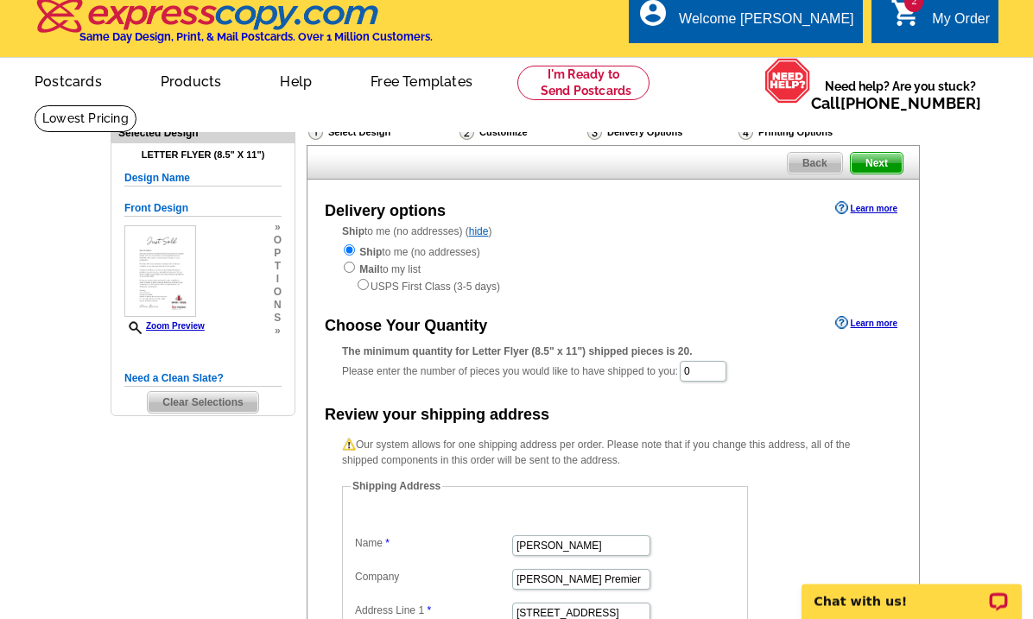
click at [352, 271] on input "radio" at bounding box center [349, 268] width 11 height 11
radio input "true"
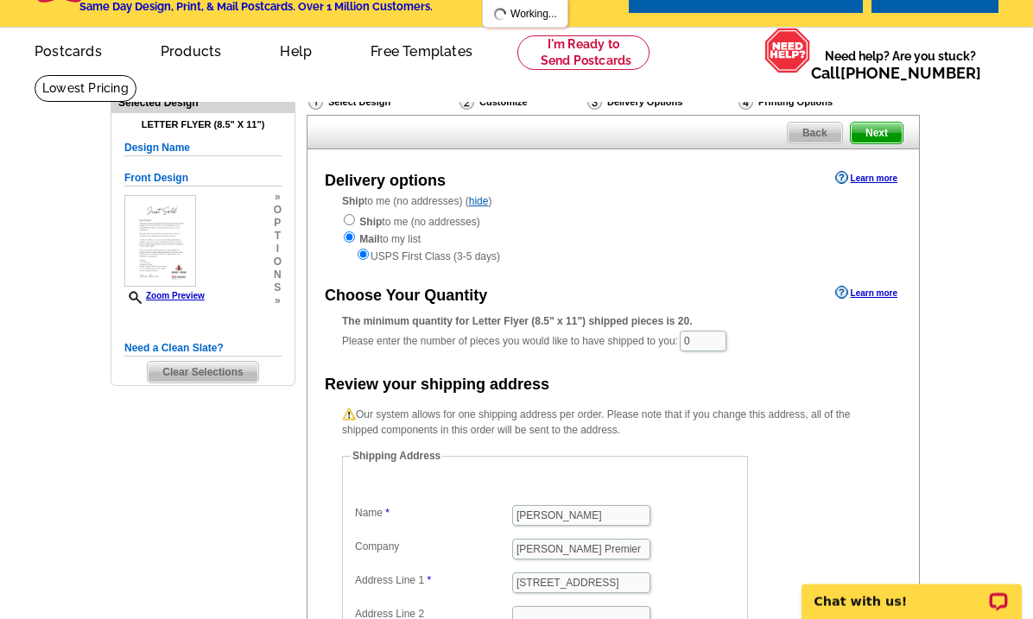
scroll to position [41, 0]
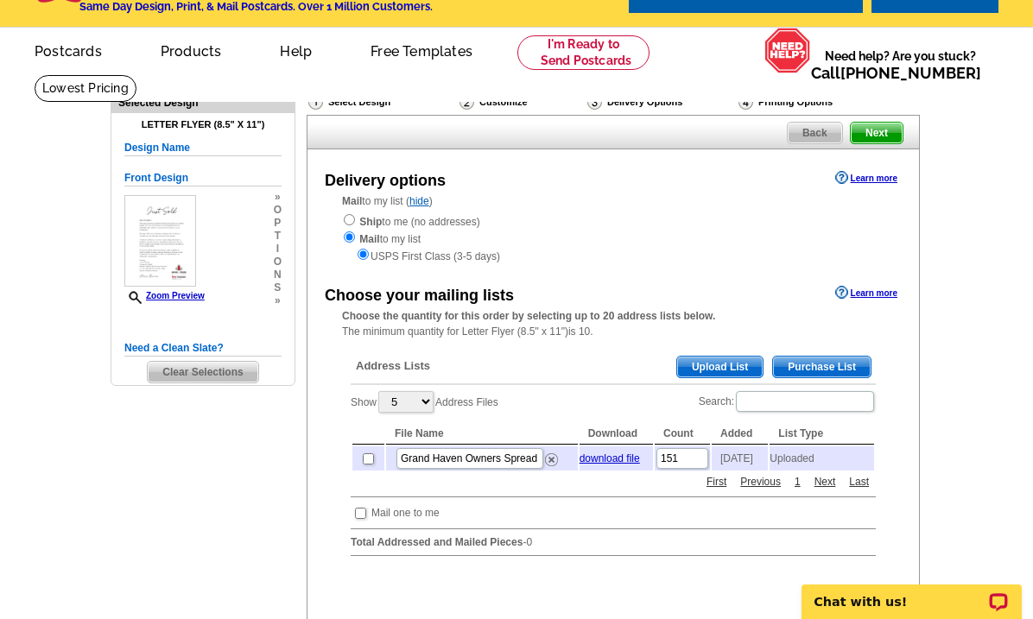
click at [364, 445] on th at bounding box center [368, 434] width 32 height 22
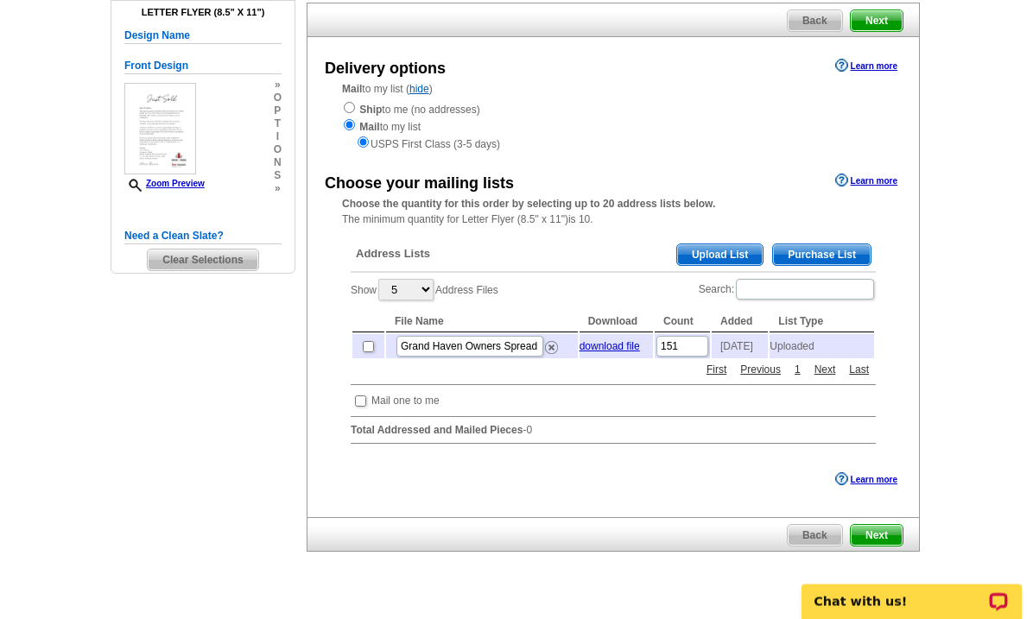
scroll to position [153, 0]
click at [370, 352] on input "checkbox" at bounding box center [368, 346] width 11 height 11
checkbox input "true"
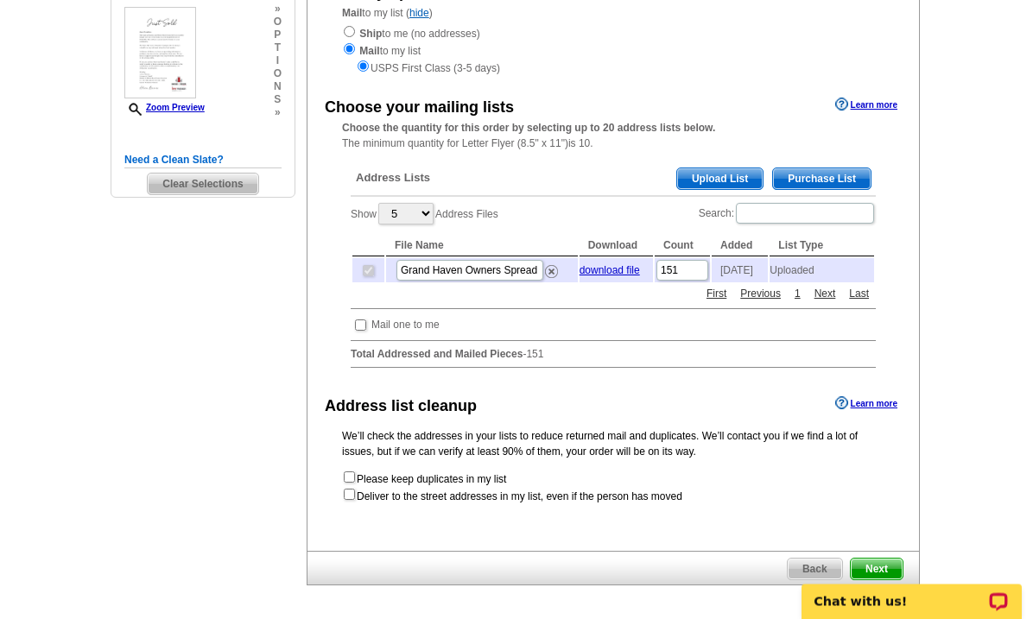
scroll to position [229, 0]
click at [355, 500] on input "checkbox" at bounding box center [349, 494] width 11 height 11
checkbox input "true"
radio input "true"
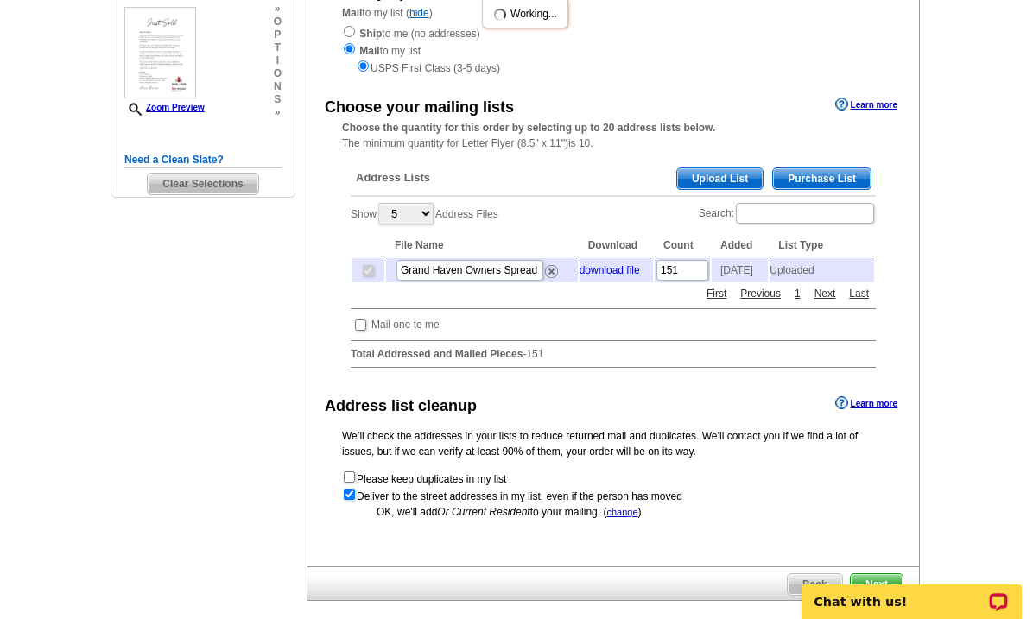
scroll to position [0, 0]
click at [627, 517] on link "change" at bounding box center [621, 512] width 31 height 10
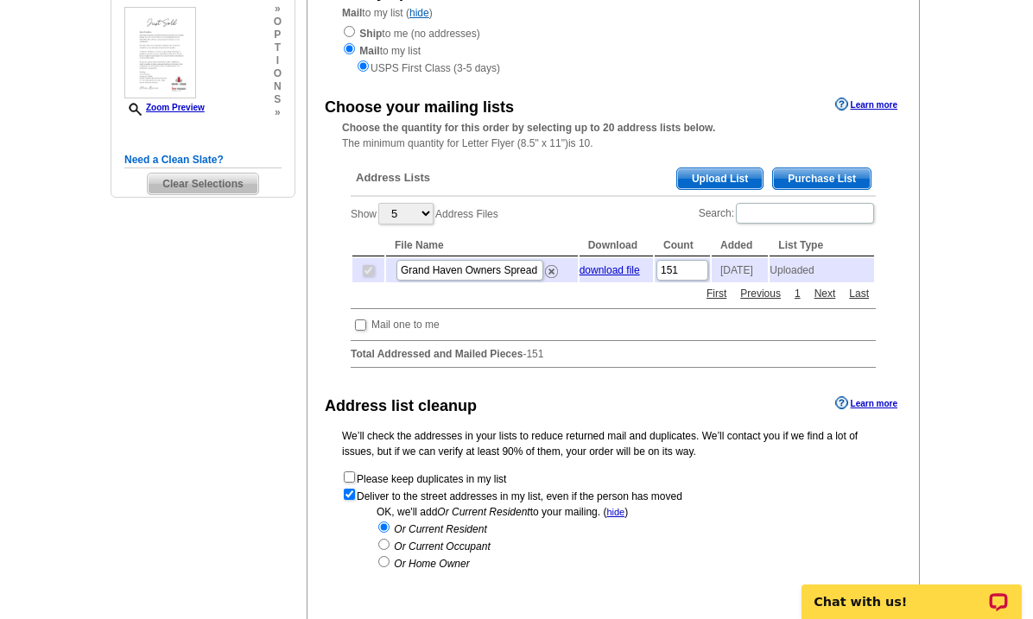
click at [386, 567] on input "radio" at bounding box center [383, 561] width 11 height 11
radio input "true"
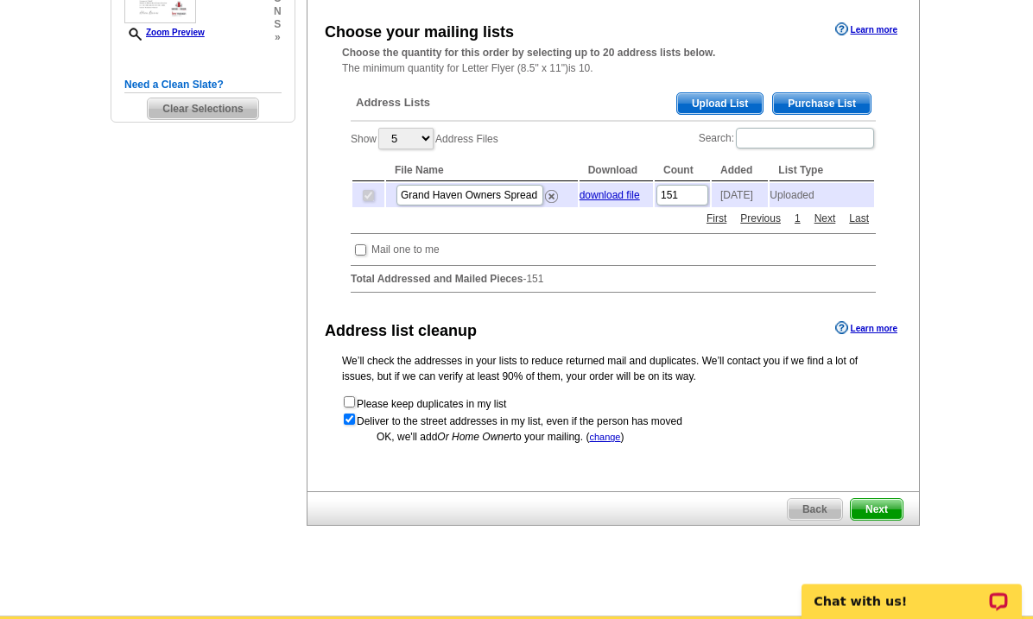
scroll to position [304, 0]
click at [608, 442] on link "change" at bounding box center [604, 437] width 31 height 10
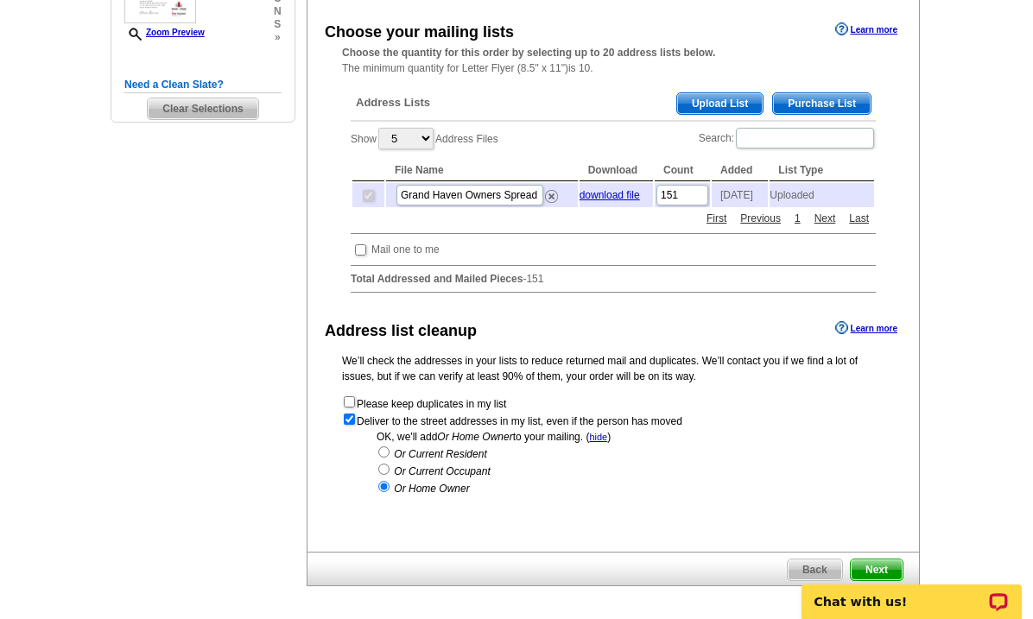
click at [381, 458] on input "radio" at bounding box center [383, 452] width 11 height 11
radio input "true"
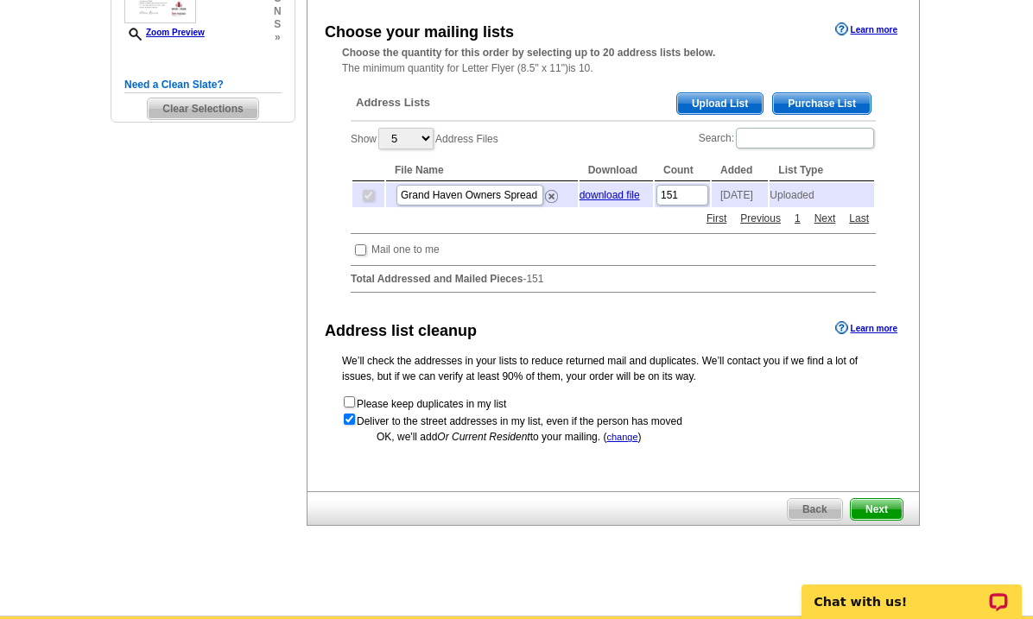
click at [612, 442] on link "change" at bounding box center [621, 437] width 31 height 10
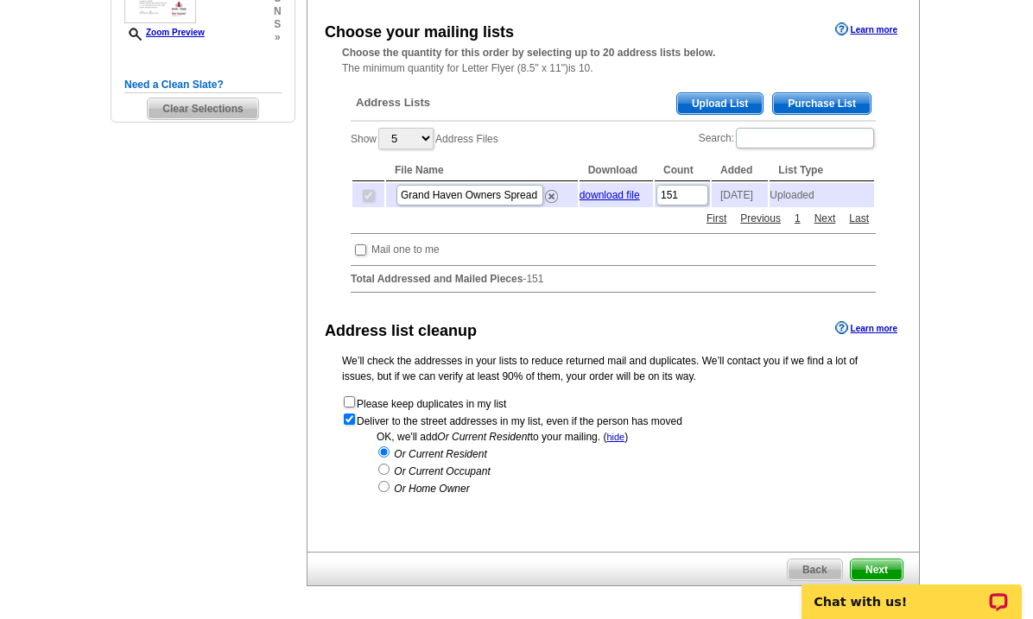
click at [390, 492] on input "radio" at bounding box center [383, 486] width 11 height 11
radio input "true"
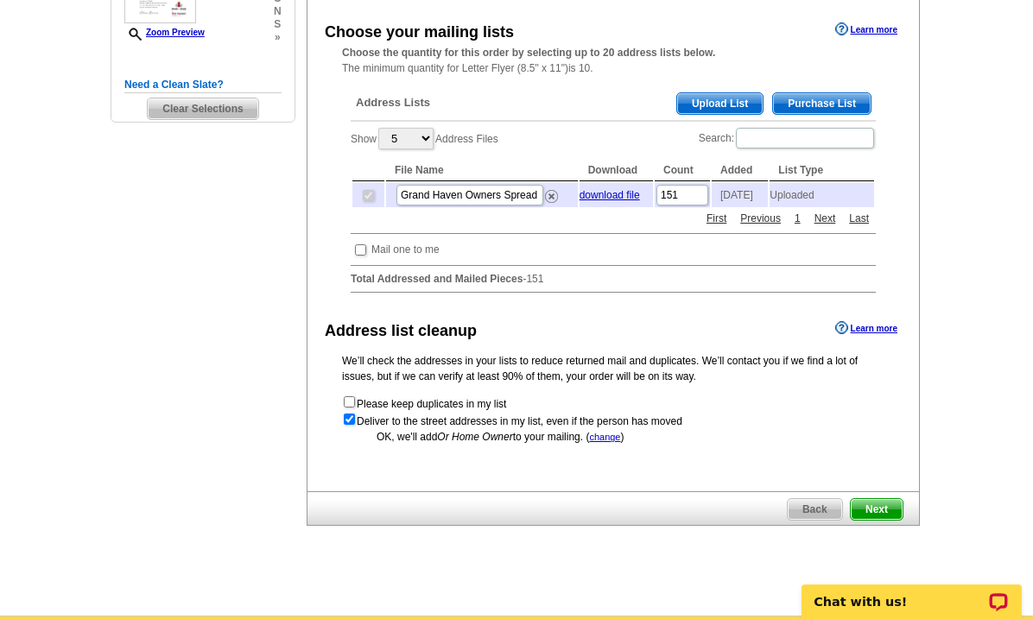
click at [880, 520] on span "Next" at bounding box center [877, 509] width 52 height 21
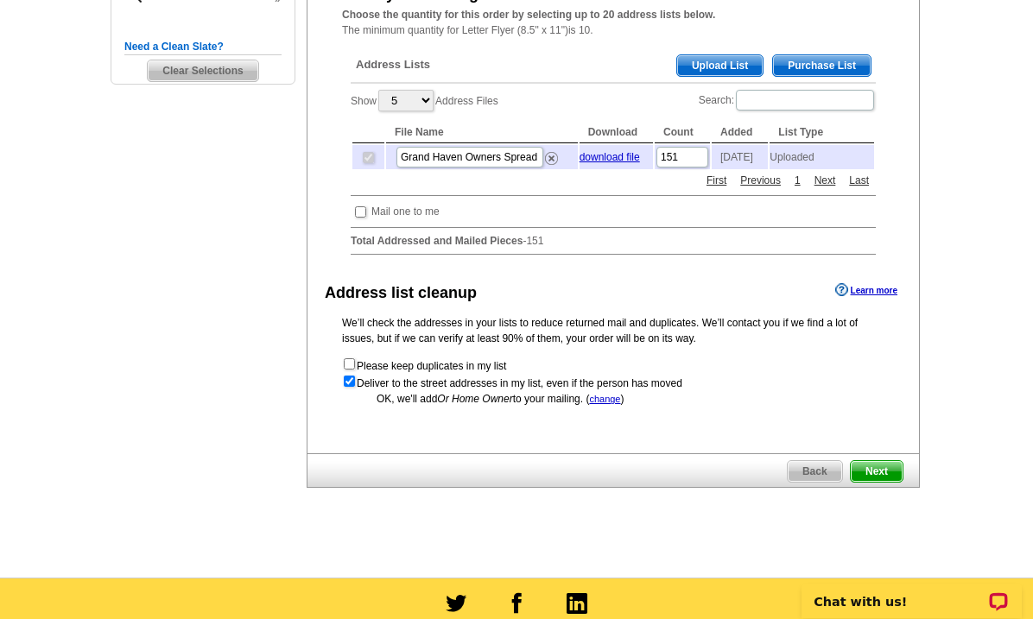
scroll to position [345, 0]
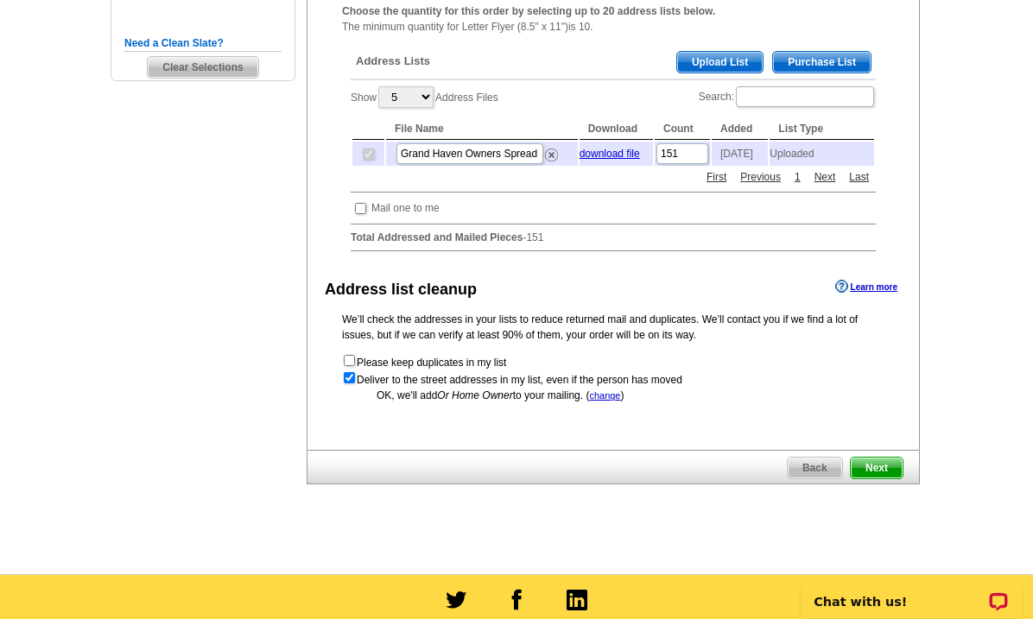
click at [882, 479] on span "Next" at bounding box center [877, 469] width 52 height 21
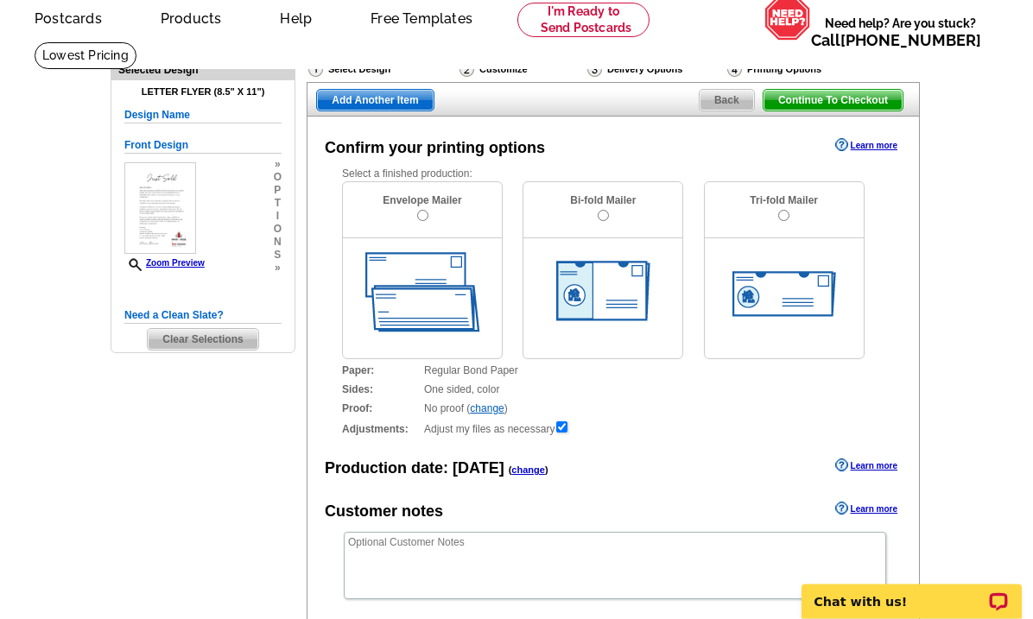
scroll to position [73, 0]
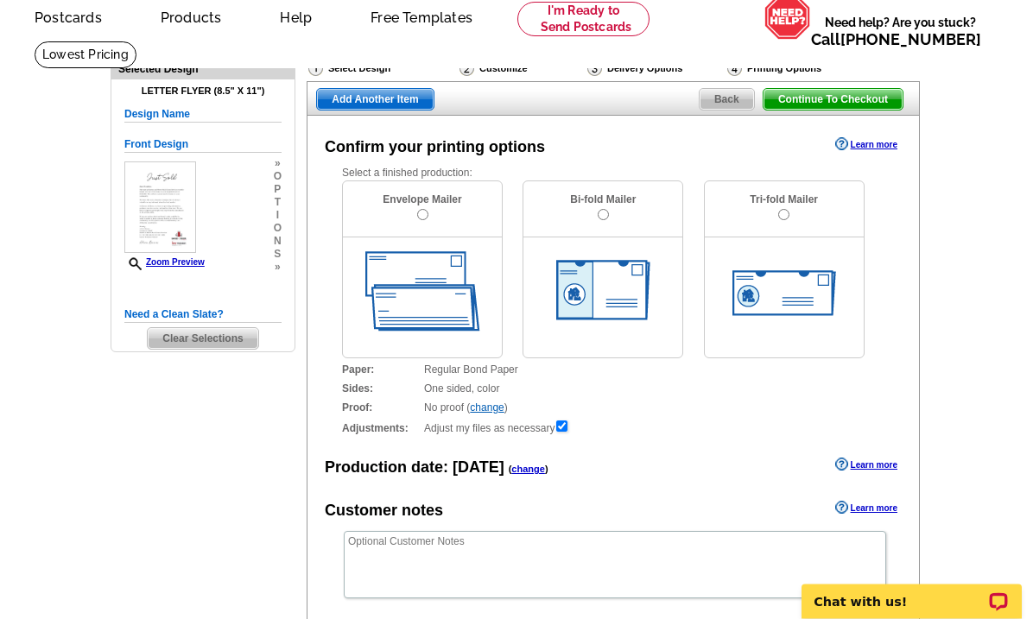
click at [426, 221] on input "radio" at bounding box center [422, 215] width 11 height 11
radio input "true"
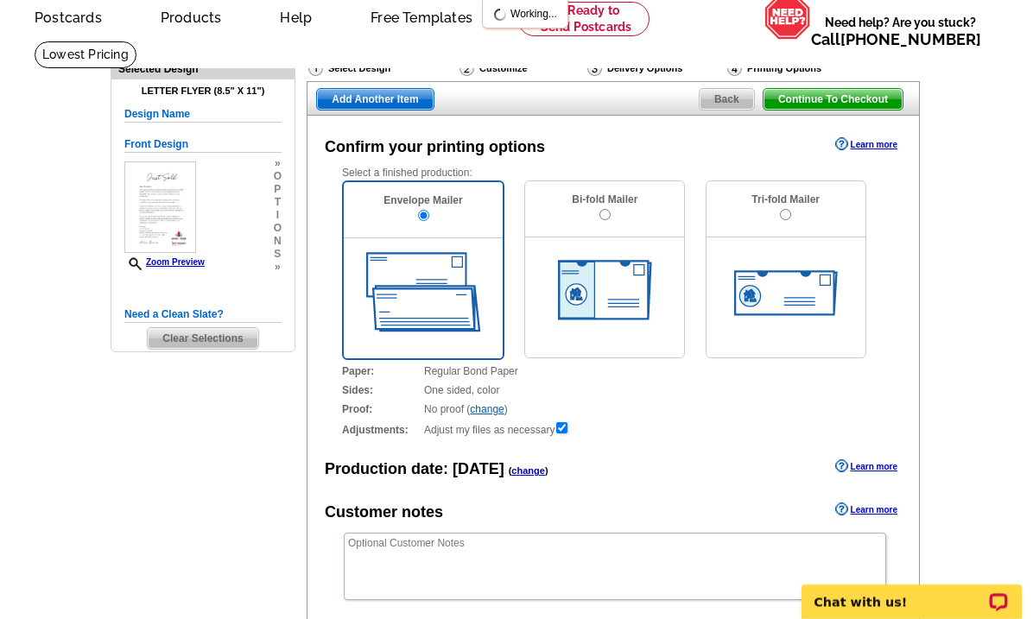
scroll to position [0, 0]
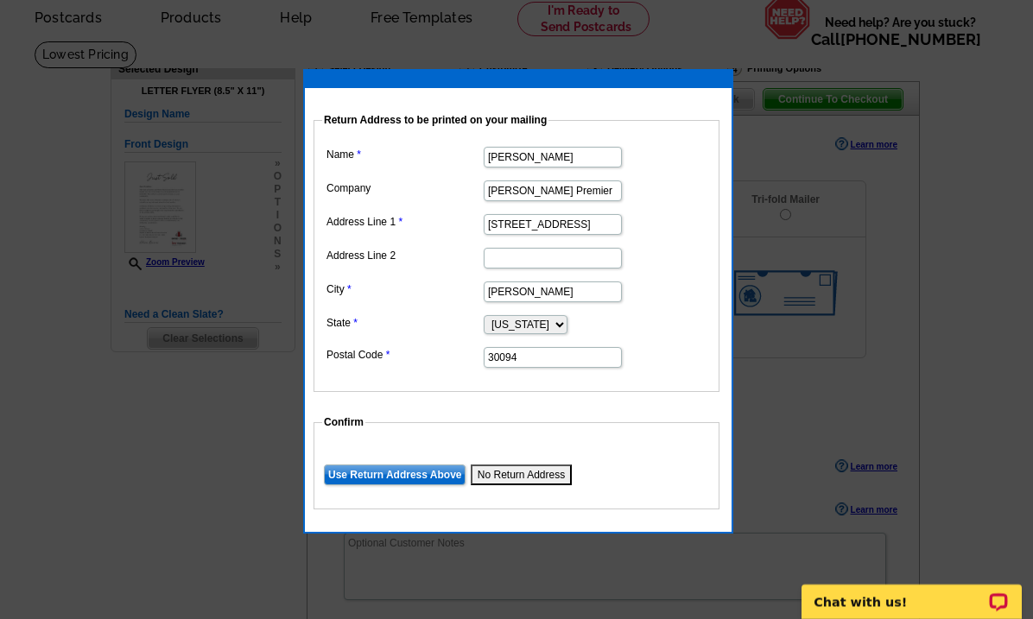
click at [548, 158] on input "[PERSON_NAME]" at bounding box center [553, 157] width 138 height 21
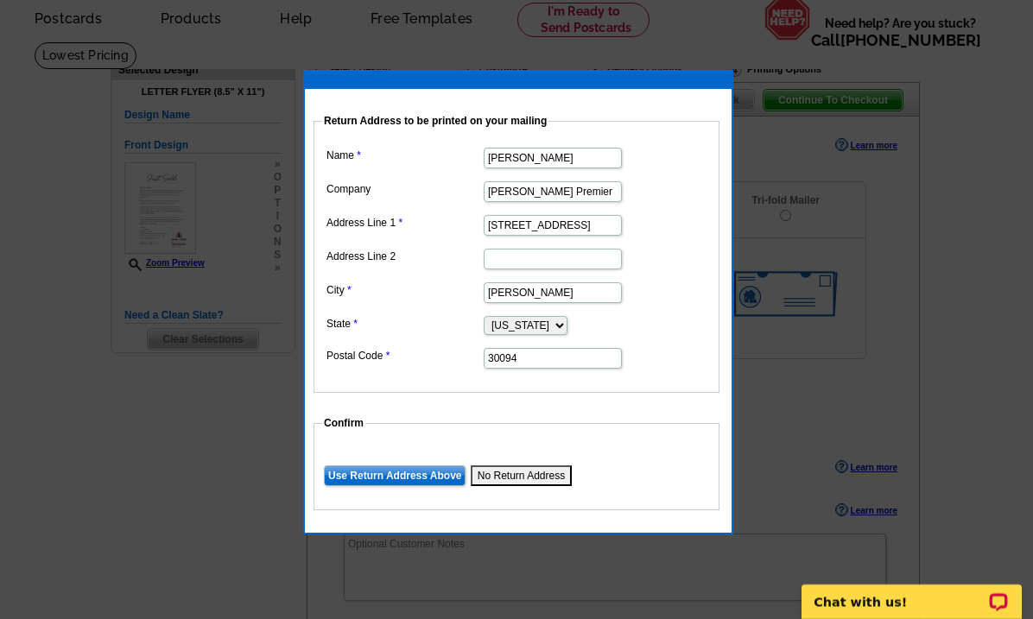
click at [561, 154] on input "[PERSON_NAME]" at bounding box center [553, 158] width 138 height 21
click at [558, 153] on input "[PERSON_NAME]" at bounding box center [553, 158] width 138 height 21
type input "[PERSON_NAME]"
click at [555, 225] on input "[STREET_ADDRESS]" at bounding box center [553, 225] width 138 height 21
click at [552, 227] on input "[STREET_ADDRESS]" at bounding box center [553, 225] width 138 height 21
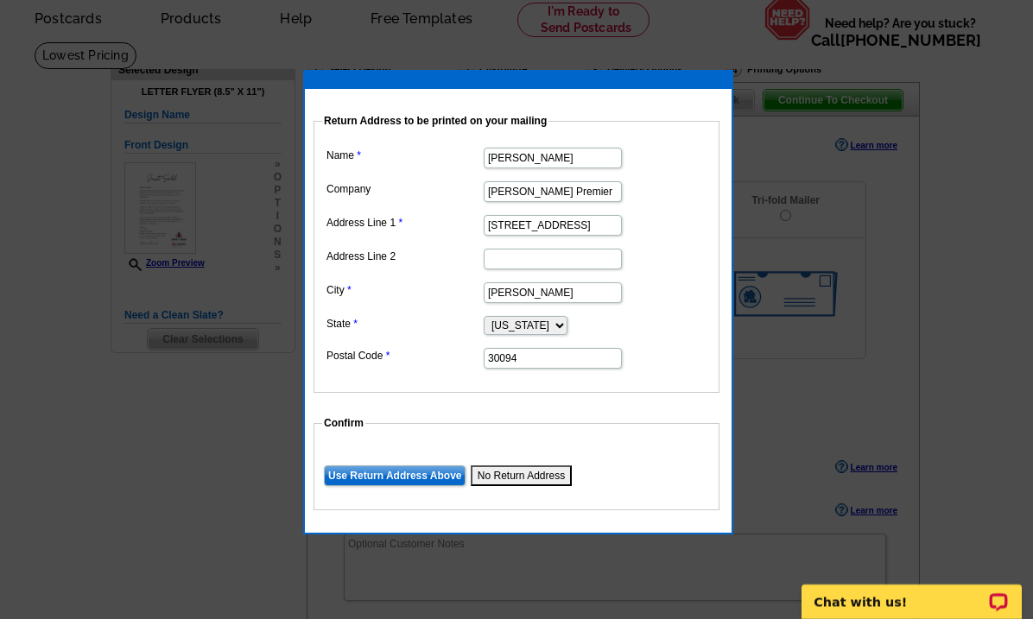
click at [554, 223] on input "[STREET_ADDRESS]" at bounding box center [553, 225] width 138 height 21
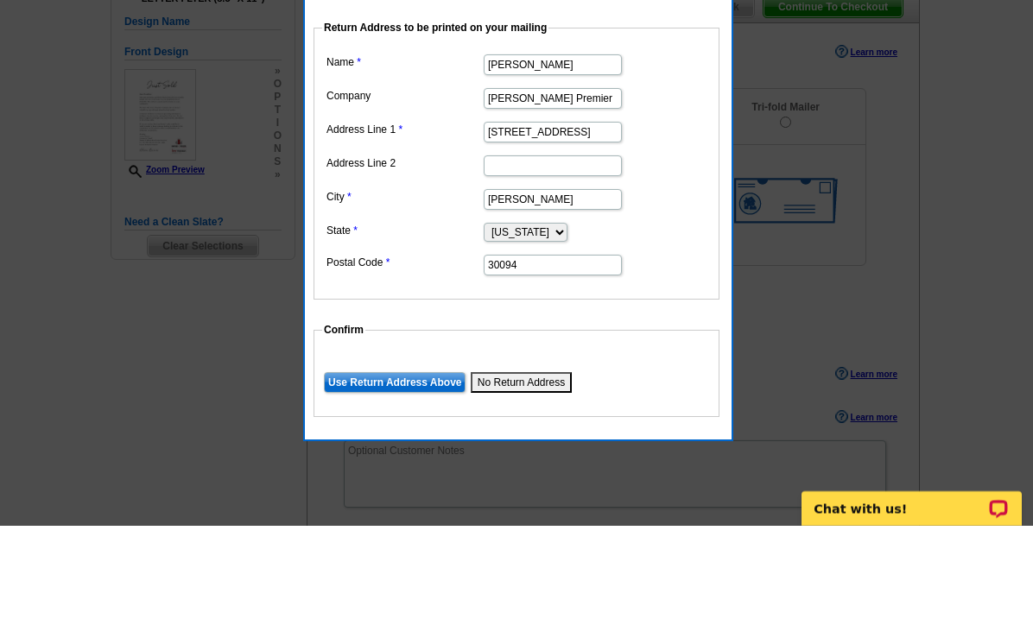
type input "[STREET_ADDRESS]"
click at [542, 348] on input "30094" at bounding box center [553, 358] width 138 height 21
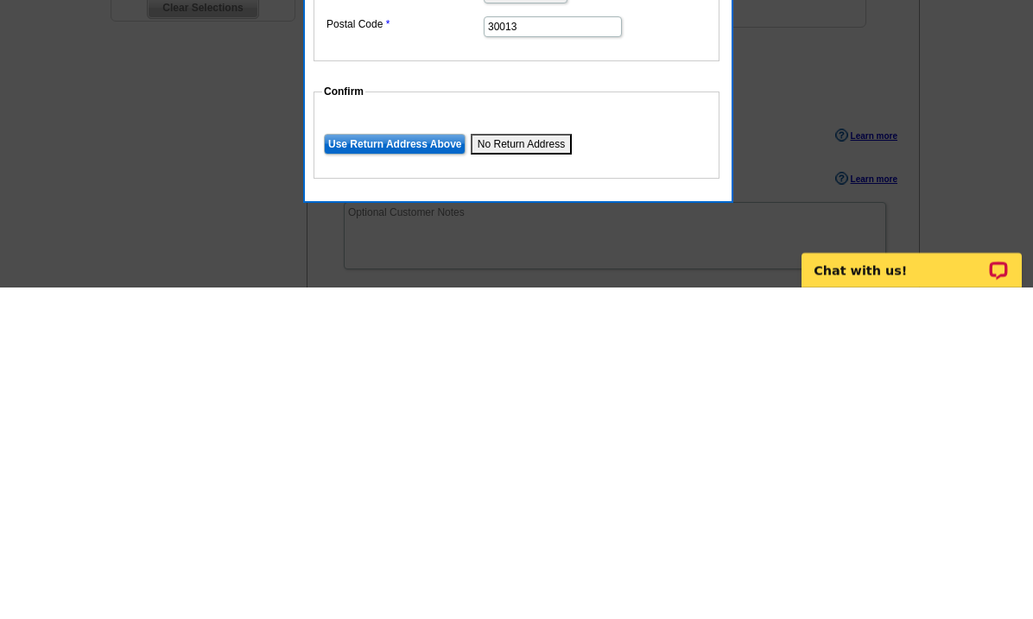
type input "30013"
click at [421, 466] on input "Use Return Address Above" at bounding box center [395, 476] width 142 height 21
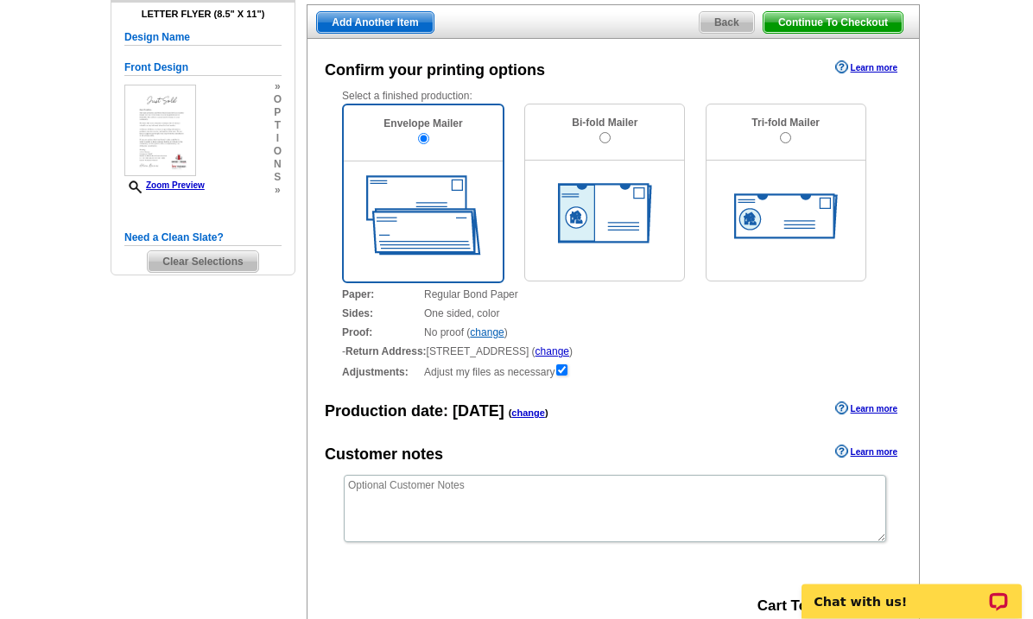
scroll to position [150, 0]
click at [569, 356] on link "change" at bounding box center [552, 352] width 34 height 12
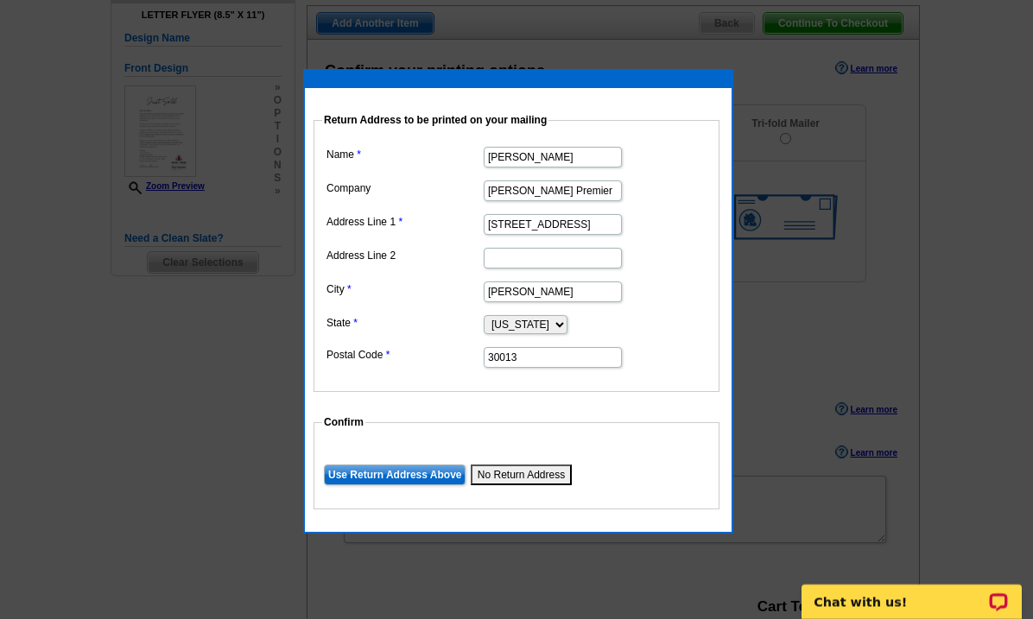
click at [935, 321] on div at bounding box center [516, 235] width 1033 height 770
click at [951, 310] on div at bounding box center [516, 235] width 1033 height 770
click at [441, 477] on input "Use Return Address Above" at bounding box center [395, 475] width 142 height 21
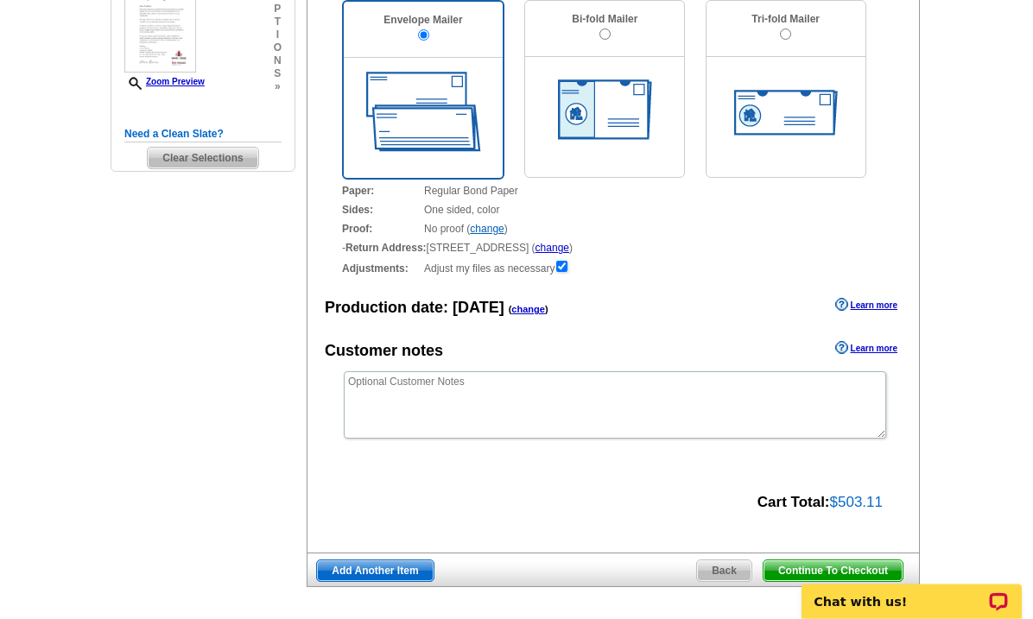
scroll to position [255, 0]
click at [871, 567] on span "Continue To Checkout" at bounding box center [833, 571] width 139 height 21
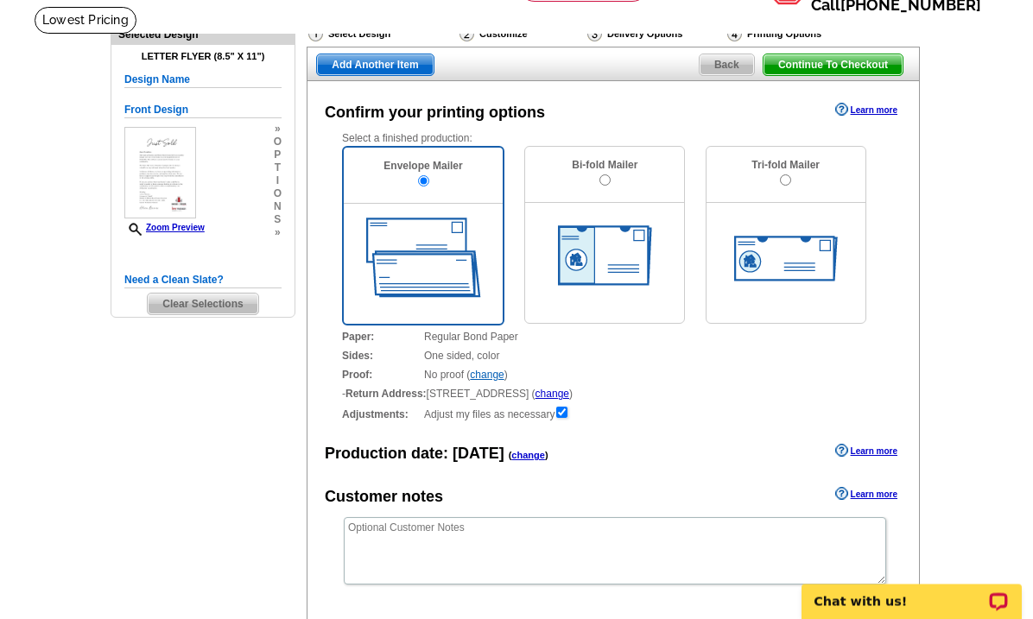
click at [828, 261] on img at bounding box center [786, 260] width 104 height 46
radio input "true"
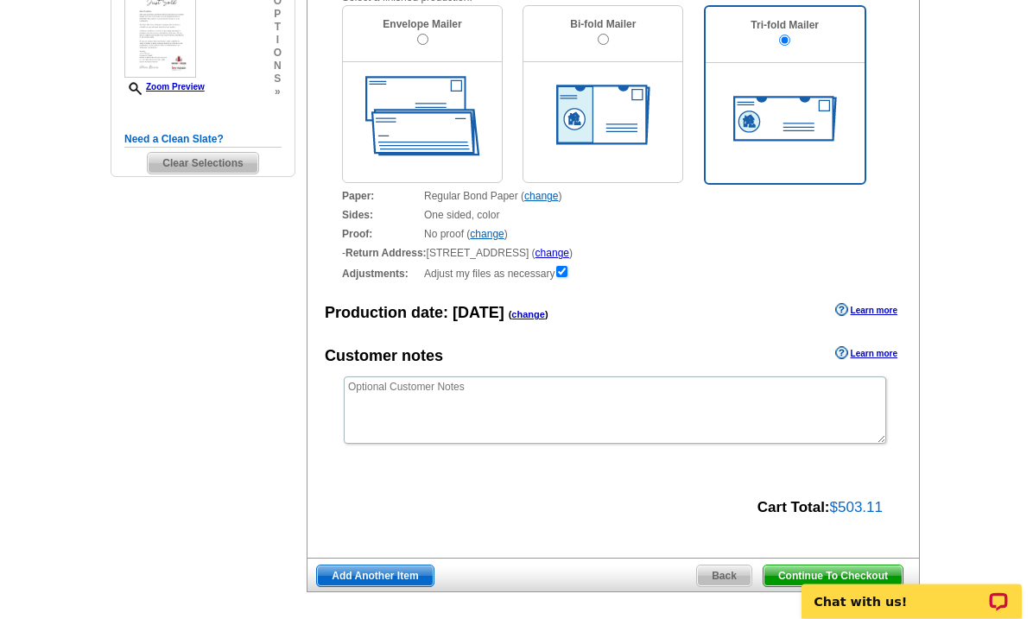
click at [605, 41] on input "radio" at bounding box center [603, 40] width 11 height 11
radio input "true"
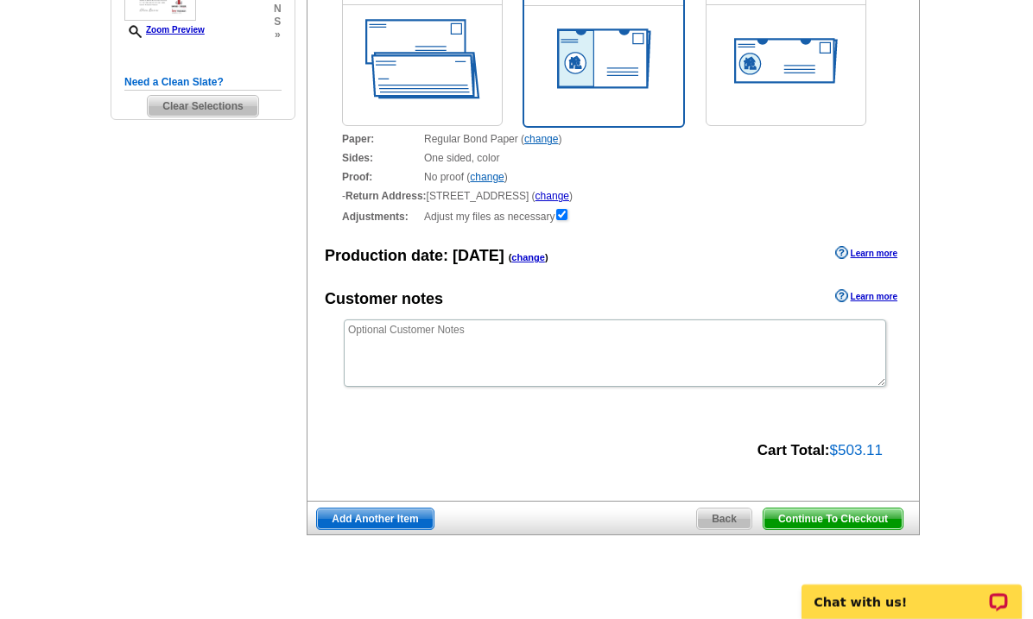
scroll to position [276, 0]
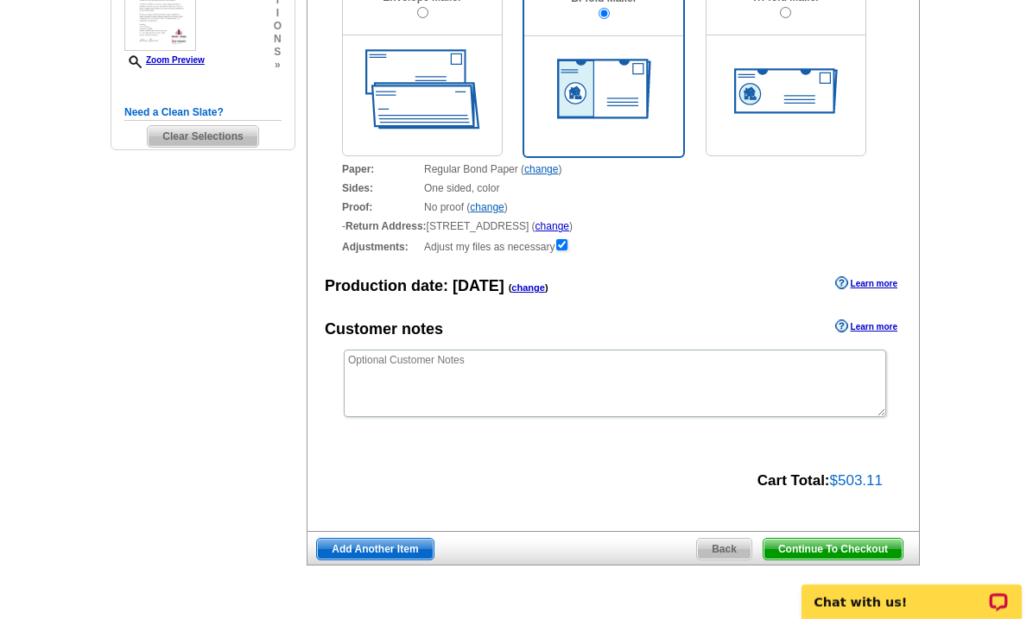
click at [434, 70] on img at bounding box center [422, 89] width 115 height 80
radio input "true"
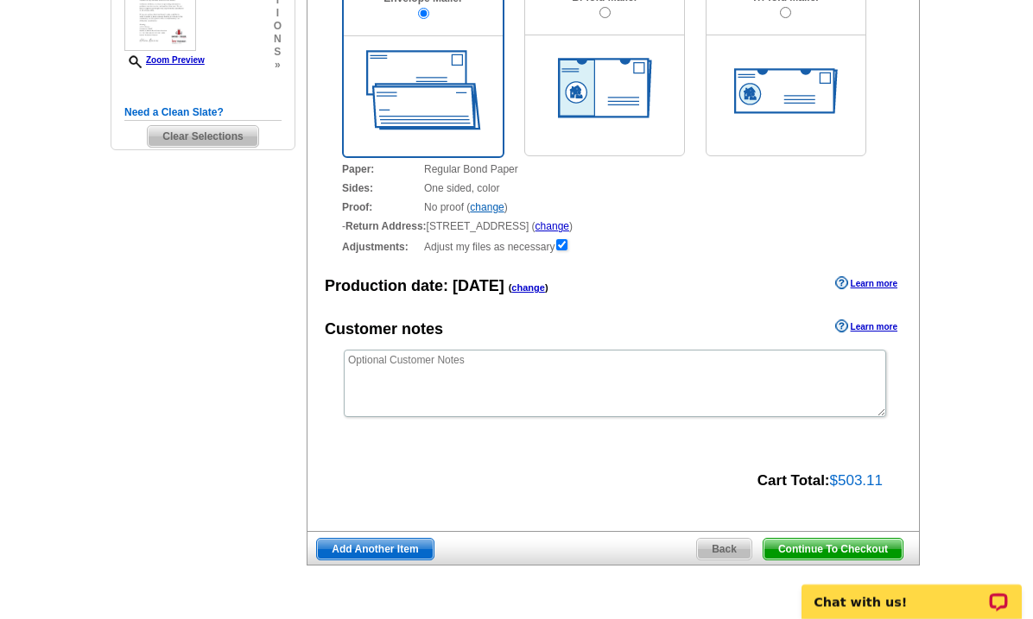
click at [863, 543] on span "Continue To Checkout" at bounding box center [833, 549] width 139 height 21
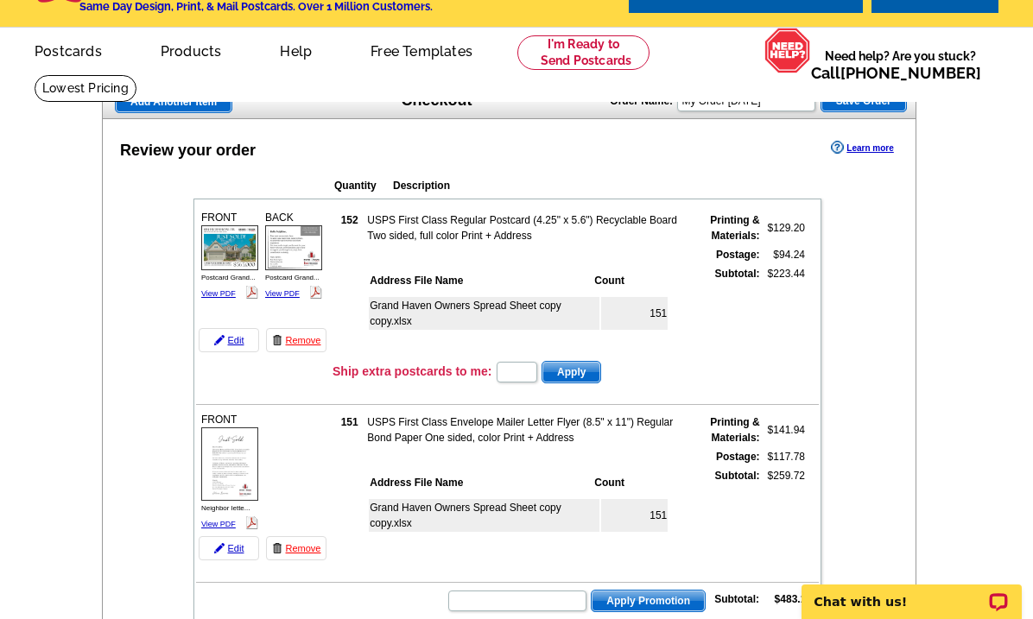
scroll to position [114, 0]
